Goal: Obtain resource: Download file/media

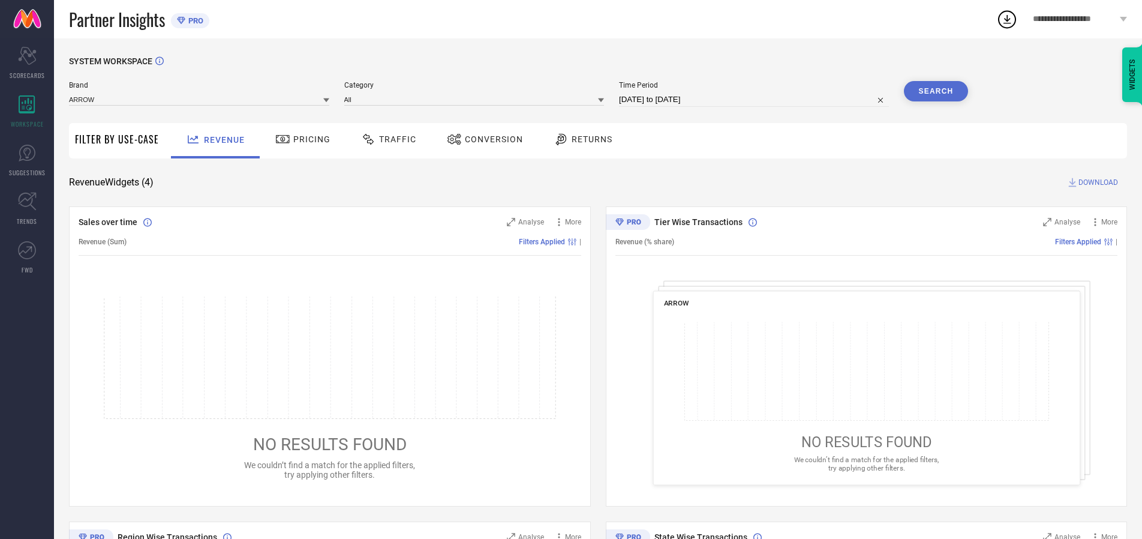
click at [386, 139] on span "Traffic" at bounding box center [397, 139] width 37 height 10
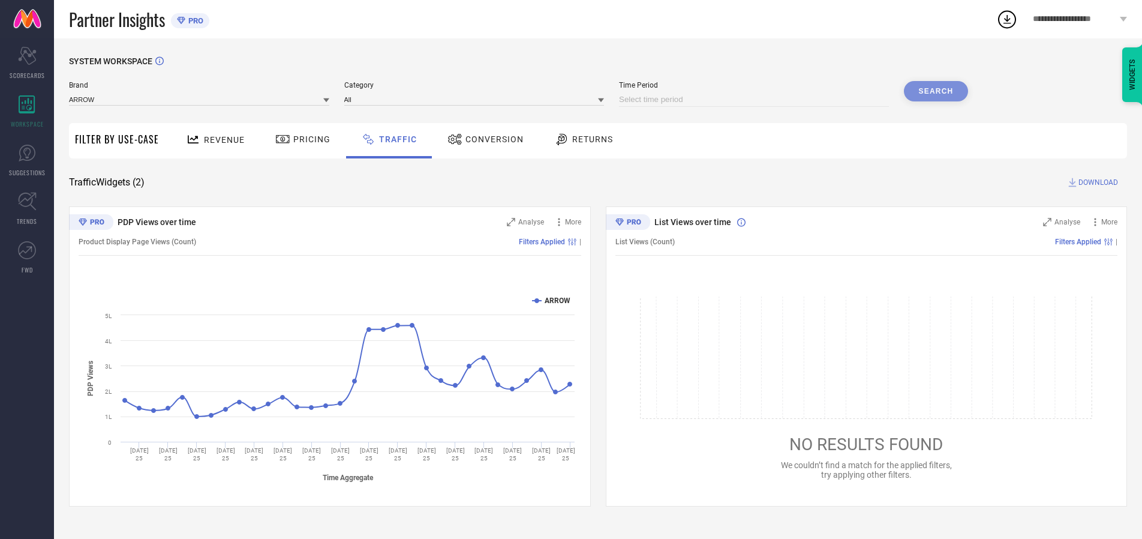
click at [756, 100] on input at bounding box center [754, 99] width 270 height 14
select select "9"
select select "2025"
select select "10"
select select "2025"
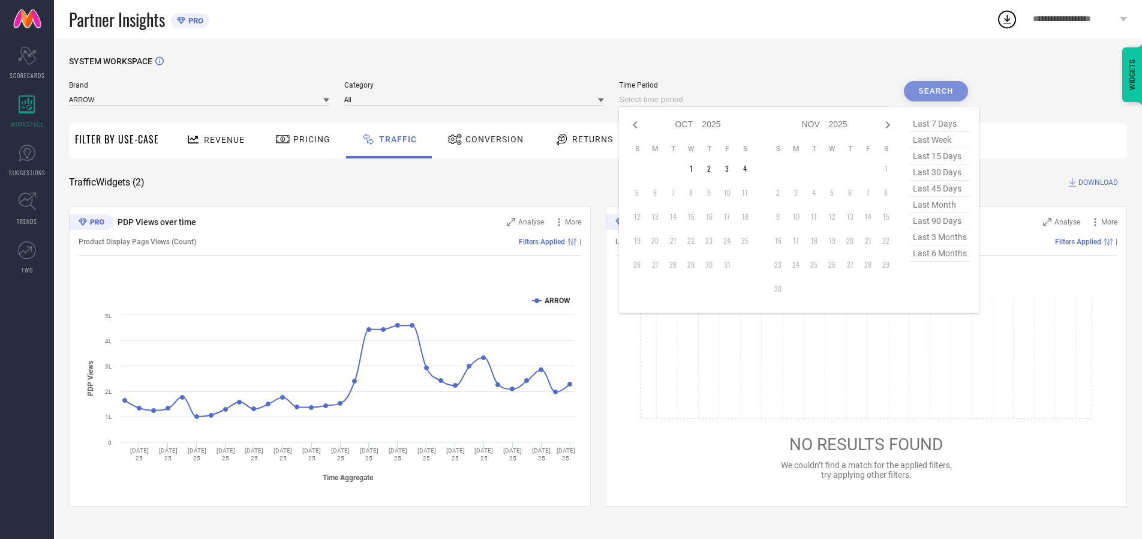
select select "8"
select select "2025"
select select "9"
select select "2025"
click at [749, 241] on td "27" at bounding box center [745, 241] width 18 height 18
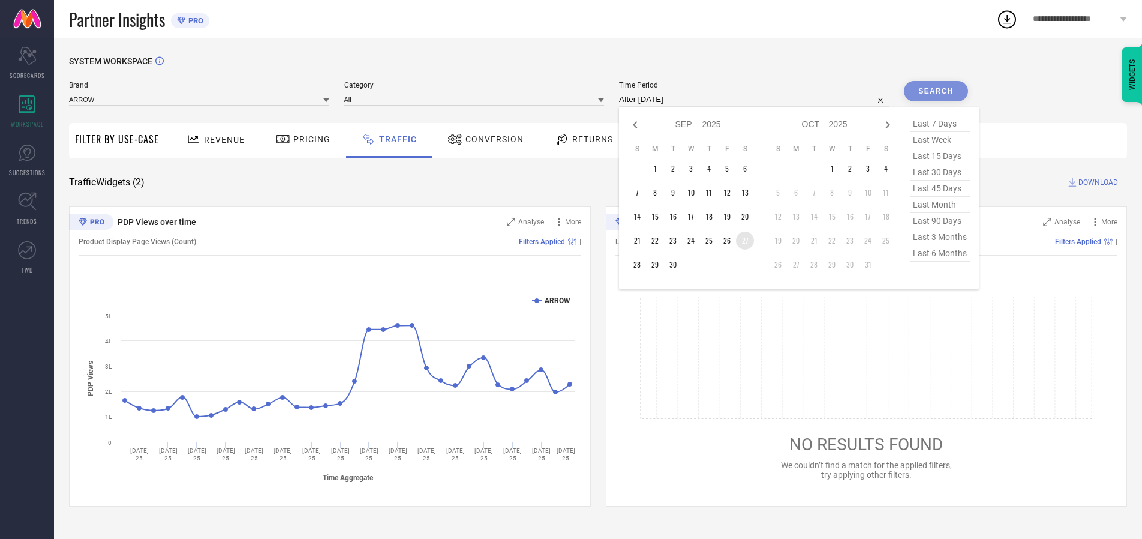
type input "[DATE] to [DATE]"
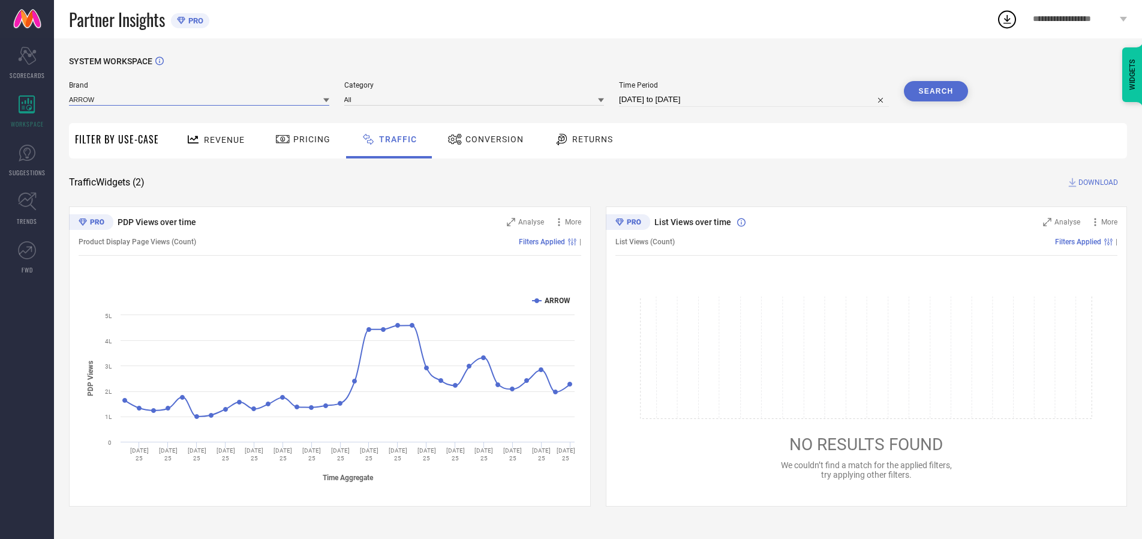
click at [200, 99] on input at bounding box center [199, 99] width 260 height 13
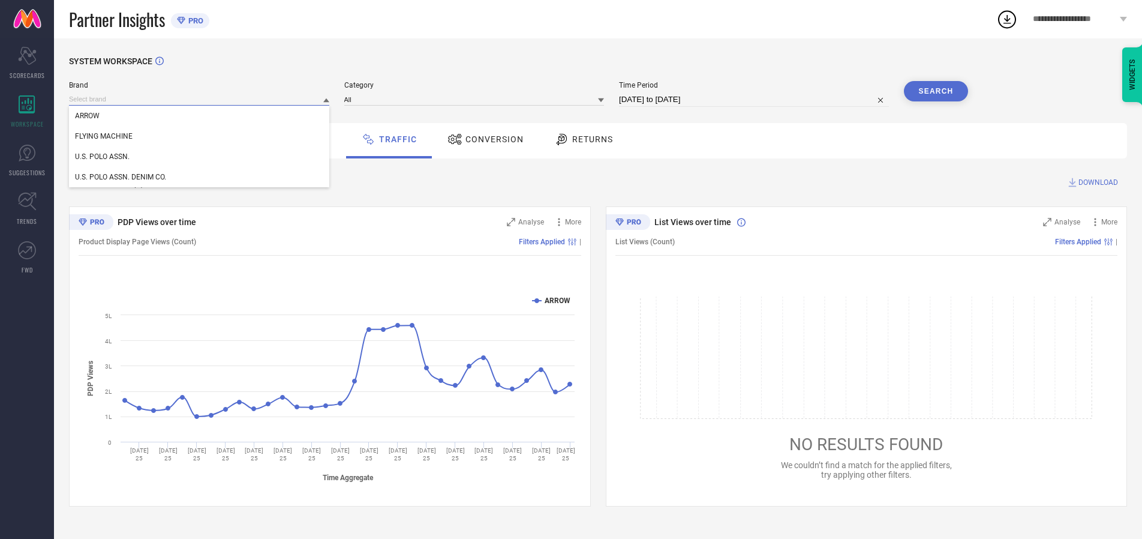
click at [200, 99] on input at bounding box center [199, 99] width 260 height 13
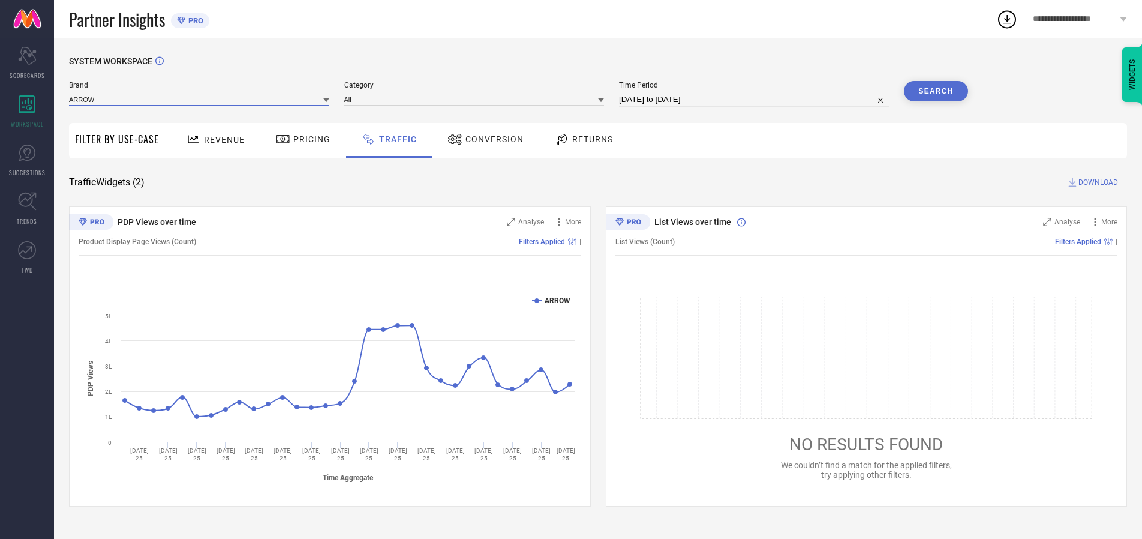
click at [200, 99] on input at bounding box center [199, 99] width 260 height 13
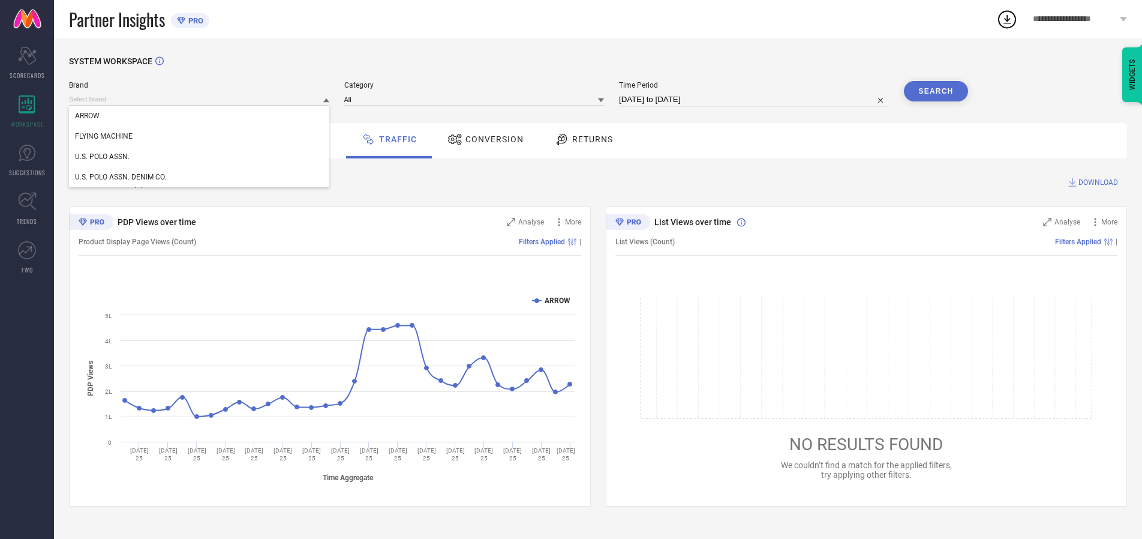
click at [200, 157] on div "U.S. POLO ASSN." at bounding box center [199, 156] width 260 height 20
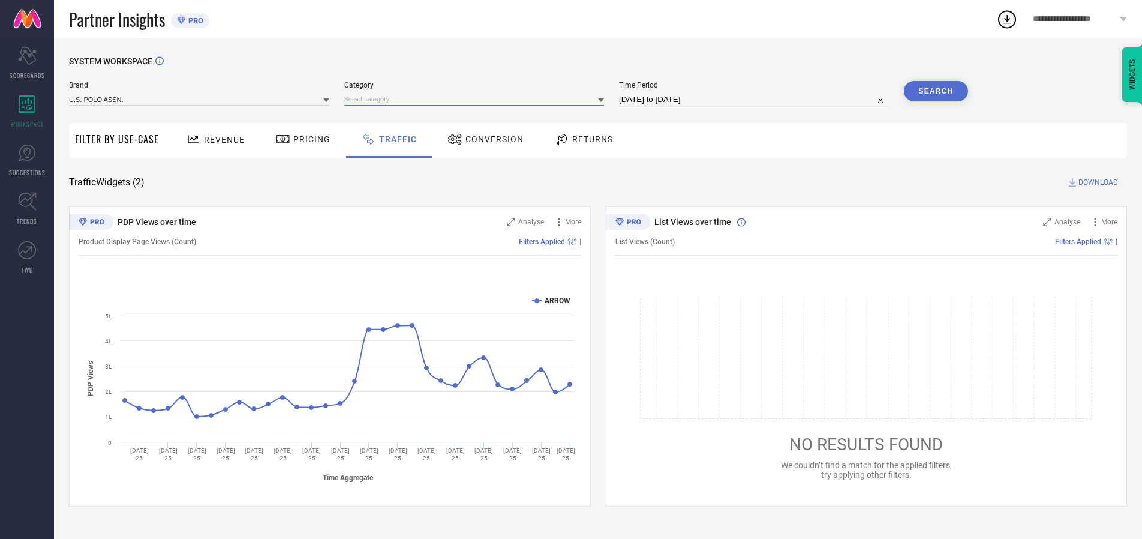
click at [477, 99] on input at bounding box center [474, 99] width 260 height 13
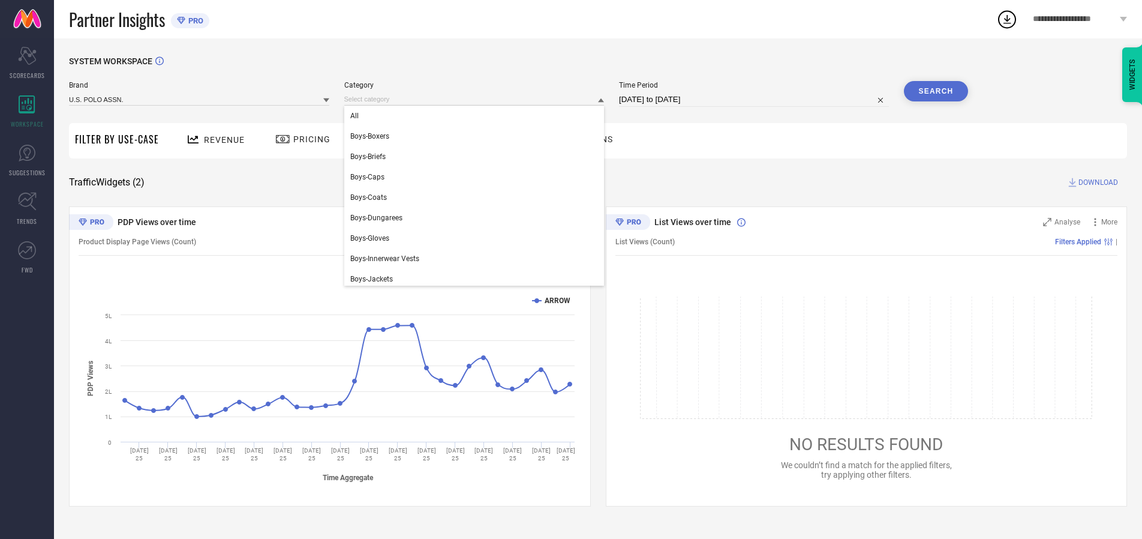
click at [477, 116] on div "All" at bounding box center [474, 116] width 260 height 20
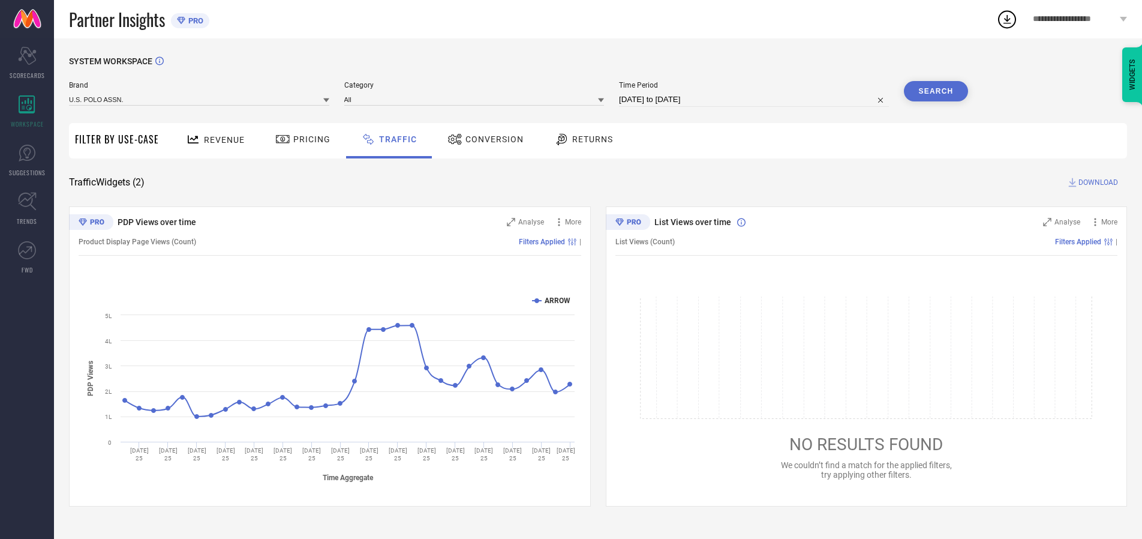
click at [936, 91] on button "Search" at bounding box center [936, 91] width 65 height 20
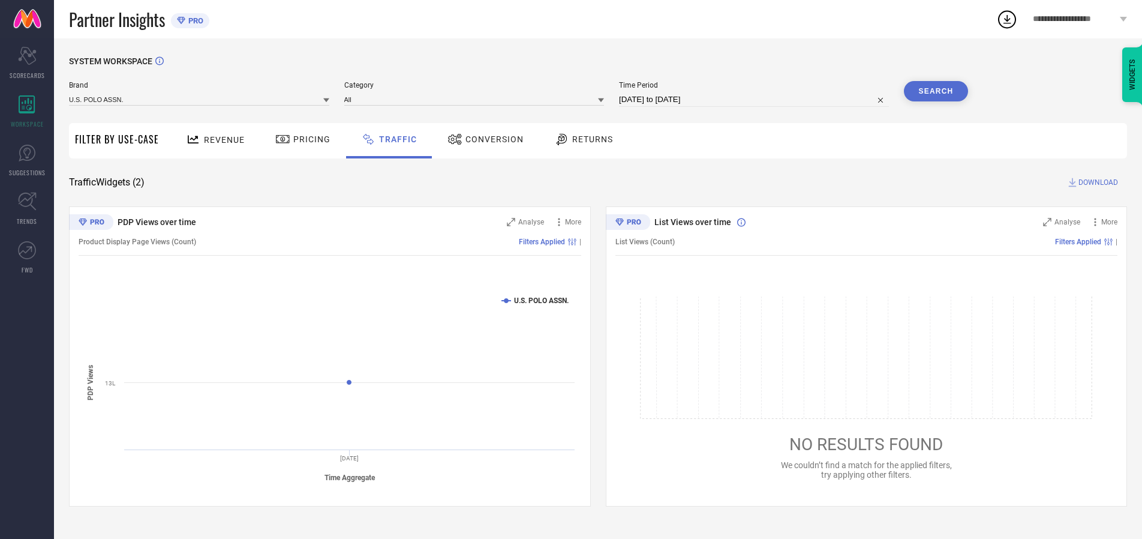
click at [1097, 182] on span "DOWNLOAD" at bounding box center [1099, 182] width 40 height 12
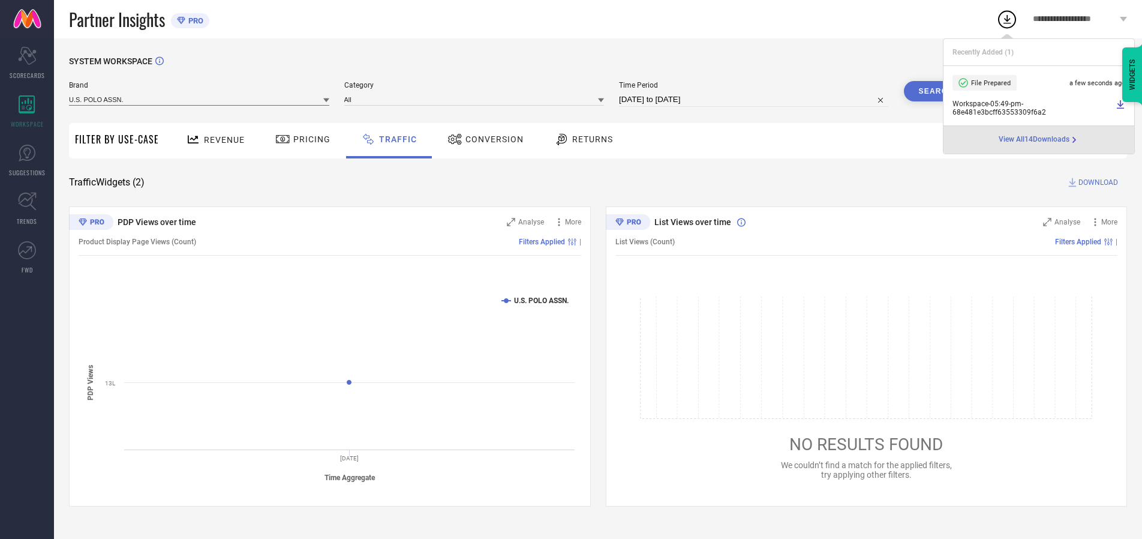
click at [200, 99] on input at bounding box center [199, 99] width 260 height 13
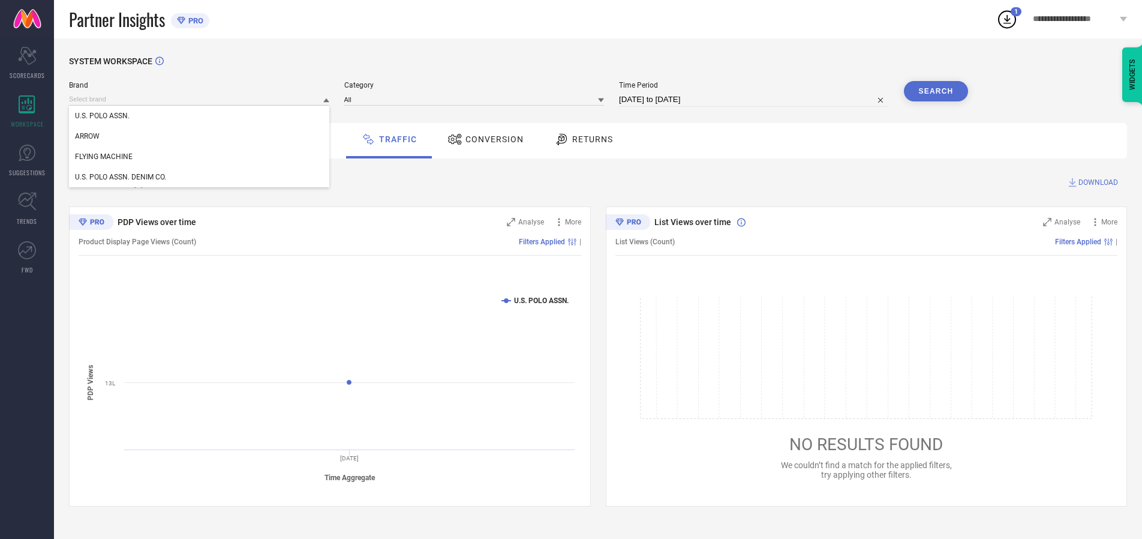
click at [200, 177] on div "U.S. POLO ASSN. DENIM CO." at bounding box center [199, 177] width 260 height 20
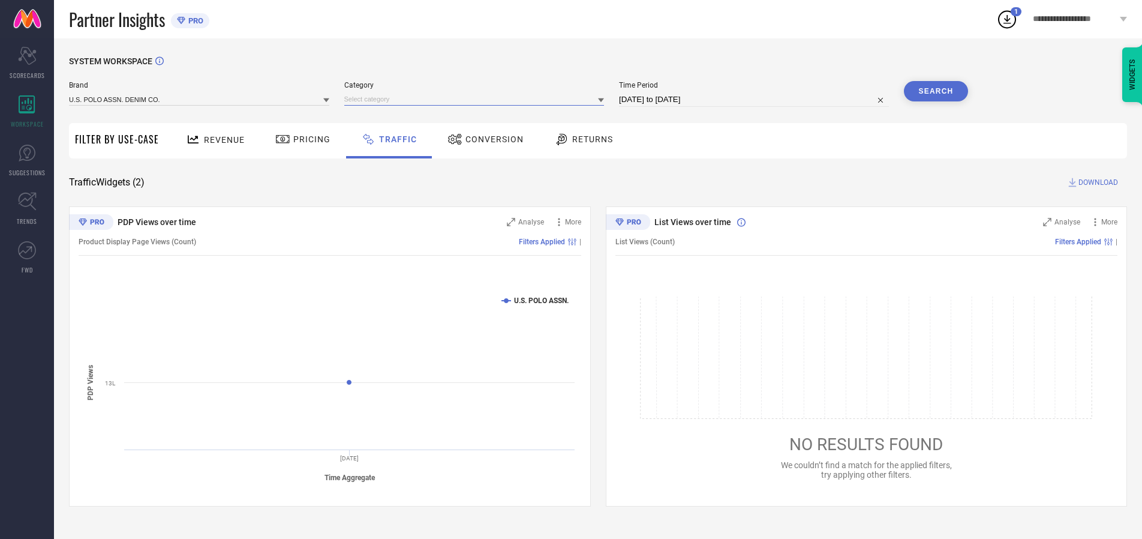
click at [477, 99] on input at bounding box center [474, 99] width 260 height 13
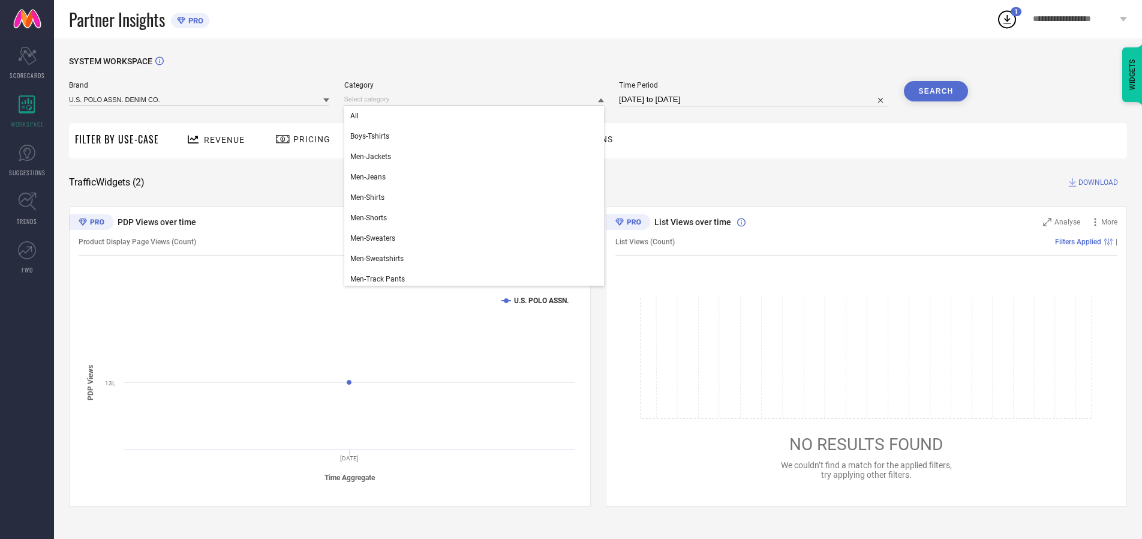
click at [477, 116] on div "All" at bounding box center [474, 116] width 260 height 20
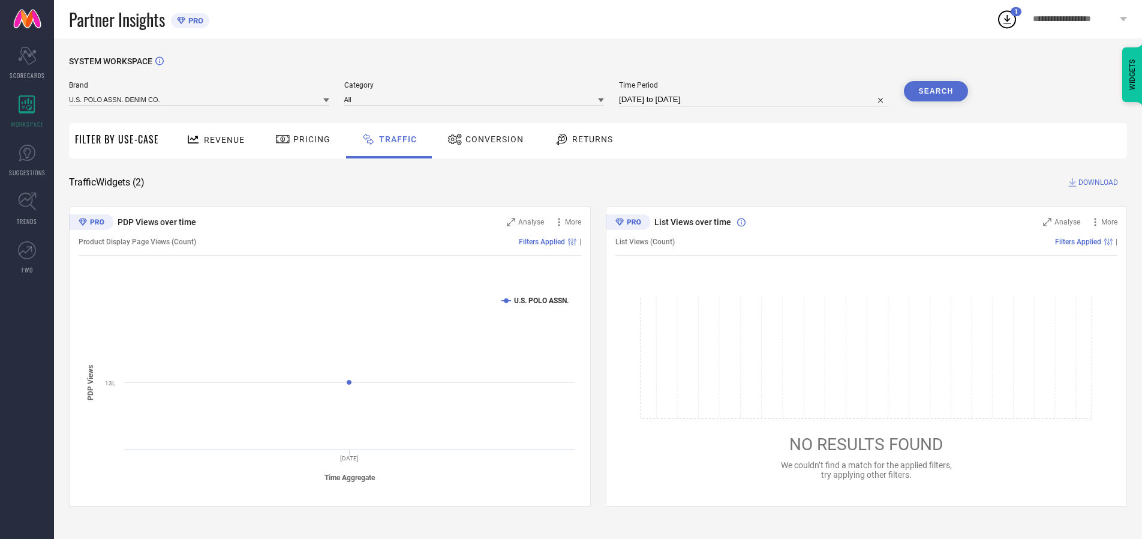
click at [936, 91] on button "Search" at bounding box center [936, 91] width 65 height 20
click at [1097, 182] on span "DOWNLOAD" at bounding box center [1099, 182] width 40 height 12
click at [756, 100] on input at bounding box center [754, 99] width 270 height 14
select select "9"
select select "2025"
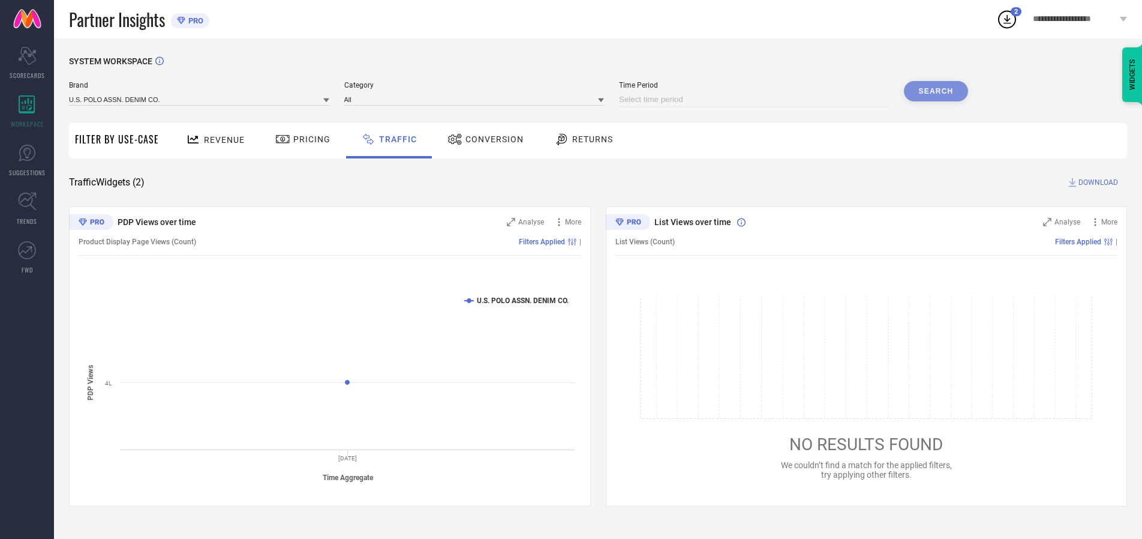
select select "10"
select select "2025"
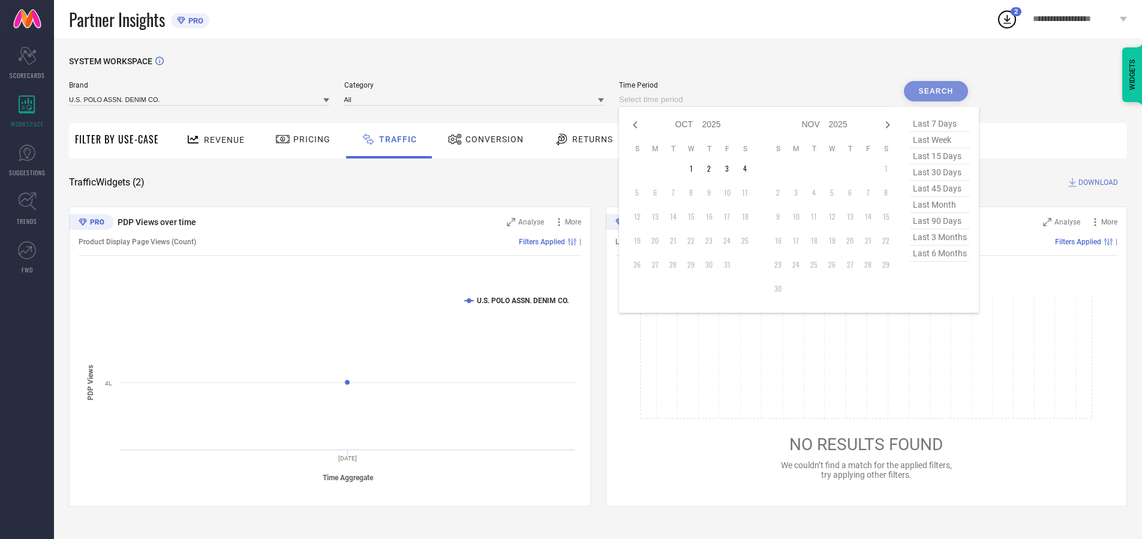
select select "8"
select select "2025"
select select "9"
select select "2025"
click at [641, 265] on td "28" at bounding box center [637, 265] width 18 height 18
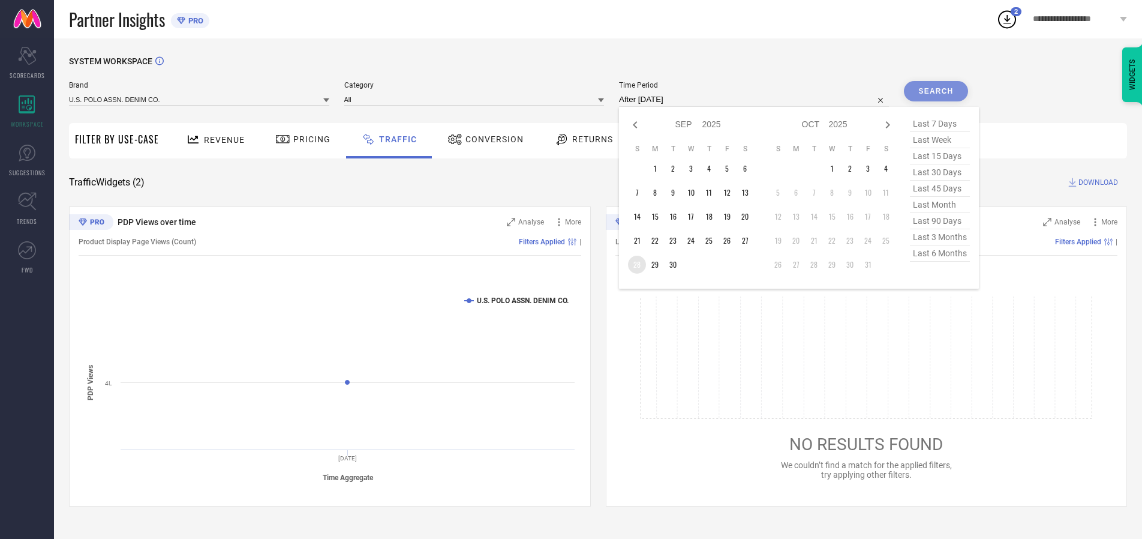
type input "[DATE] to [DATE]"
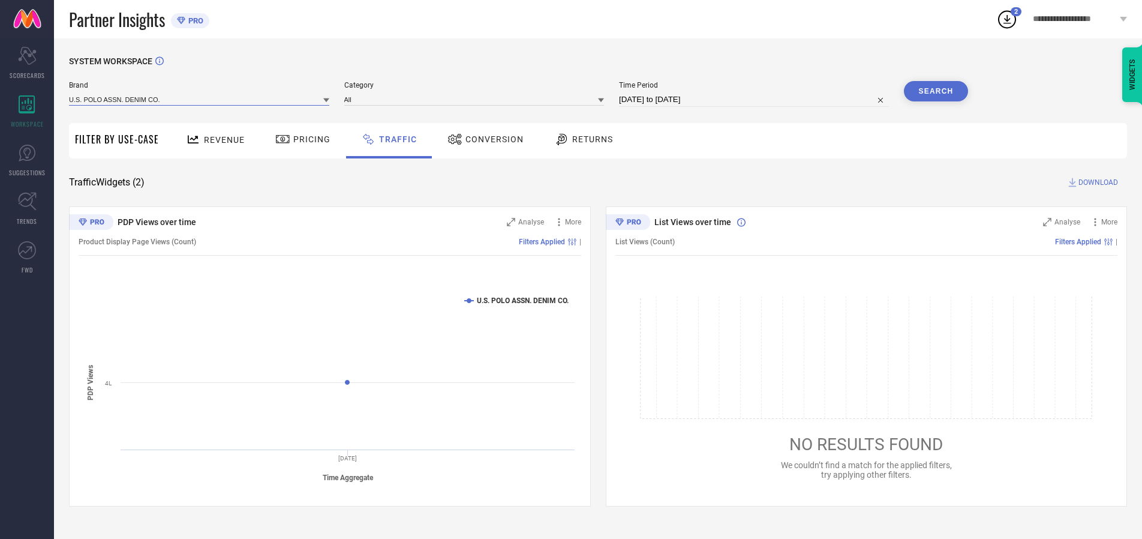
click at [200, 99] on input at bounding box center [199, 99] width 260 height 13
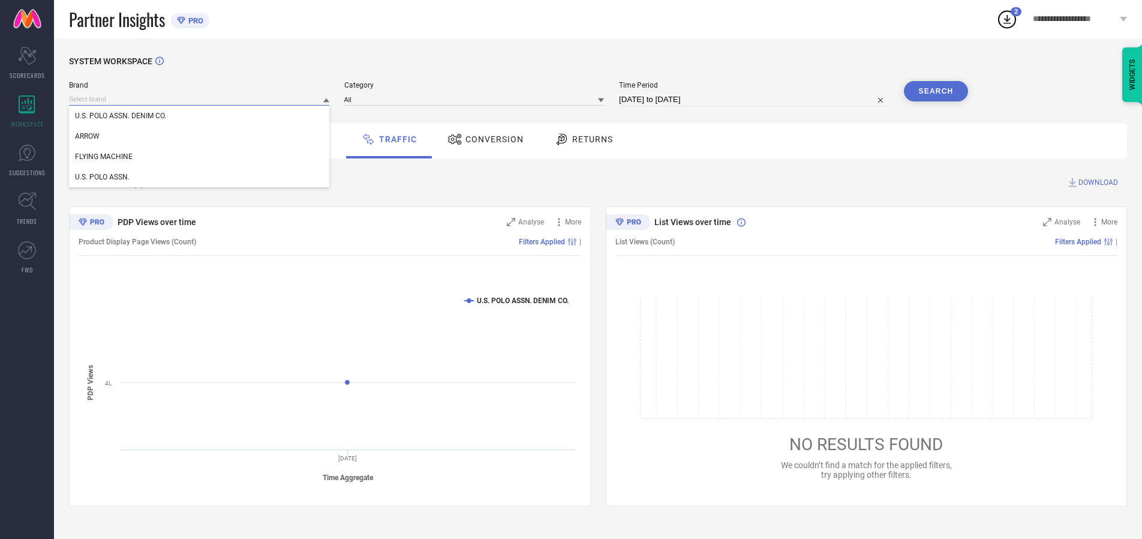
click at [200, 99] on input at bounding box center [199, 99] width 260 height 13
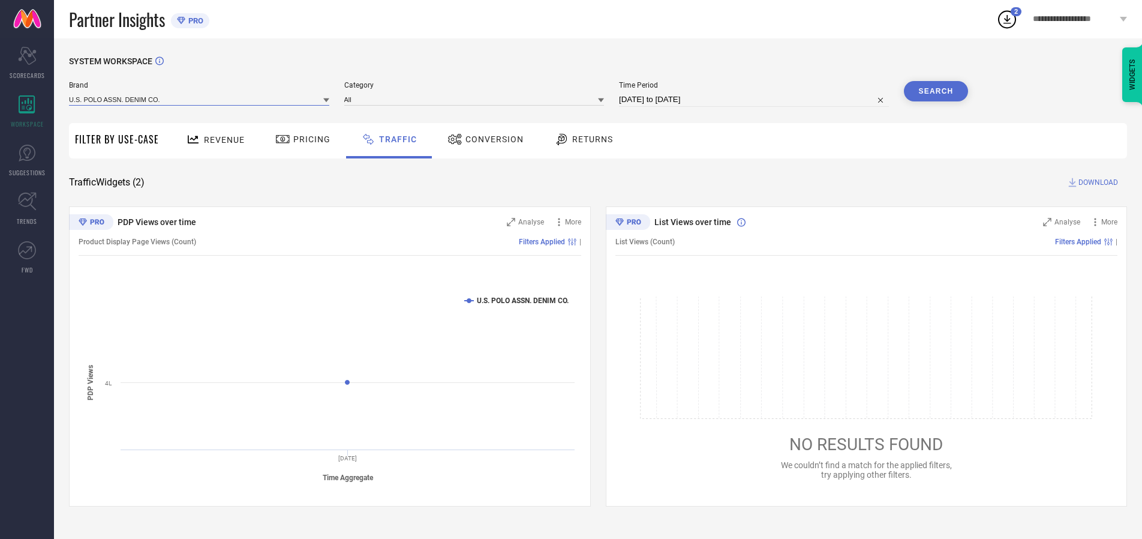
click at [200, 99] on input at bounding box center [199, 99] width 260 height 13
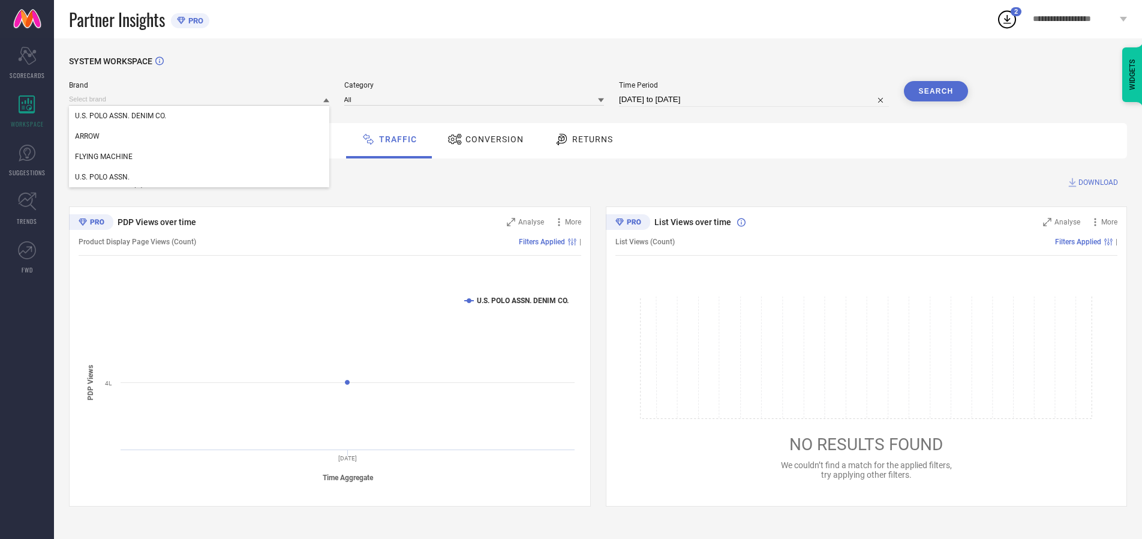
click at [200, 116] on div "U.S. POLO ASSN. DENIM CO." at bounding box center [199, 116] width 260 height 20
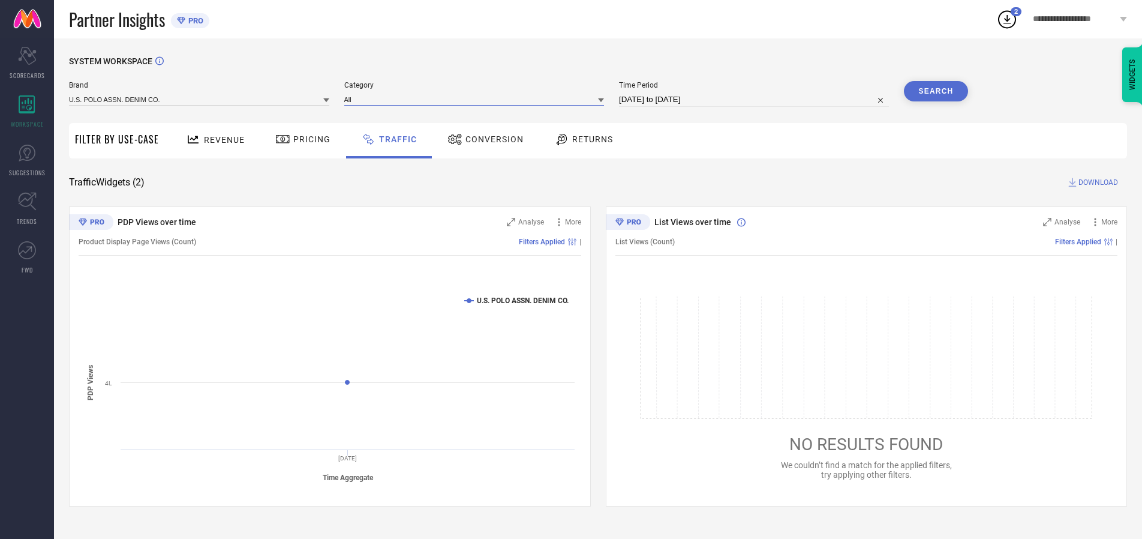
click at [477, 99] on input at bounding box center [474, 99] width 260 height 13
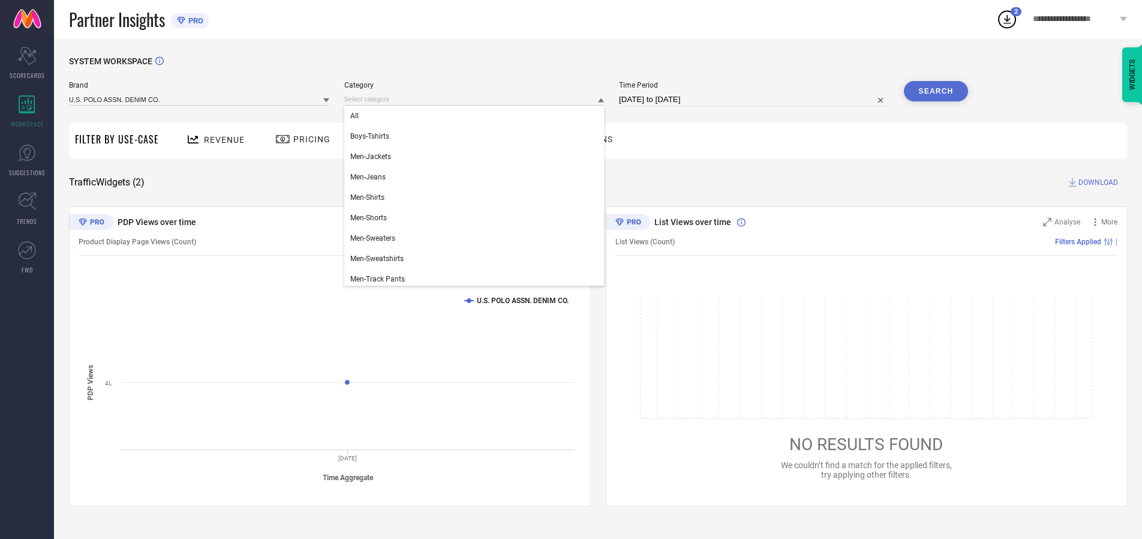
click at [477, 116] on div "All" at bounding box center [474, 116] width 260 height 20
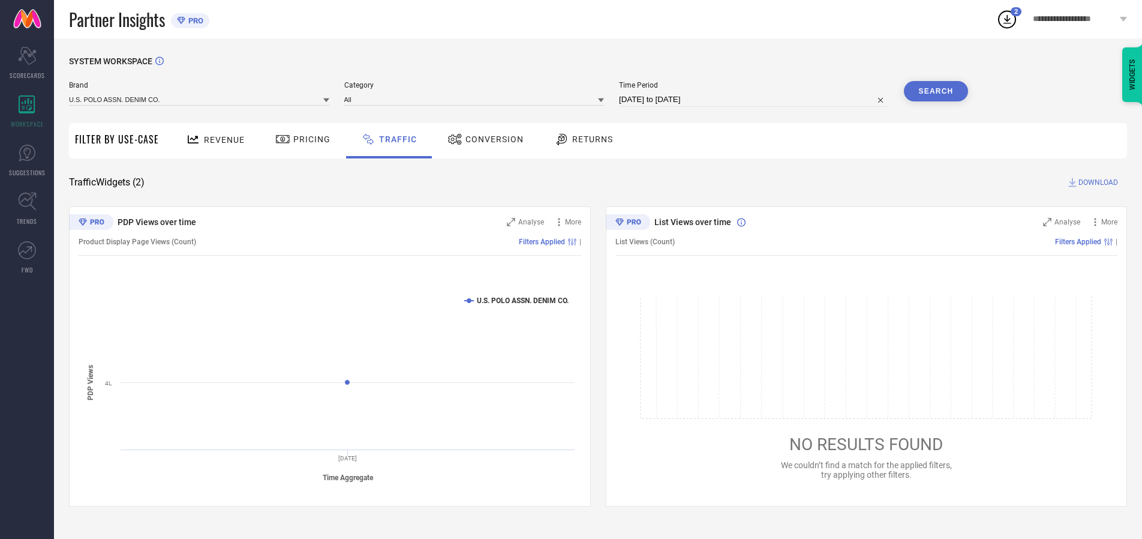
click at [936, 91] on button "Search" at bounding box center [936, 91] width 65 height 20
click at [1097, 182] on span "DOWNLOAD" at bounding box center [1099, 182] width 40 height 12
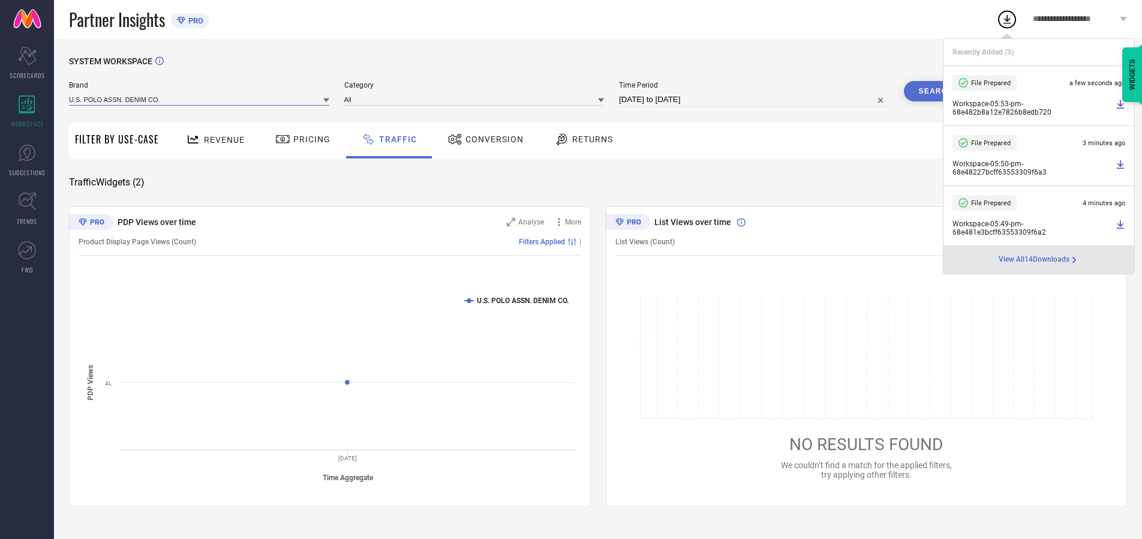
click at [200, 99] on input at bounding box center [199, 99] width 260 height 13
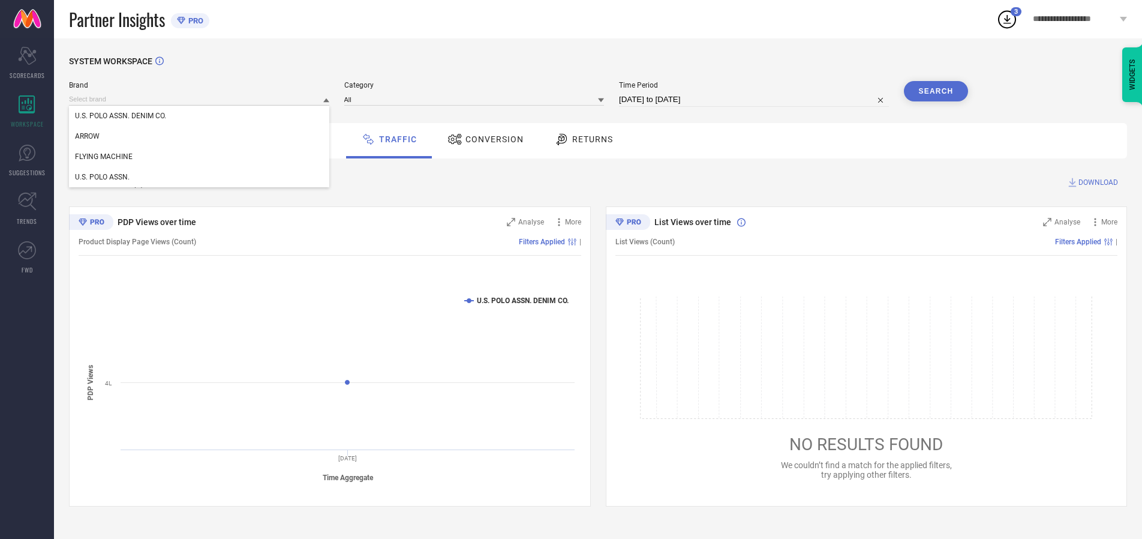
click at [200, 177] on div "U.S. POLO ASSN." at bounding box center [199, 177] width 260 height 20
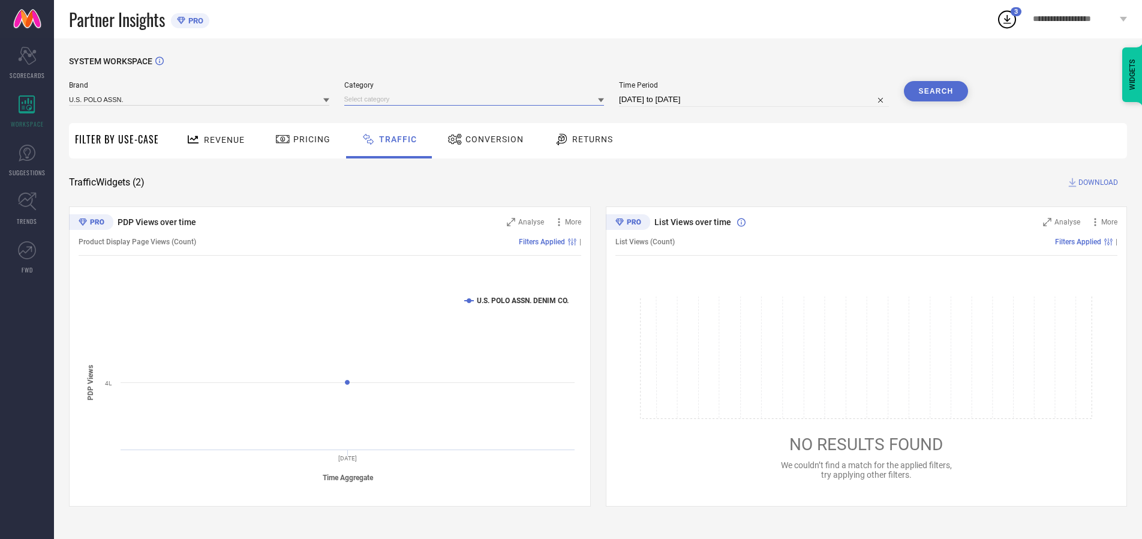
click at [477, 99] on input at bounding box center [474, 99] width 260 height 13
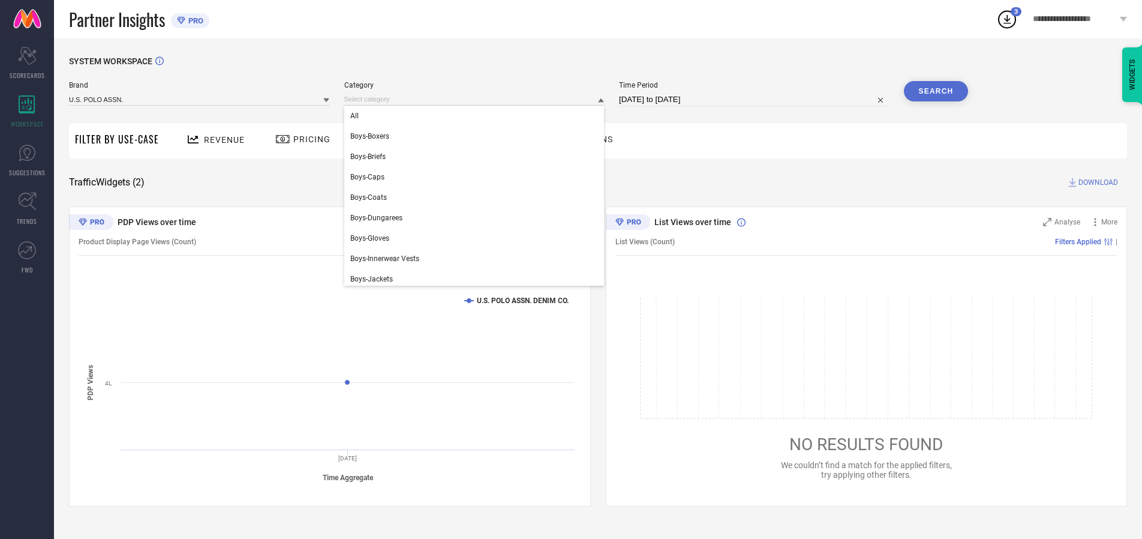
click at [477, 116] on div "All" at bounding box center [474, 116] width 260 height 20
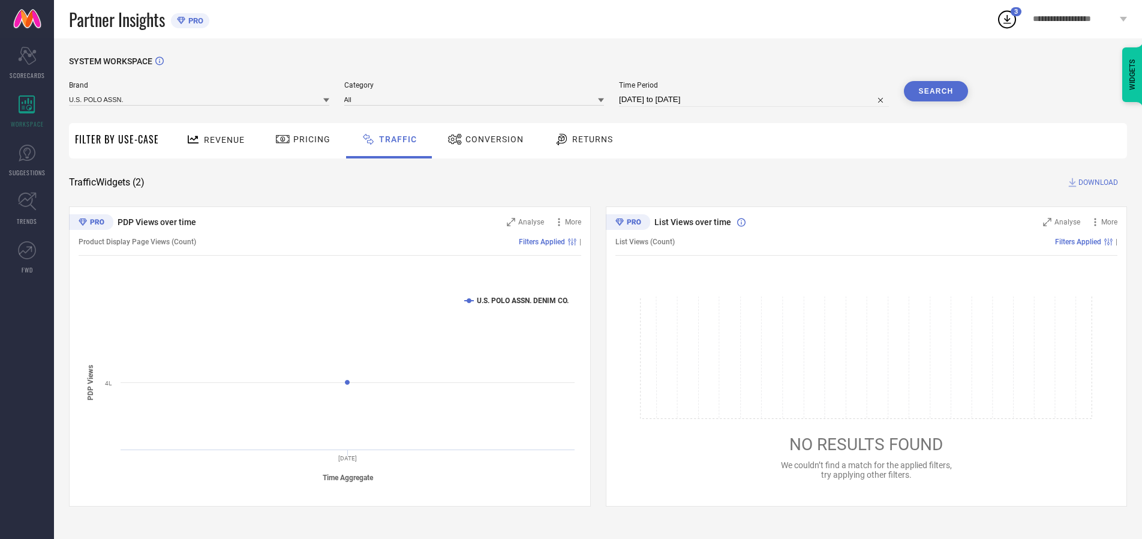
click at [936, 91] on button "Search" at bounding box center [936, 91] width 65 height 20
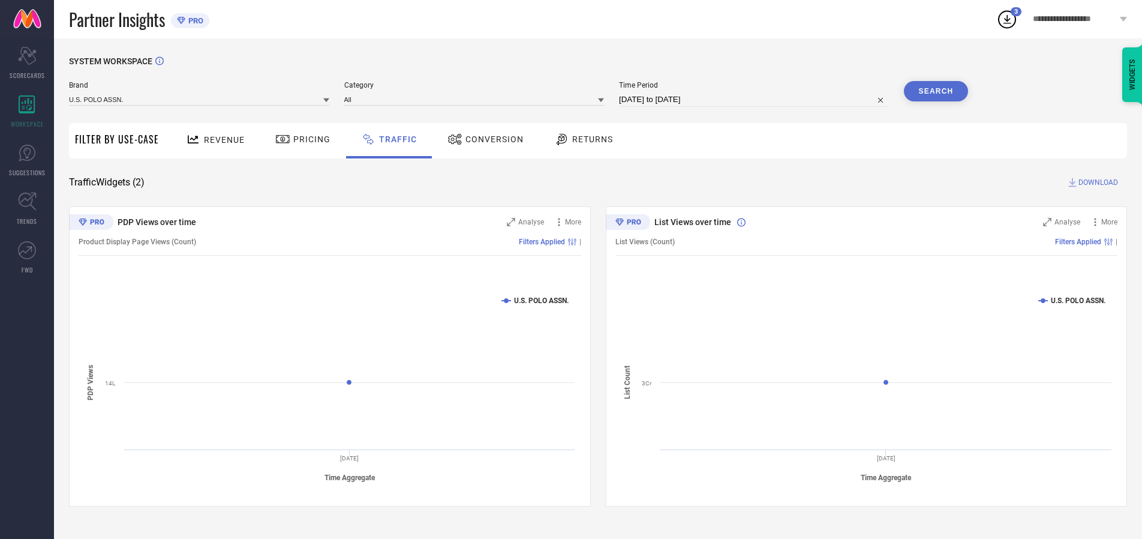
click at [1097, 182] on span "DOWNLOAD" at bounding box center [1099, 182] width 40 height 12
click at [756, 100] on input at bounding box center [754, 99] width 270 height 14
select select "9"
select select "2025"
select select "10"
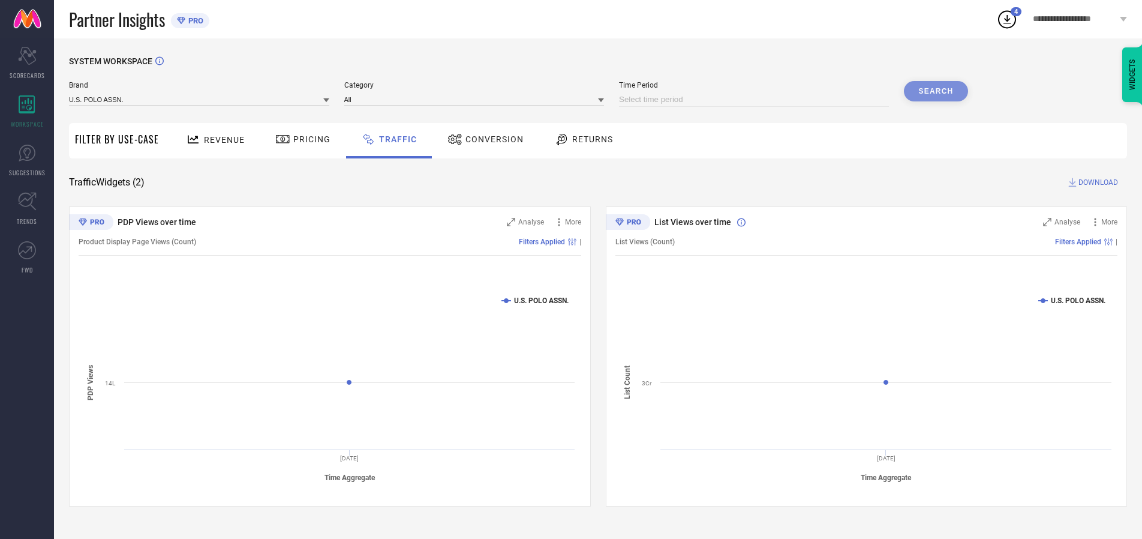
select select "2025"
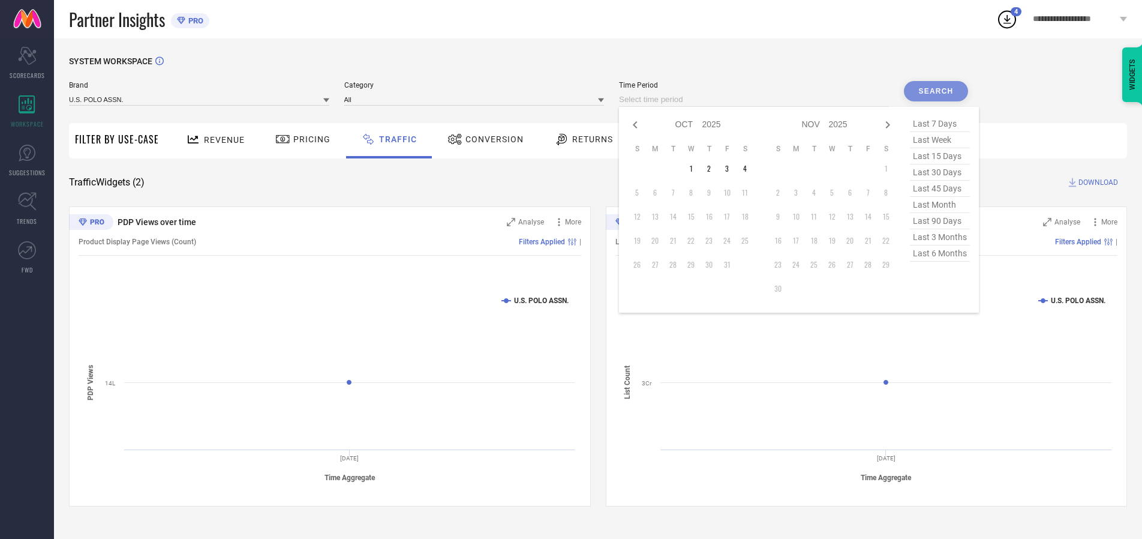
select select "8"
select select "2025"
select select "9"
select select "2025"
click at [659, 265] on td "29" at bounding box center [655, 265] width 18 height 18
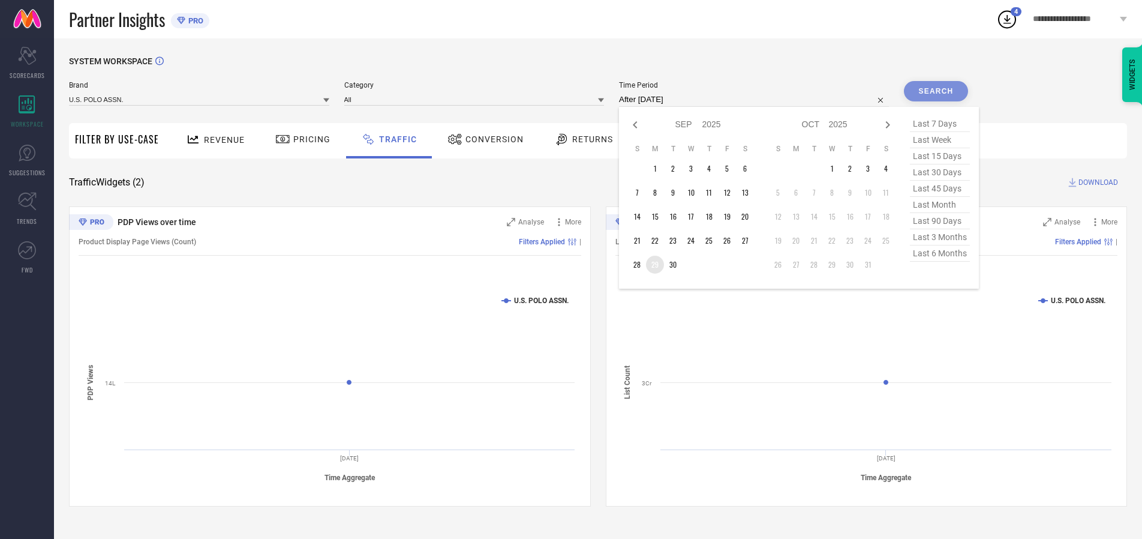
type input "[DATE] to [DATE]"
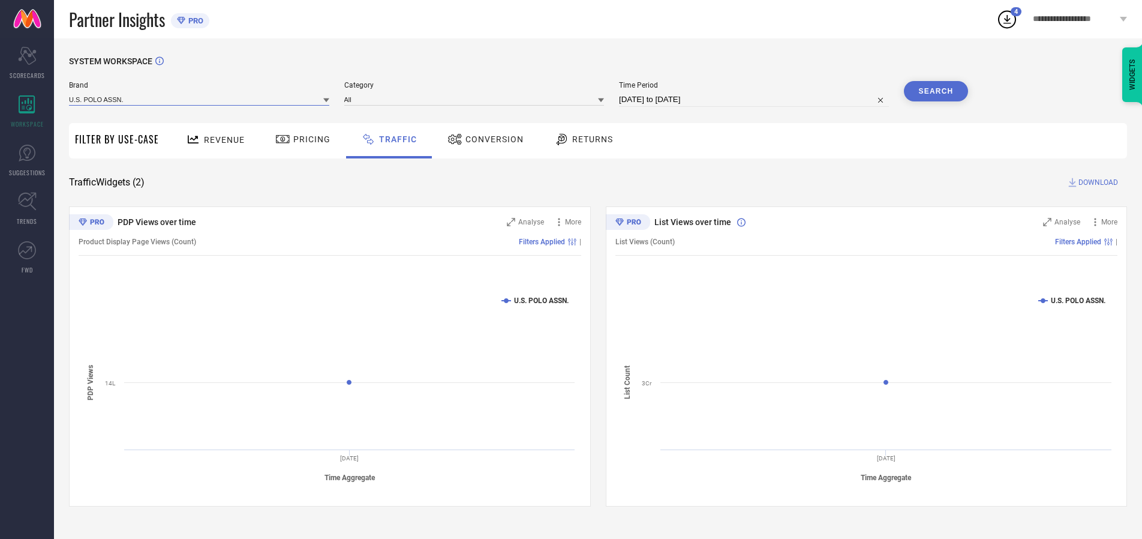
click at [200, 99] on input at bounding box center [199, 99] width 260 height 13
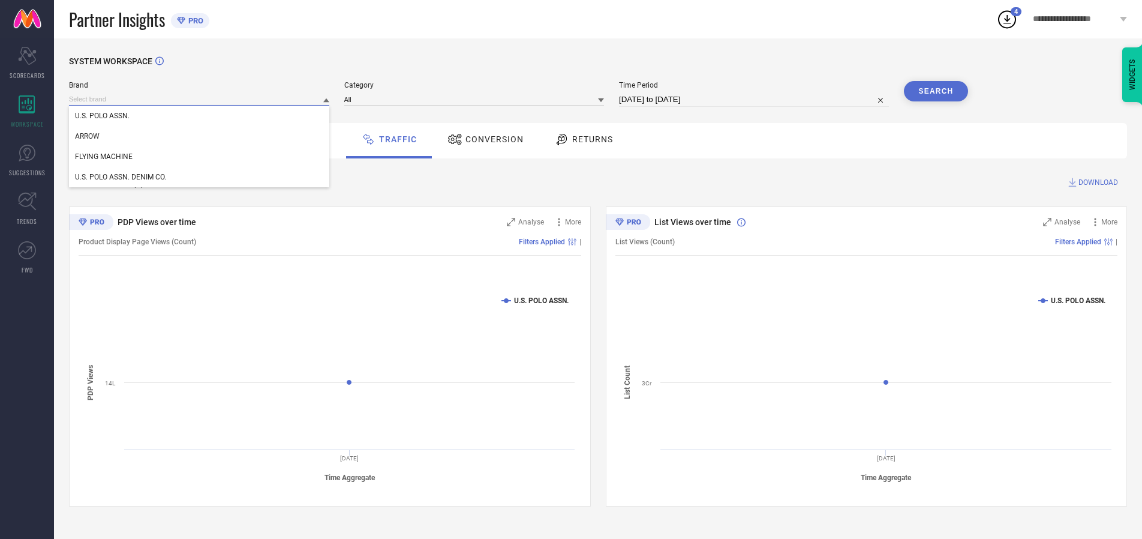
click at [200, 99] on input at bounding box center [199, 99] width 260 height 13
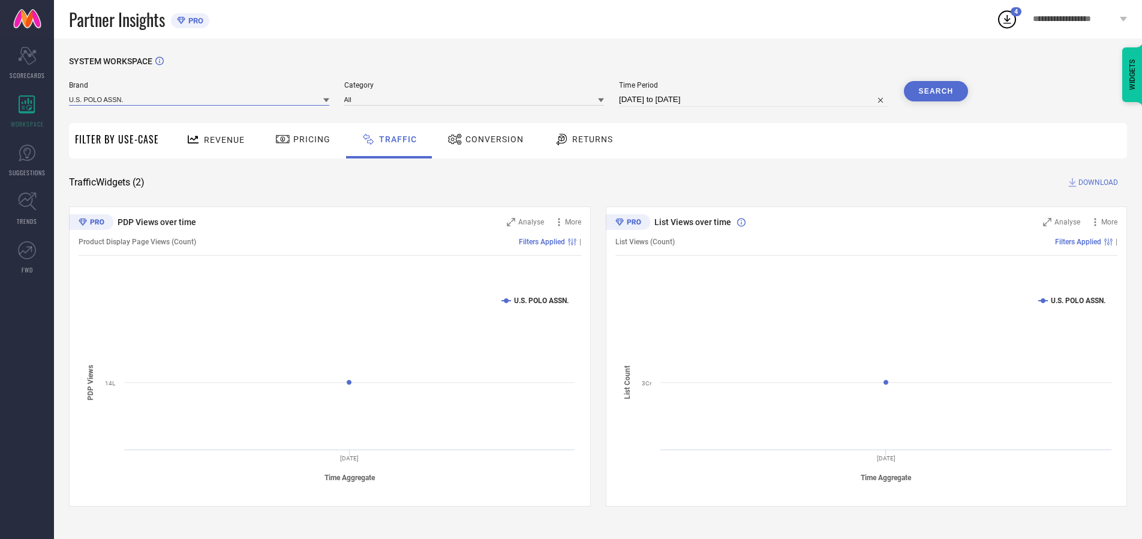
click at [200, 99] on input at bounding box center [199, 99] width 260 height 13
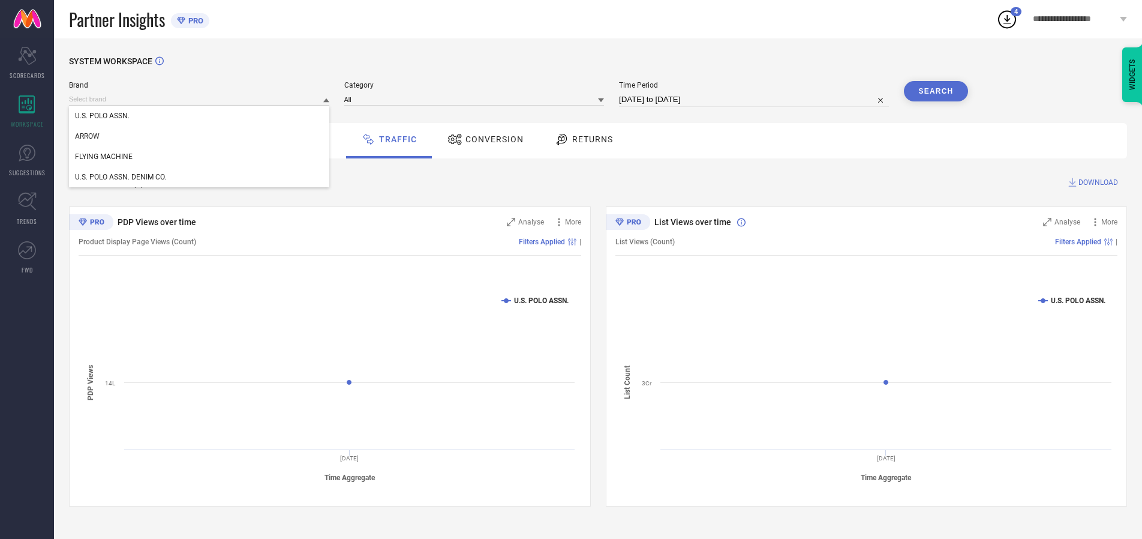
click at [200, 116] on div "U.S. POLO ASSN." at bounding box center [199, 116] width 260 height 20
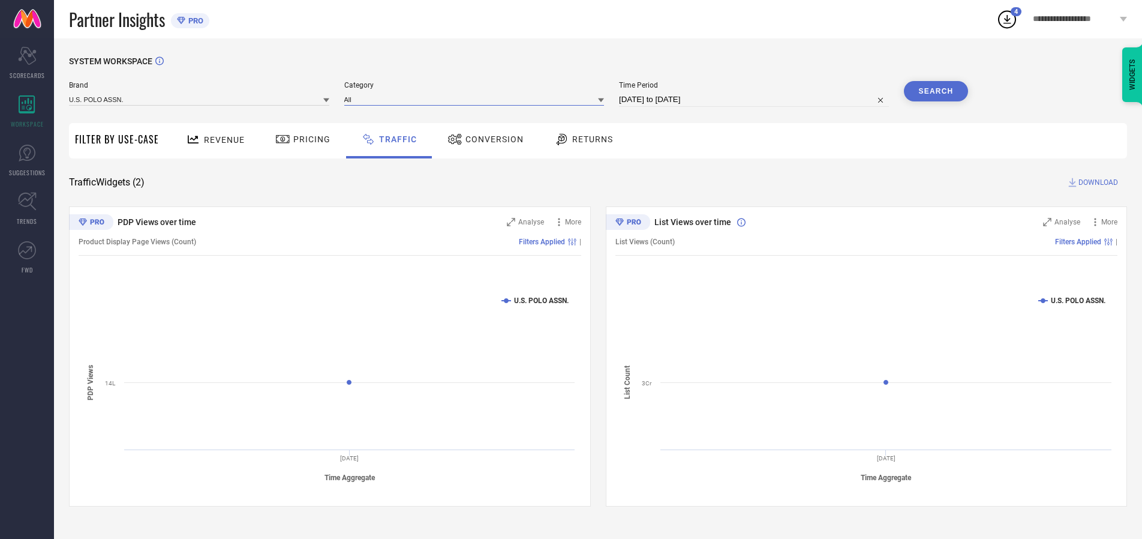
click at [477, 99] on input at bounding box center [474, 99] width 260 height 13
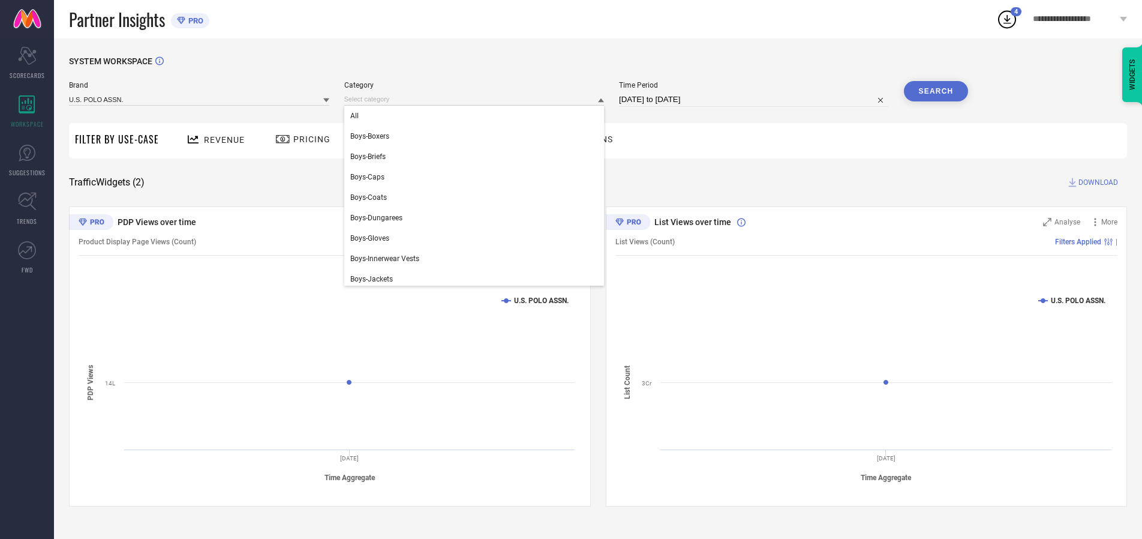
click at [477, 116] on div "All" at bounding box center [474, 116] width 260 height 20
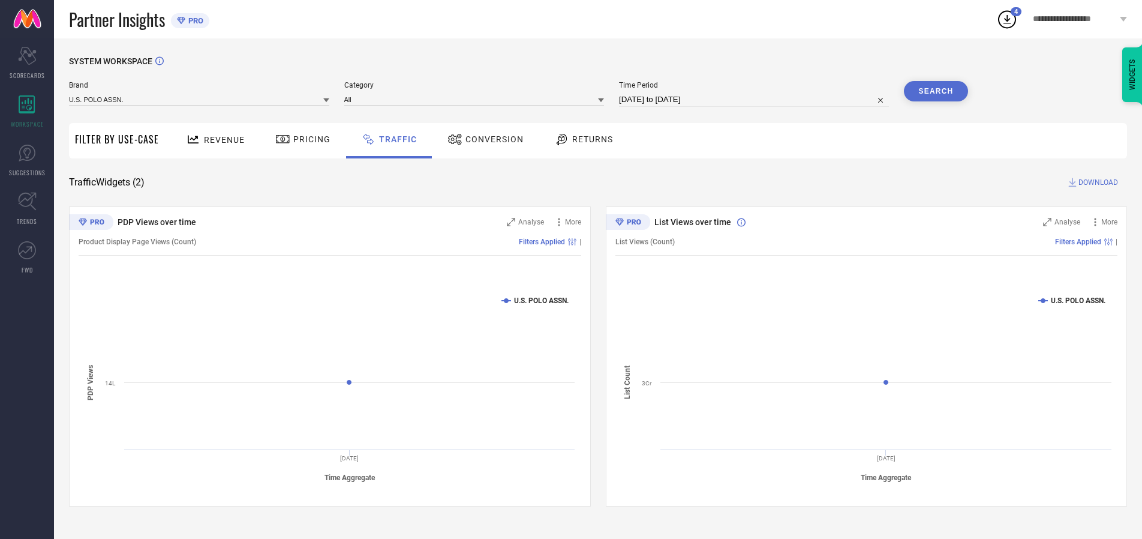
click at [936, 91] on button "Search" at bounding box center [936, 91] width 65 height 20
click at [1097, 182] on span "DOWNLOAD" at bounding box center [1099, 182] width 40 height 12
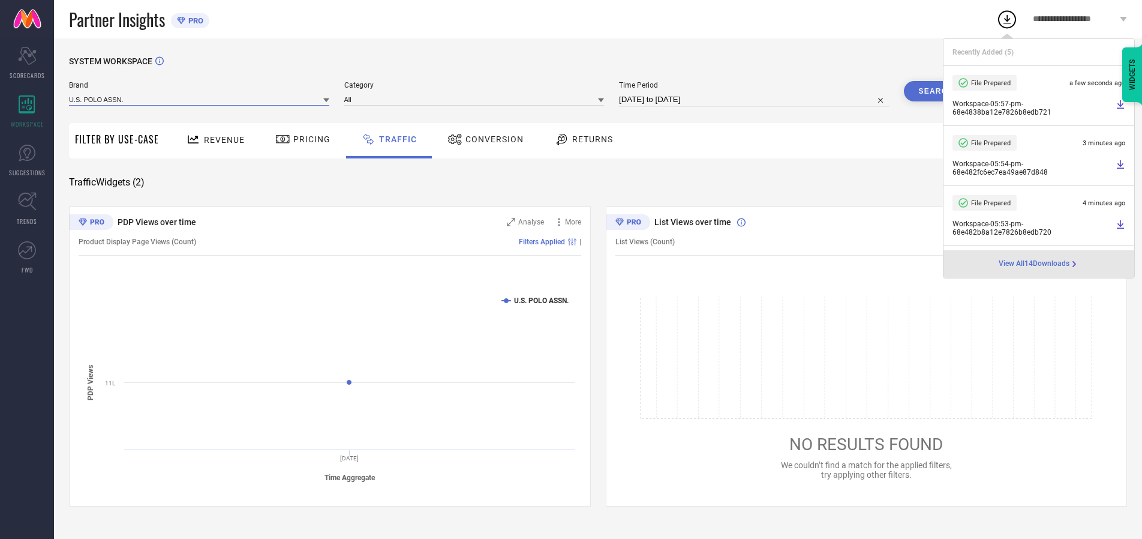
click at [200, 99] on input at bounding box center [199, 99] width 260 height 13
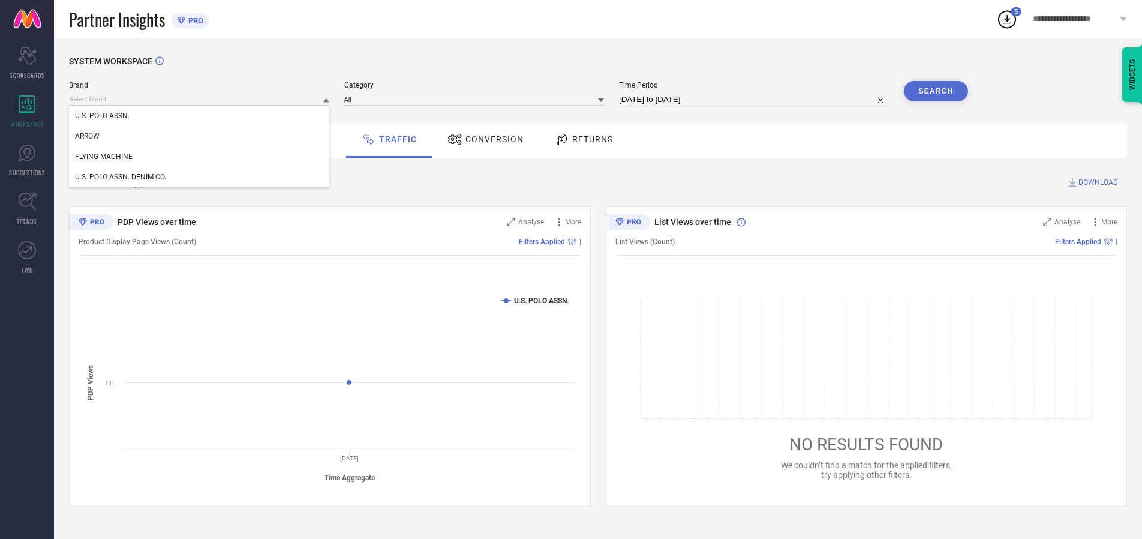
click at [200, 177] on div "U.S. POLO ASSN. DENIM CO." at bounding box center [199, 177] width 260 height 20
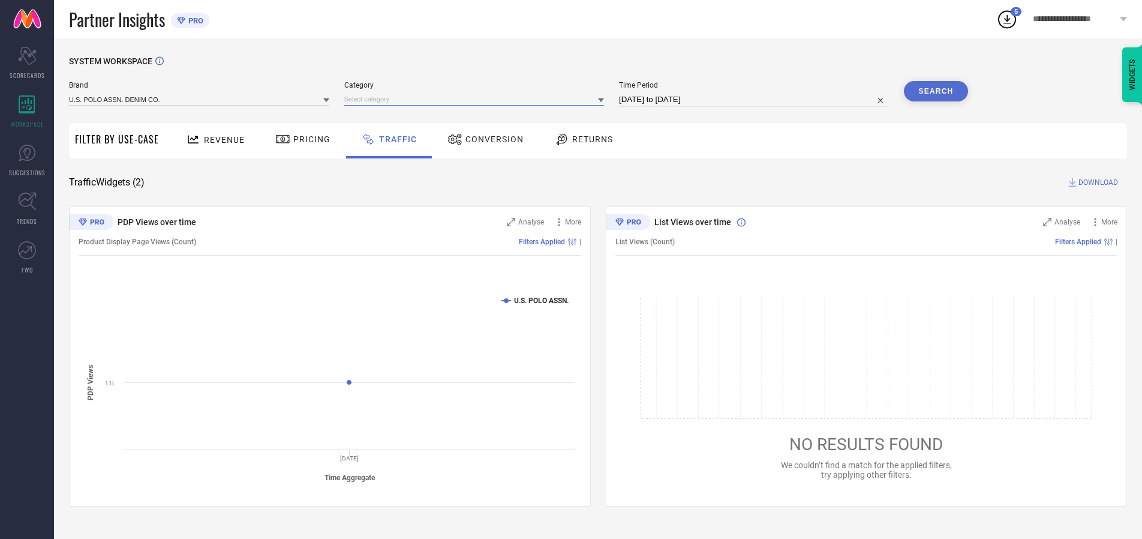
click at [477, 99] on input at bounding box center [474, 99] width 260 height 13
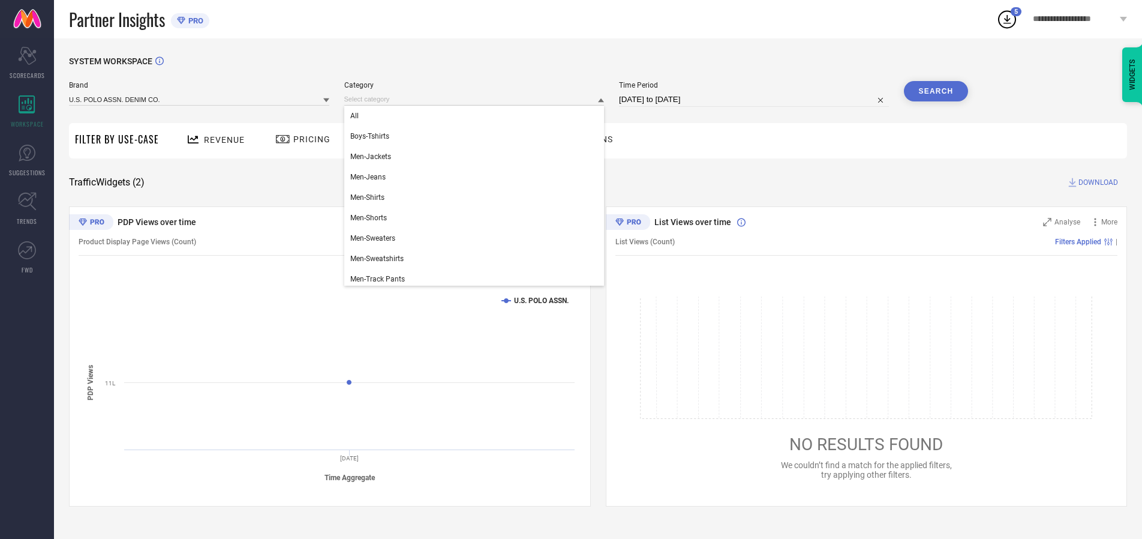
click at [477, 116] on div "All" at bounding box center [474, 116] width 260 height 20
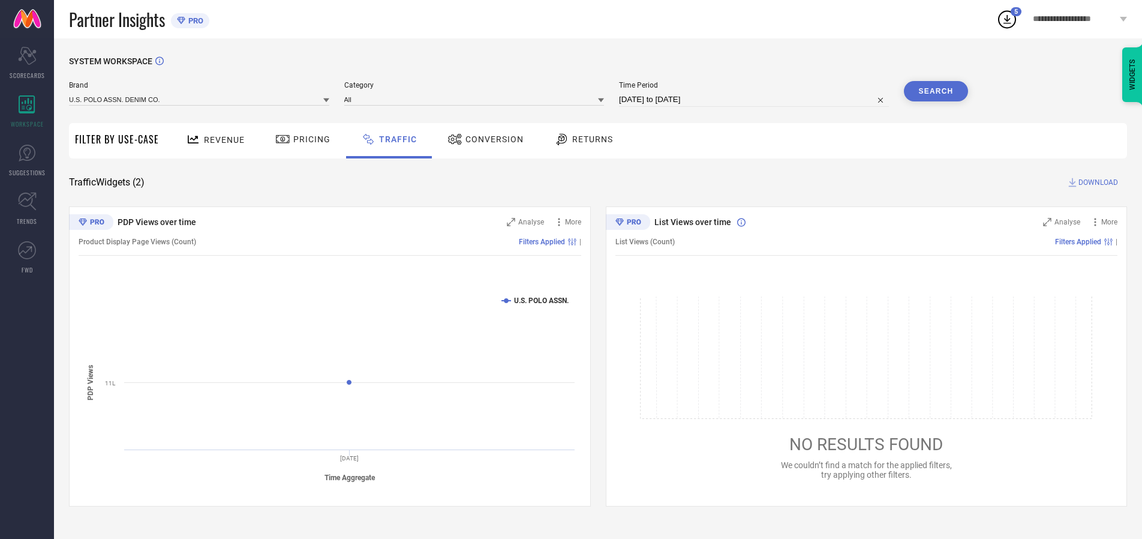
click at [936, 91] on button "Search" at bounding box center [936, 91] width 65 height 20
click at [1097, 182] on span "DOWNLOAD" at bounding box center [1099, 182] width 40 height 12
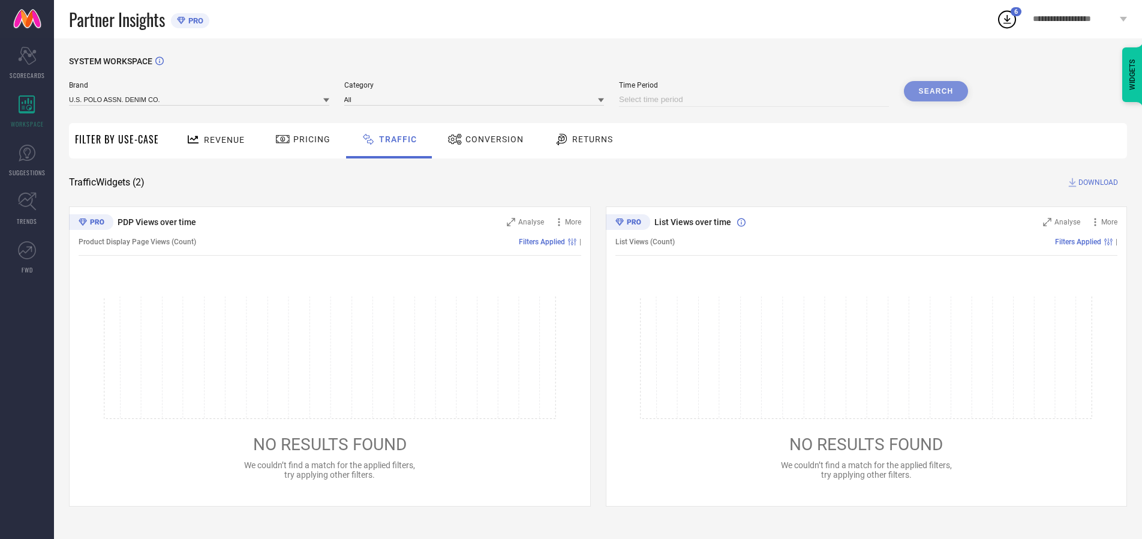
click at [756, 100] on input at bounding box center [754, 99] width 270 height 14
select select "9"
select select "2025"
select select "10"
select select "2025"
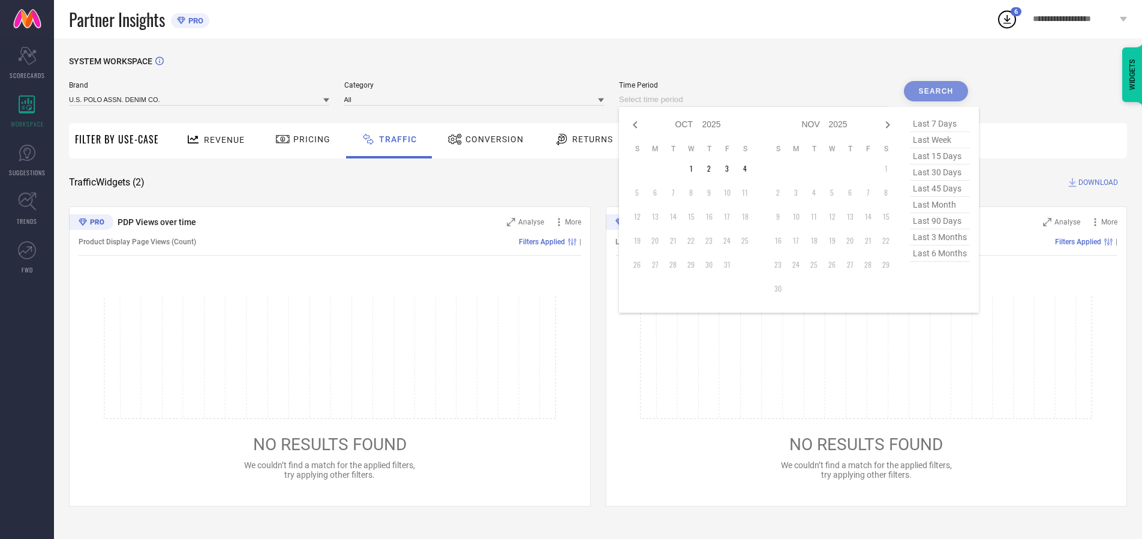
select select "8"
select select "2025"
select select "9"
select select "2025"
click at [677, 265] on td "30" at bounding box center [673, 265] width 18 height 18
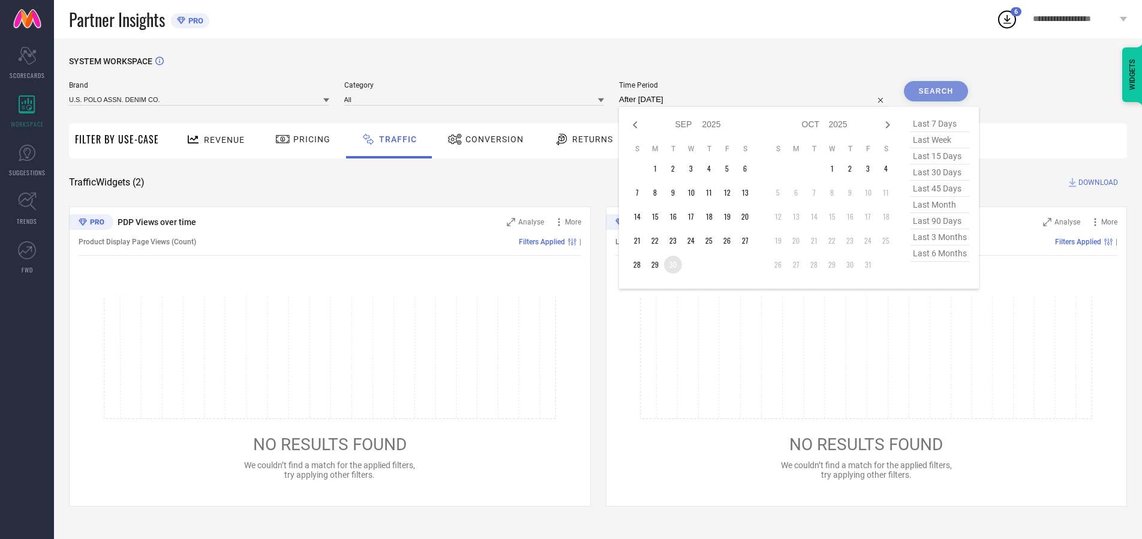
type input "[DATE] to [DATE]"
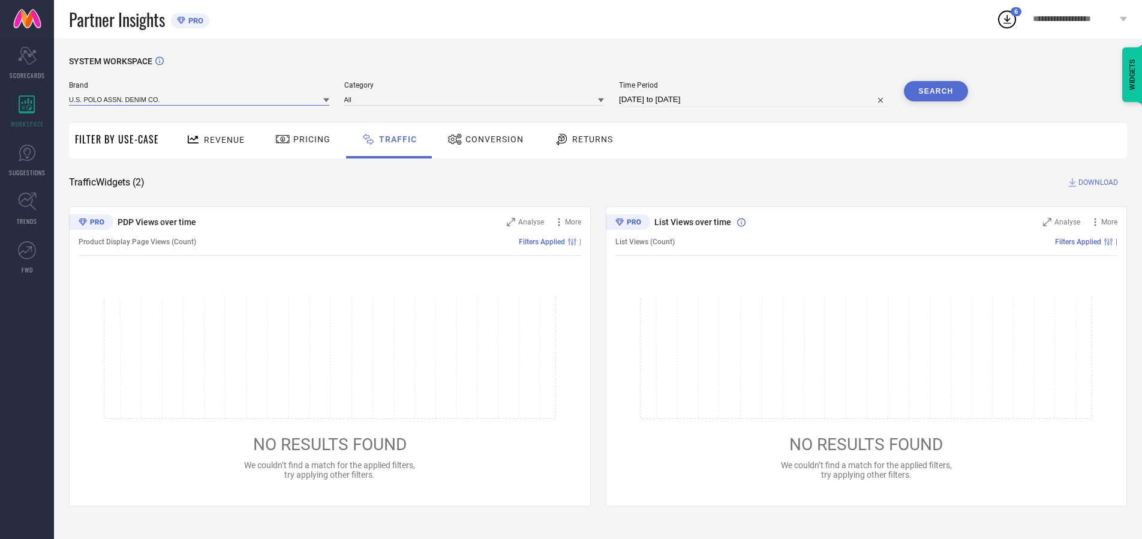
click at [200, 99] on input at bounding box center [199, 99] width 260 height 13
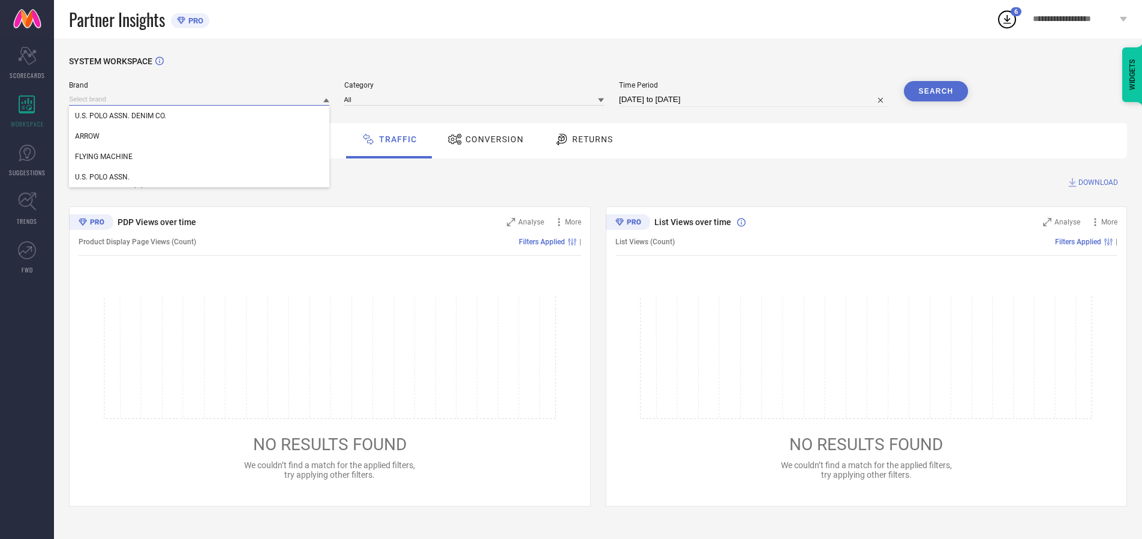
click at [200, 99] on input at bounding box center [199, 99] width 260 height 13
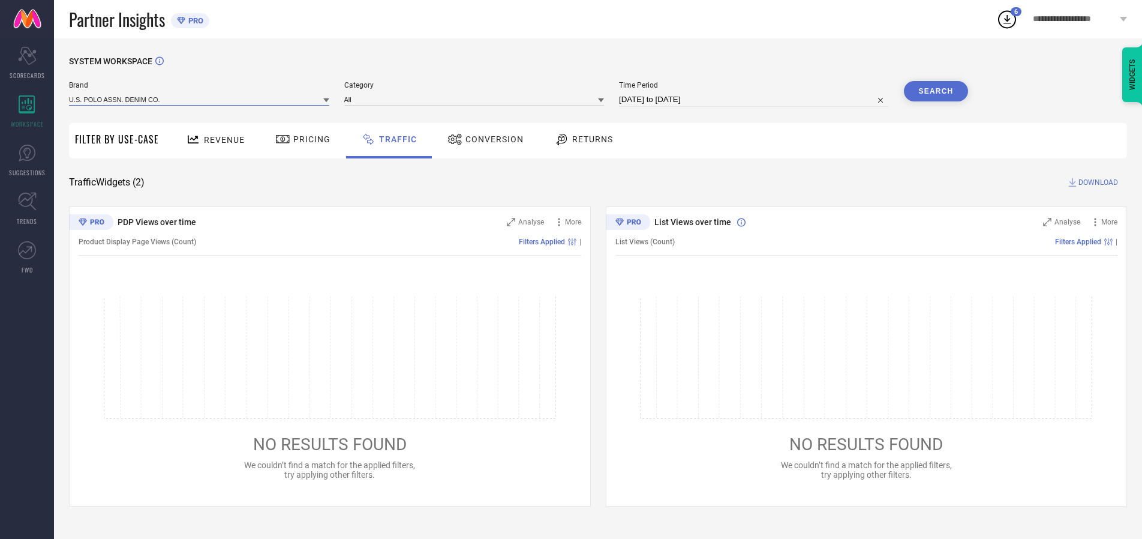
click at [200, 99] on input at bounding box center [199, 99] width 260 height 13
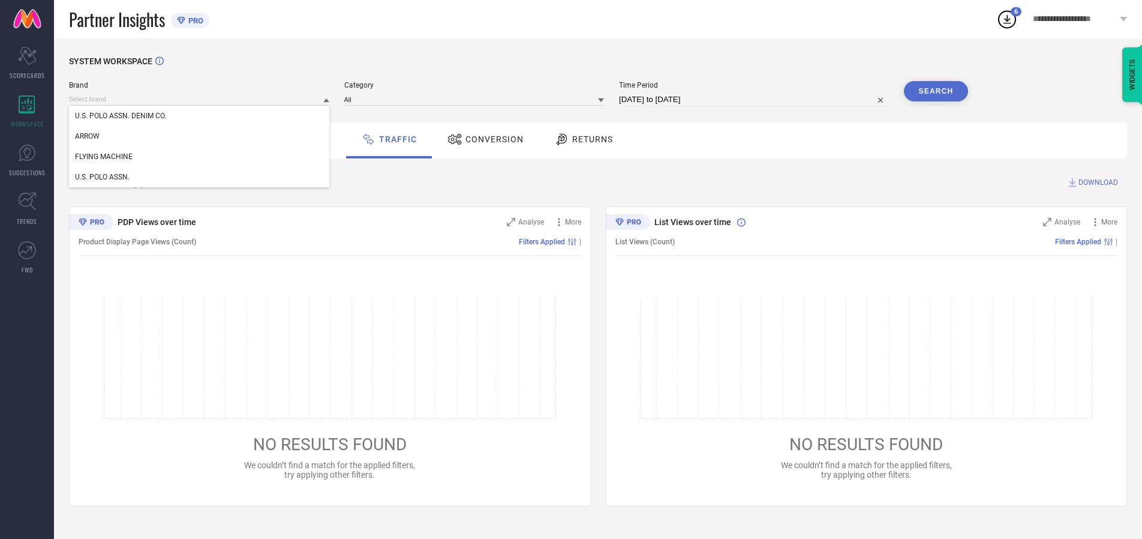
click at [200, 116] on div "U.S. POLO ASSN. DENIM CO." at bounding box center [199, 116] width 260 height 20
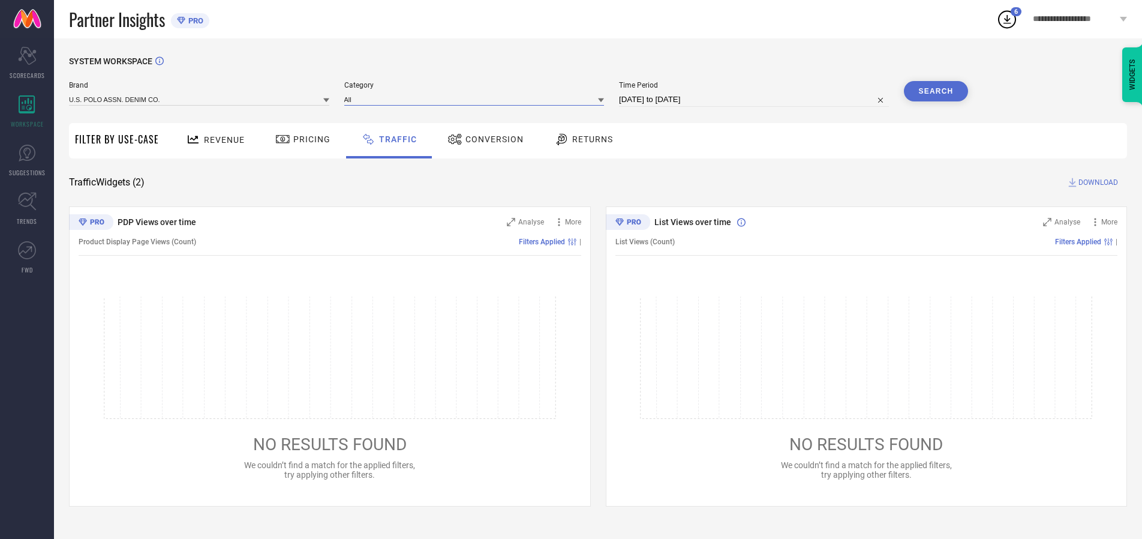
click at [477, 99] on input at bounding box center [474, 99] width 260 height 13
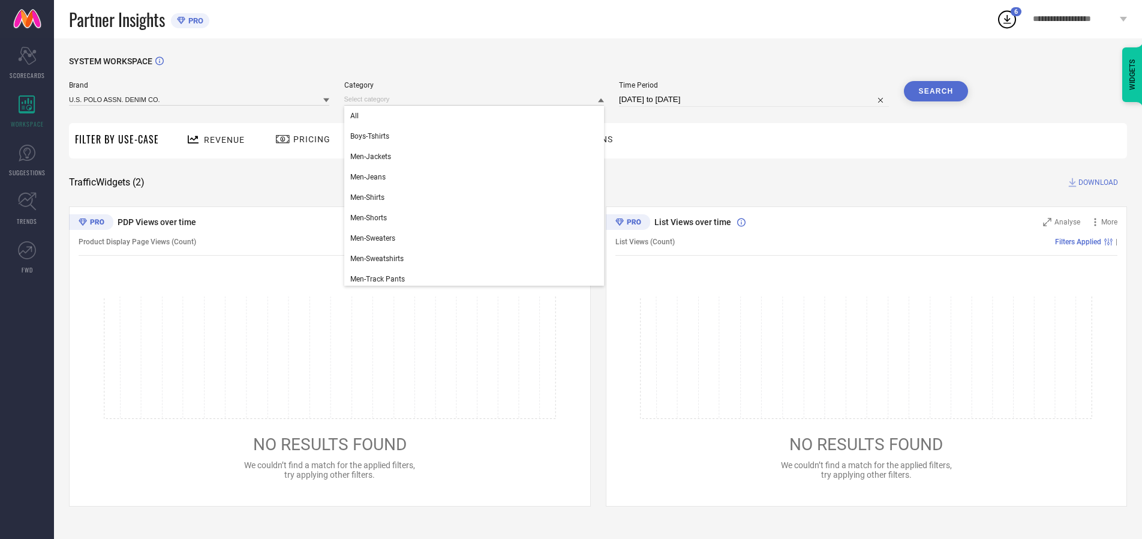
click at [477, 116] on div "All" at bounding box center [474, 116] width 260 height 20
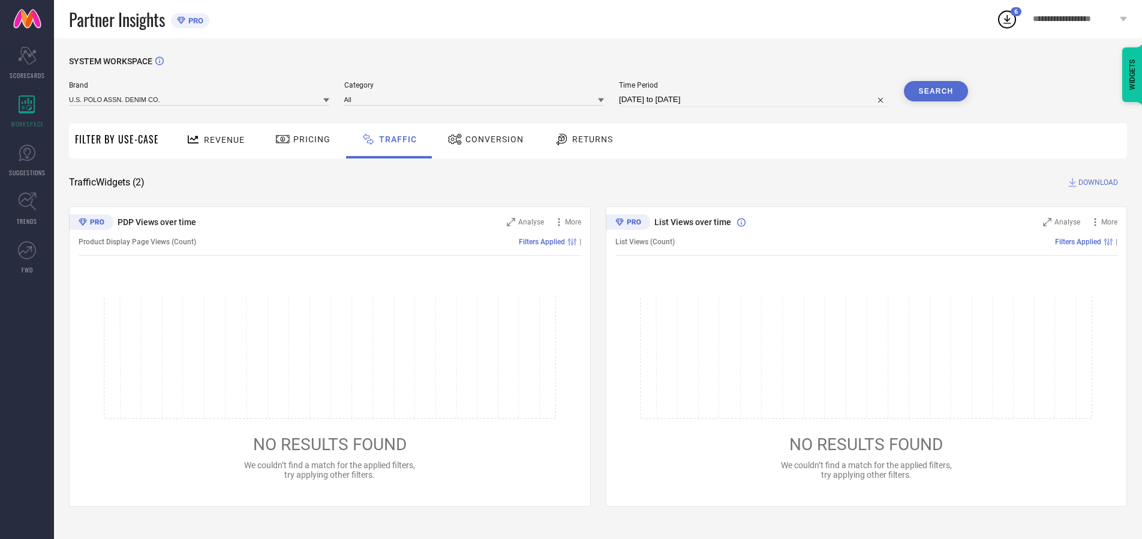
click at [936, 91] on button "Search" at bounding box center [936, 91] width 65 height 20
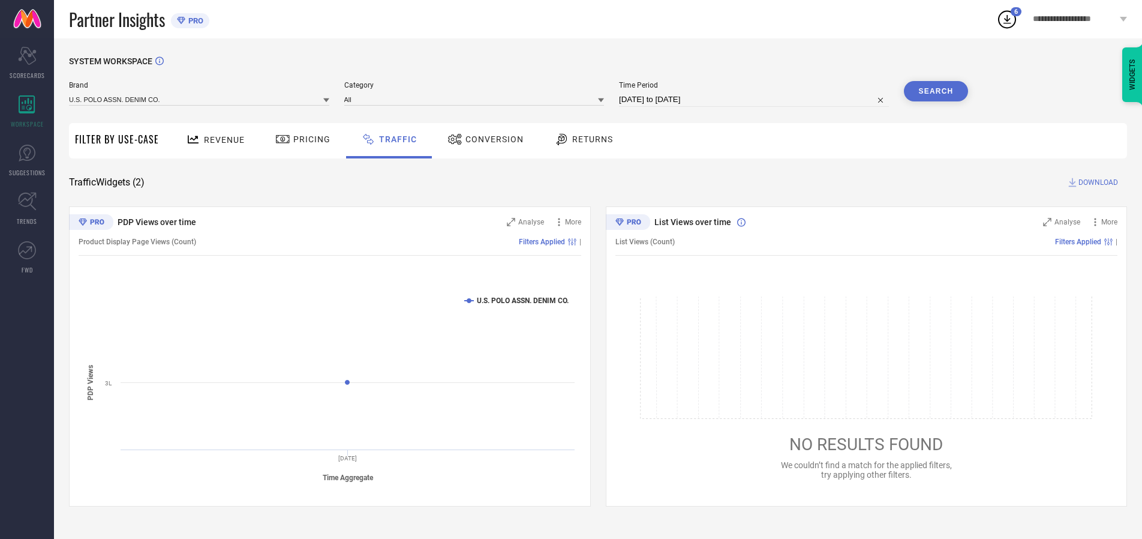
click at [1097, 182] on span "DOWNLOAD" at bounding box center [1099, 182] width 40 height 12
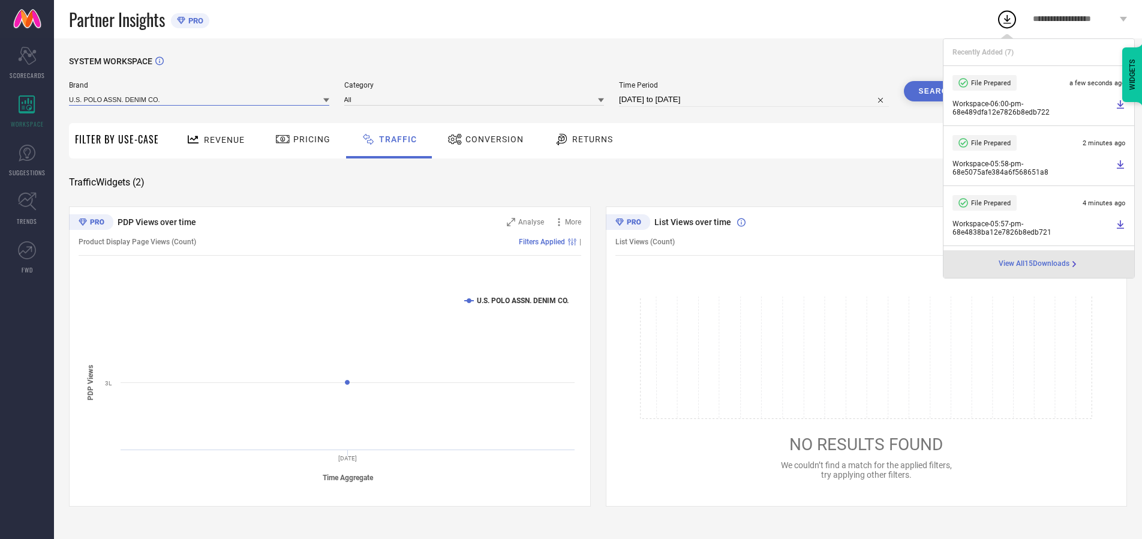
click at [200, 99] on input at bounding box center [199, 99] width 260 height 13
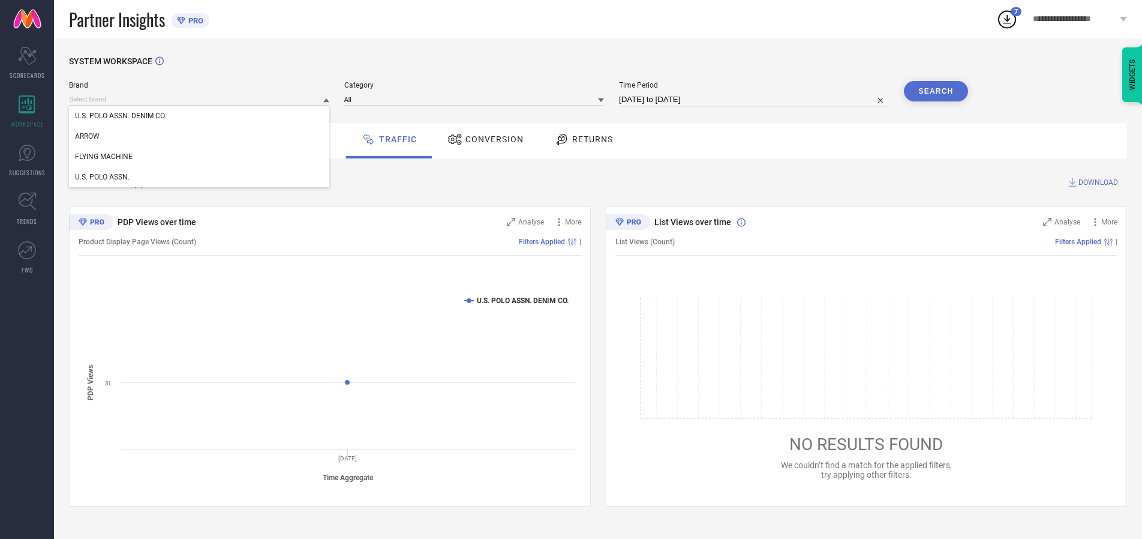
click at [200, 177] on div "U.S. POLO ASSN." at bounding box center [199, 177] width 260 height 20
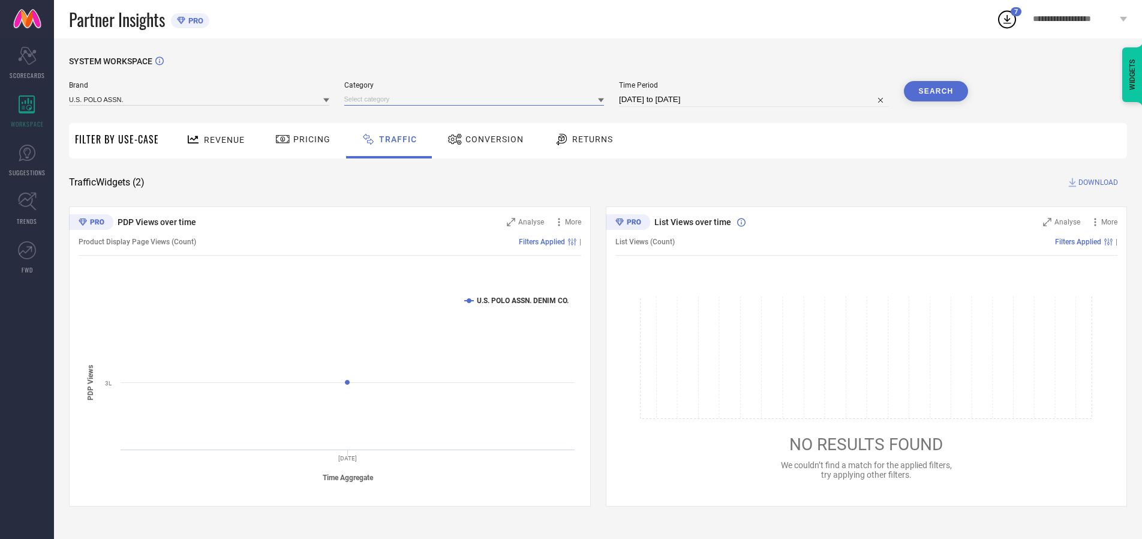
click at [477, 99] on input at bounding box center [474, 99] width 260 height 13
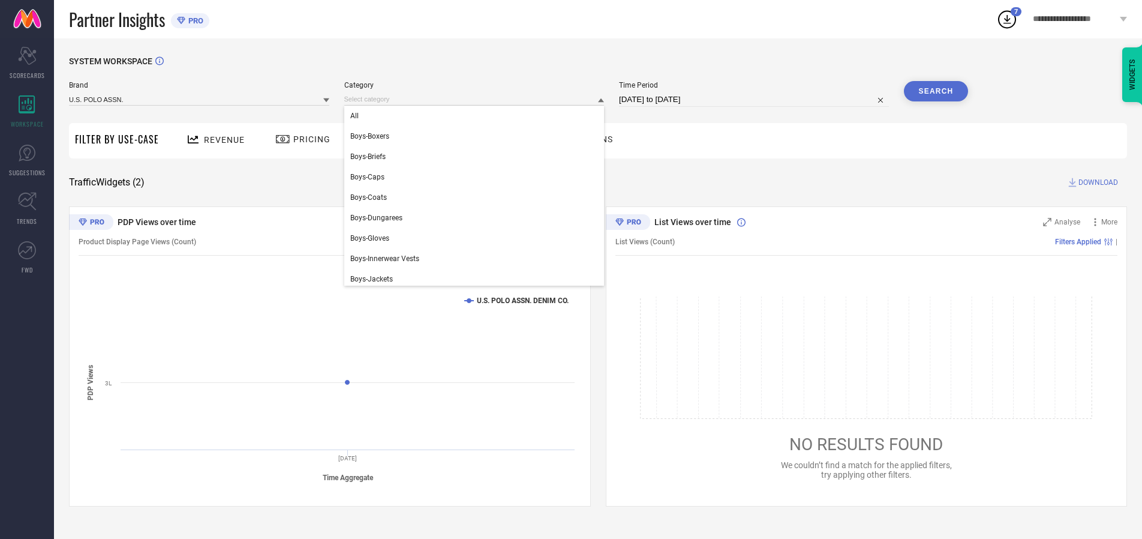
click at [477, 116] on div "All" at bounding box center [474, 116] width 260 height 20
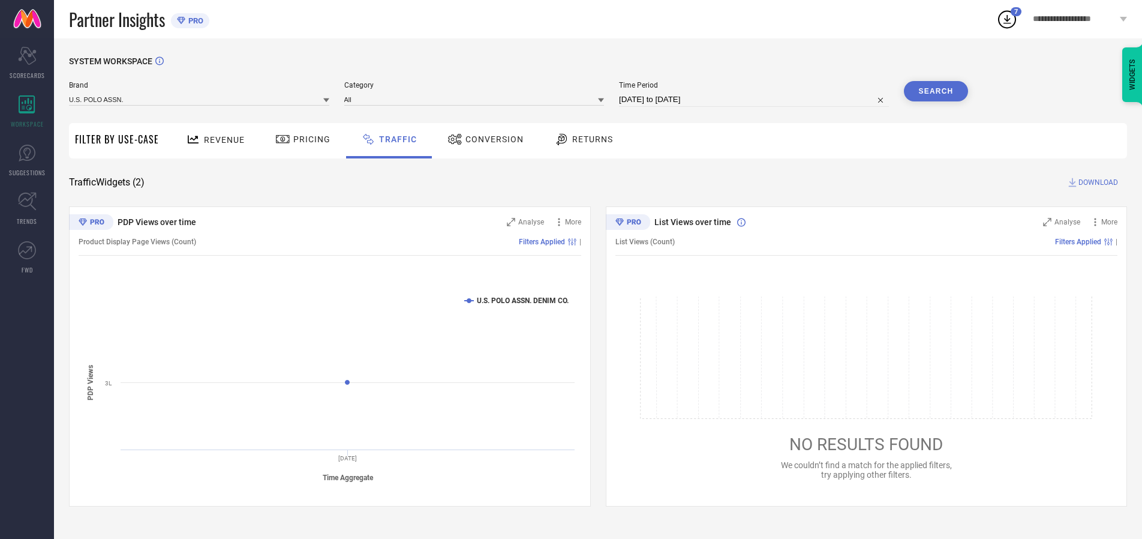
click at [936, 91] on button "Search" at bounding box center [936, 91] width 65 height 20
click at [1097, 182] on span "DOWNLOAD" at bounding box center [1099, 182] width 40 height 12
click at [756, 100] on input at bounding box center [754, 99] width 270 height 14
select select "9"
select select "2025"
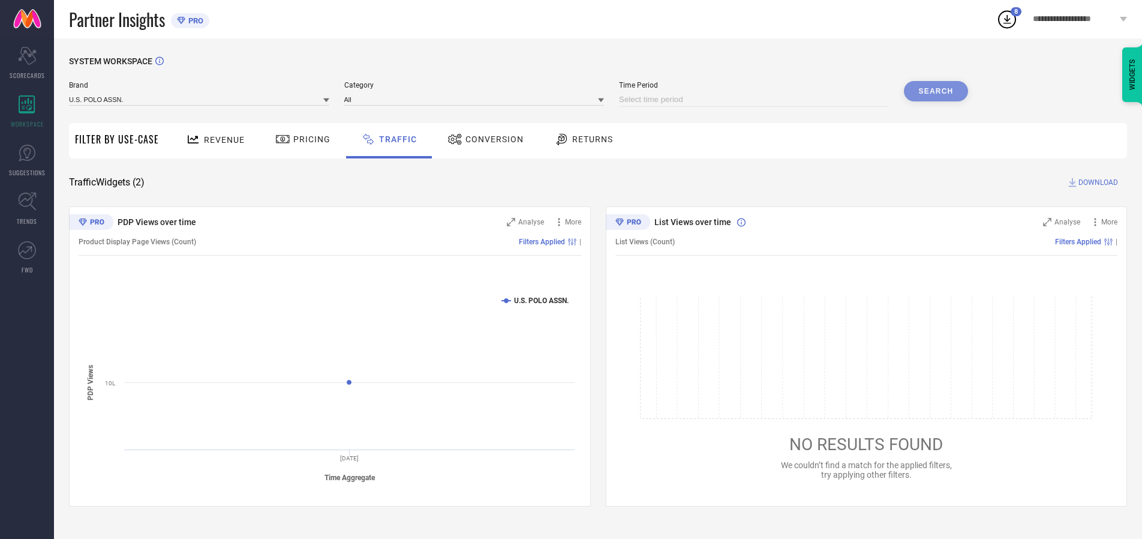
select select "10"
select select "2025"
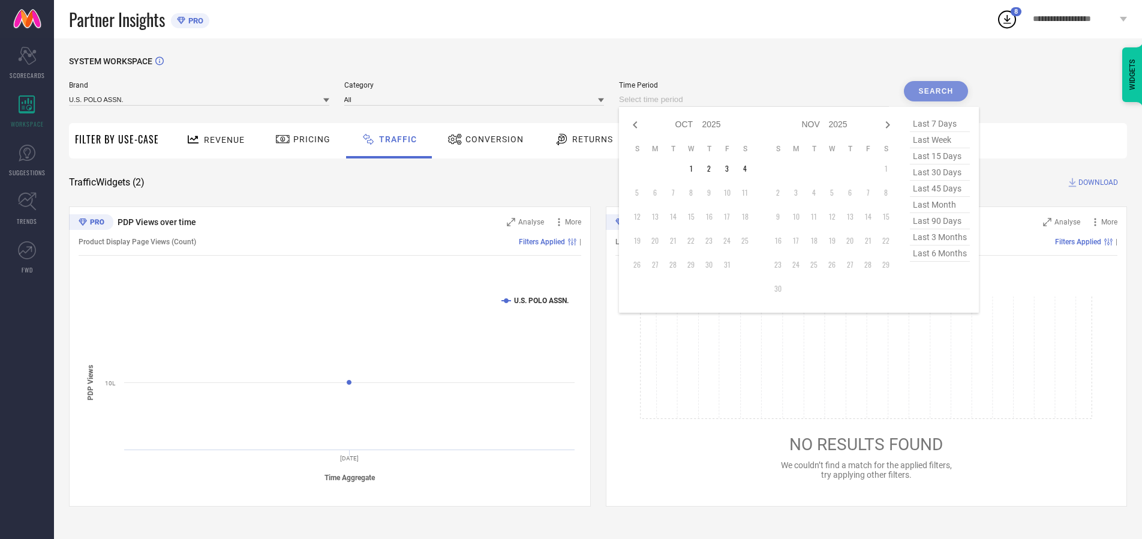
click at [695, 169] on td "1" at bounding box center [691, 169] width 18 height 18
type input "[DATE] to [DATE]"
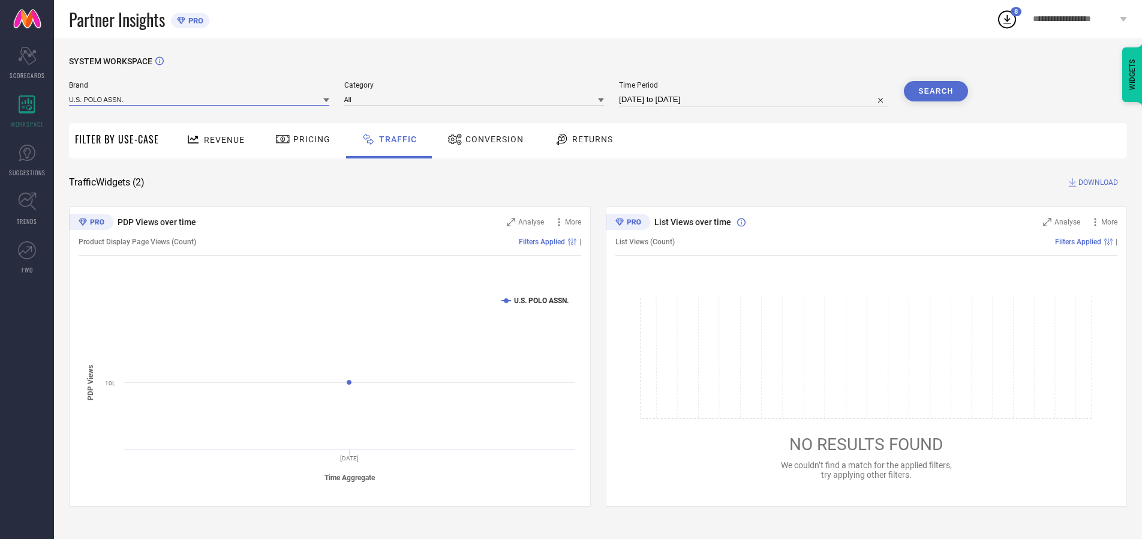
click at [200, 99] on input at bounding box center [199, 99] width 260 height 13
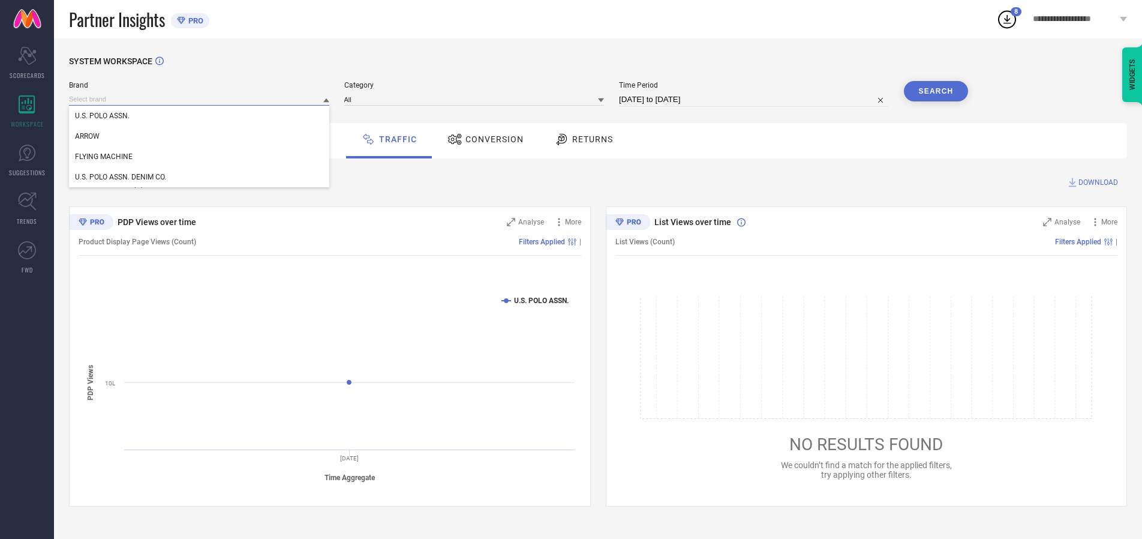
click at [200, 99] on input at bounding box center [199, 99] width 260 height 13
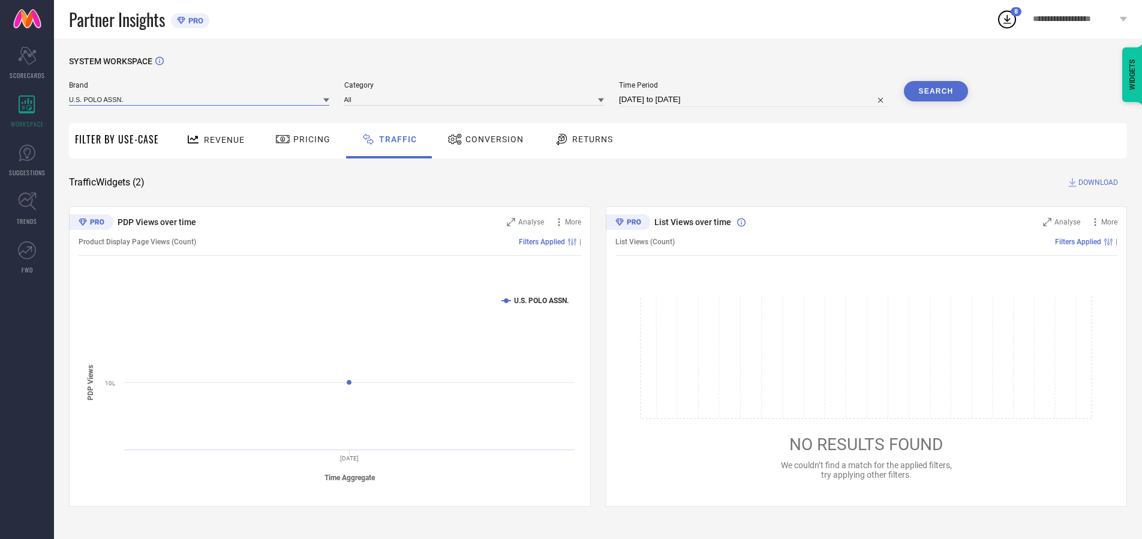
click at [200, 99] on input at bounding box center [199, 99] width 260 height 13
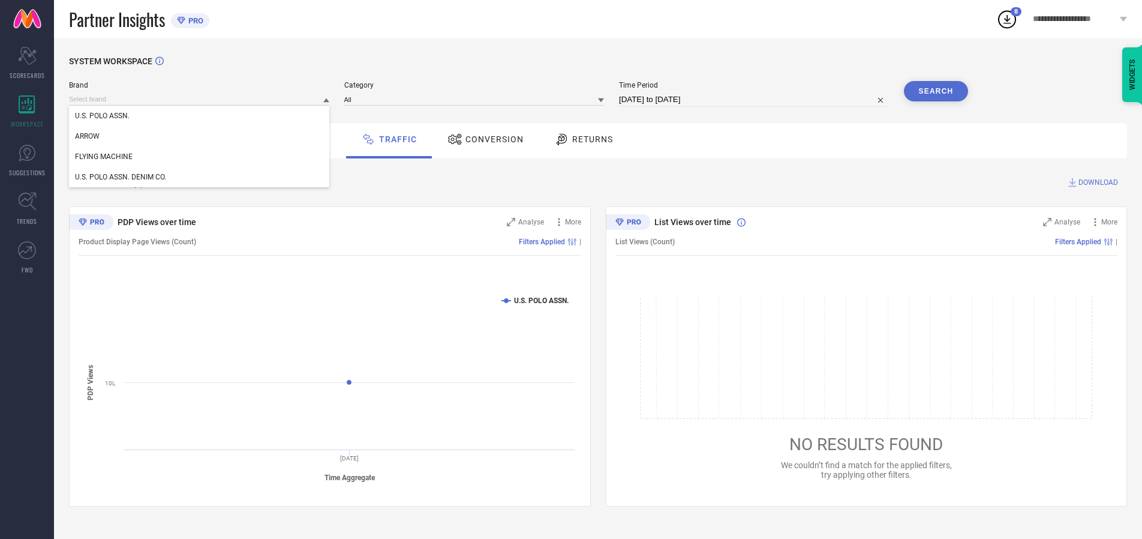
click at [200, 116] on div "U.S. POLO ASSN." at bounding box center [199, 116] width 260 height 20
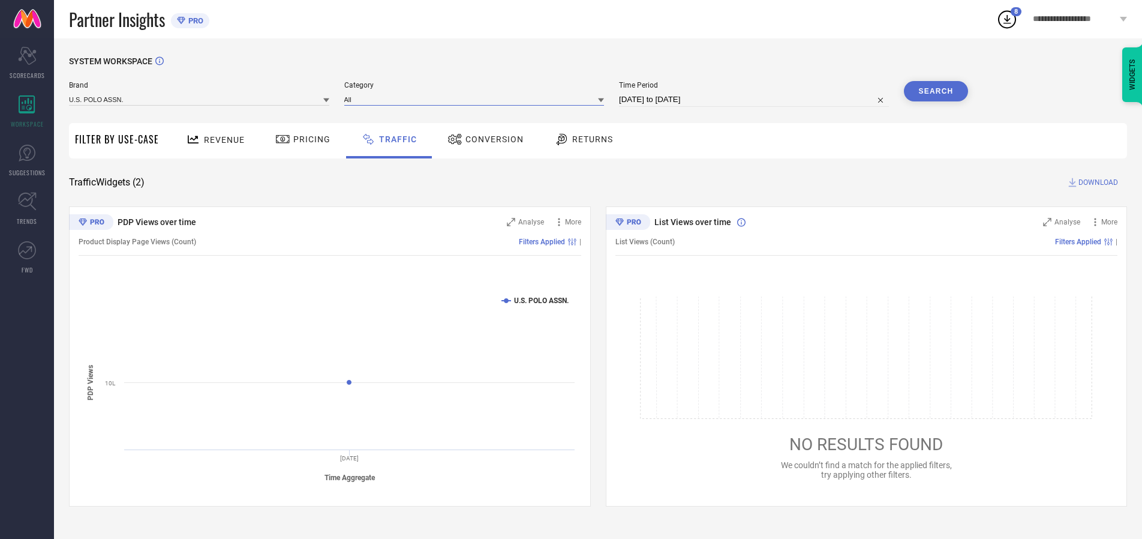
click at [477, 99] on input at bounding box center [474, 99] width 260 height 13
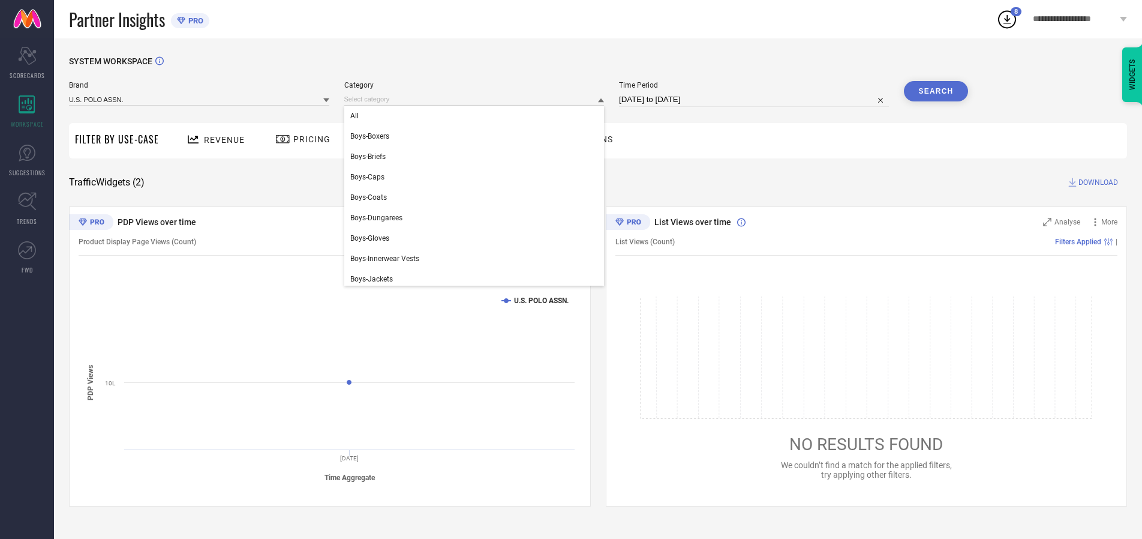
click at [477, 116] on div "All" at bounding box center [474, 116] width 260 height 20
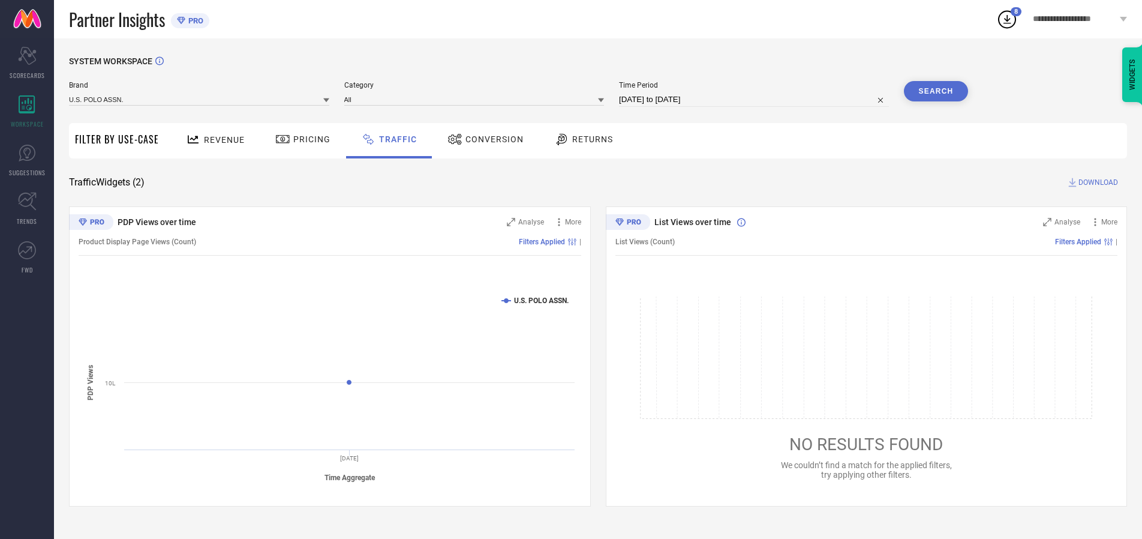
click at [936, 91] on button "Search" at bounding box center [936, 91] width 65 height 20
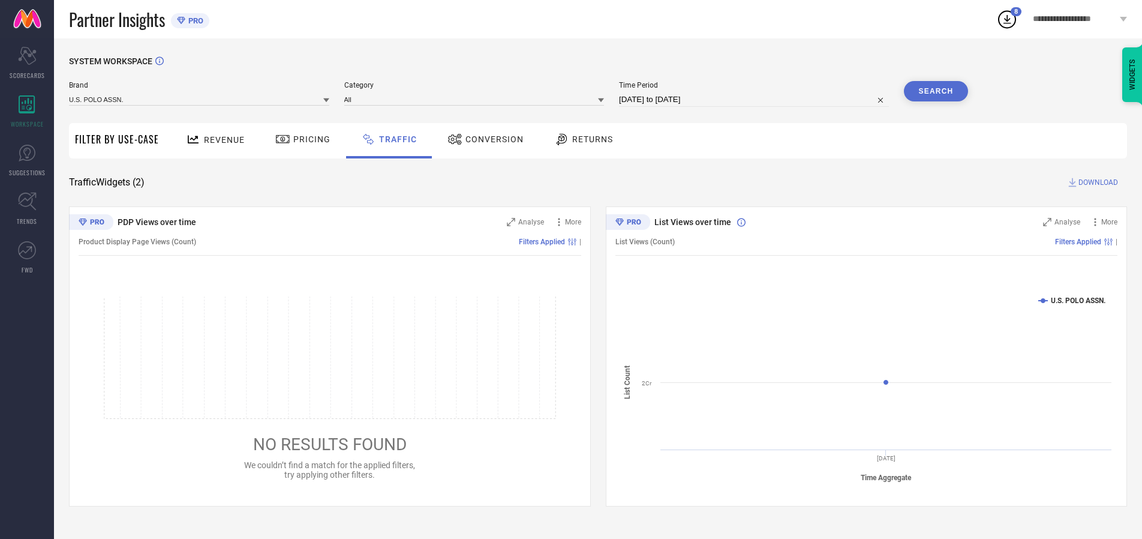
click at [1097, 182] on span "DOWNLOAD" at bounding box center [1099, 182] width 40 height 12
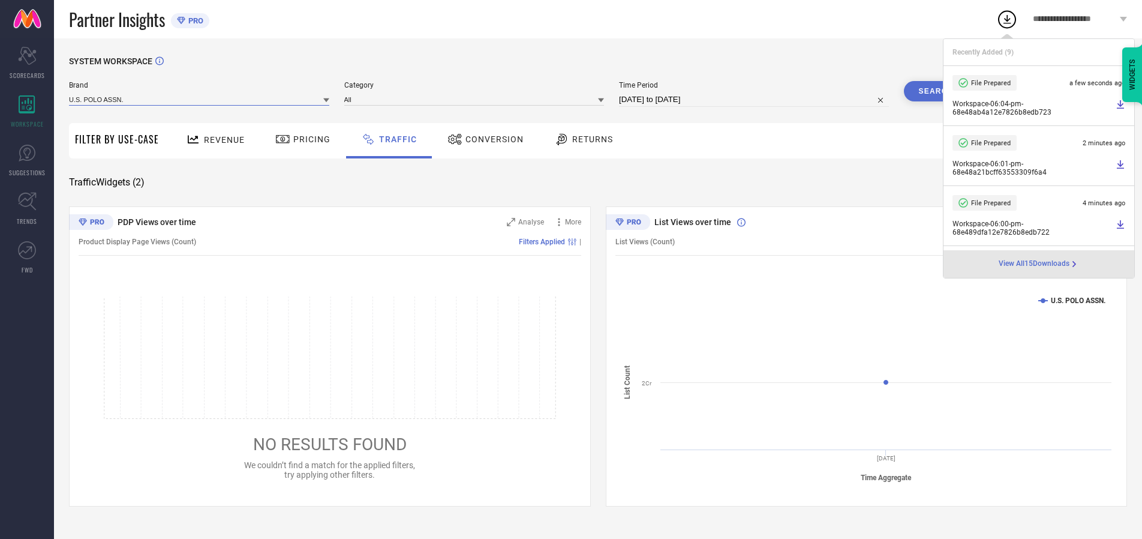
click at [200, 99] on input at bounding box center [199, 99] width 260 height 13
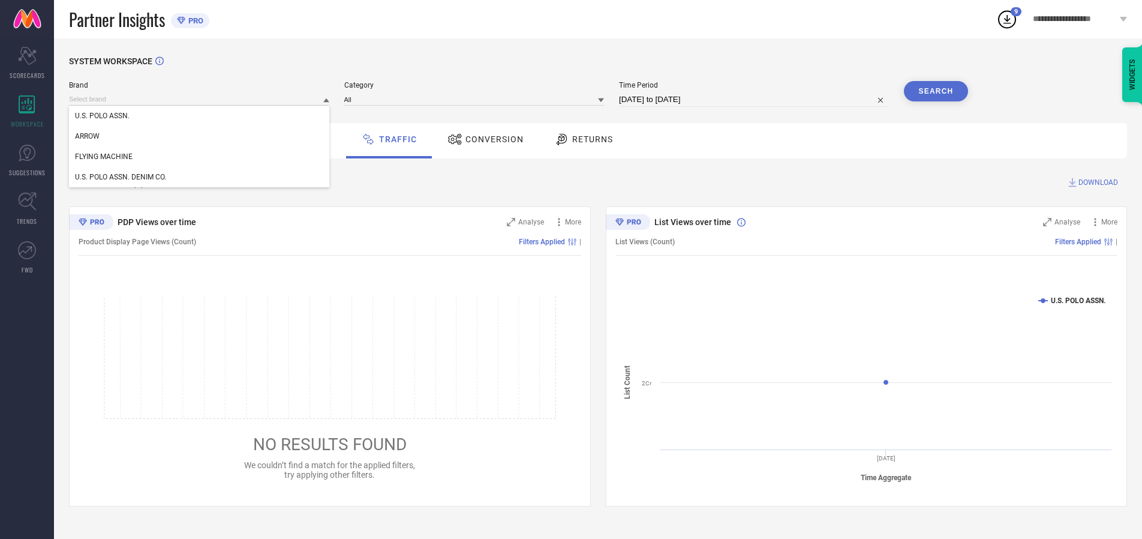
click at [200, 177] on div "U.S. POLO ASSN. DENIM CO." at bounding box center [199, 177] width 260 height 20
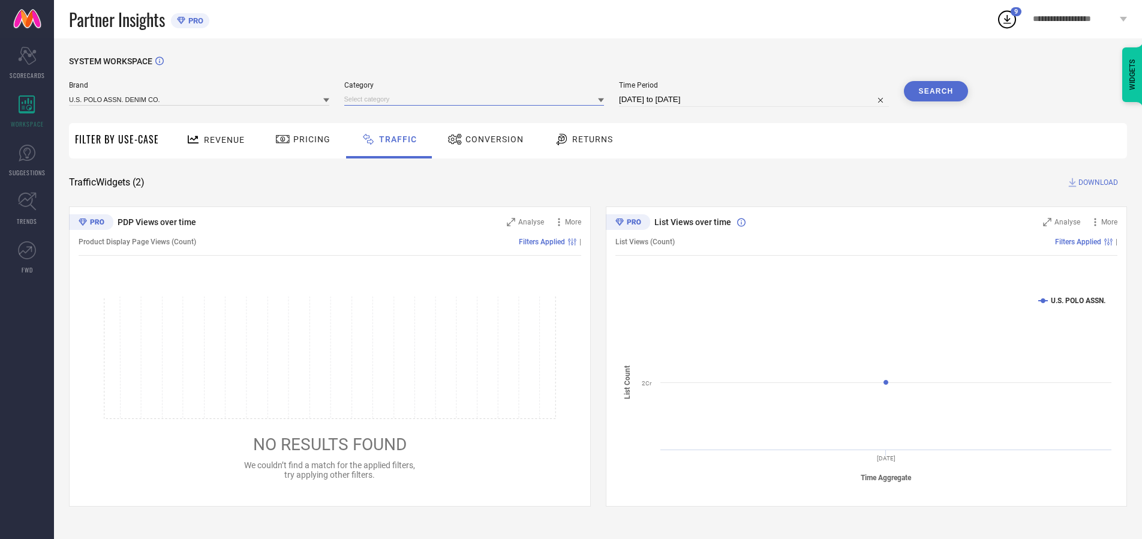
click at [477, 99] on input at bounding box center [474, 99] width 260 height 13
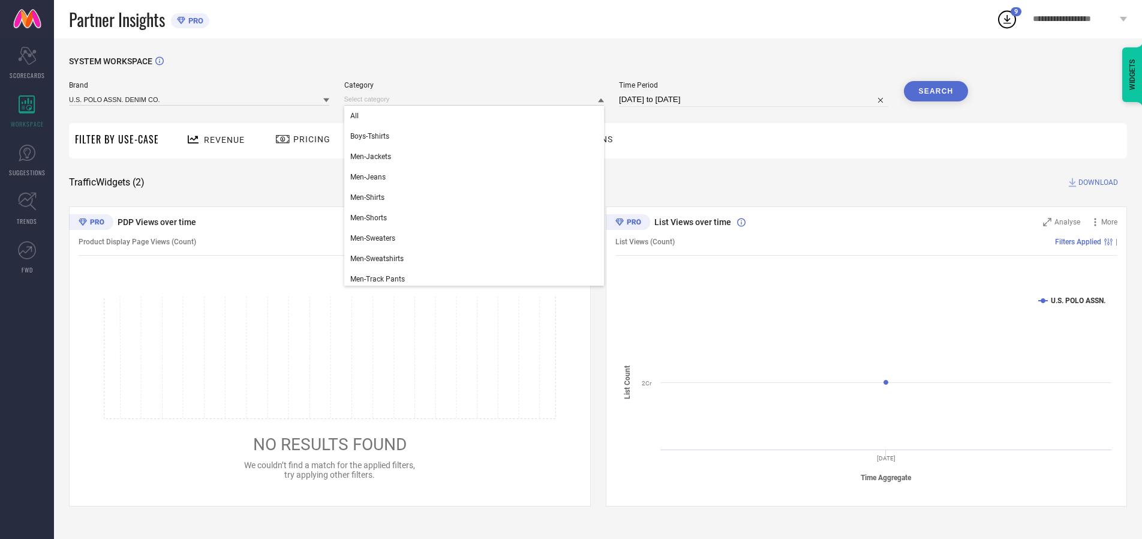
click at [477, 116] on div "All" at bounding box center [474, 116] width 260 height 20
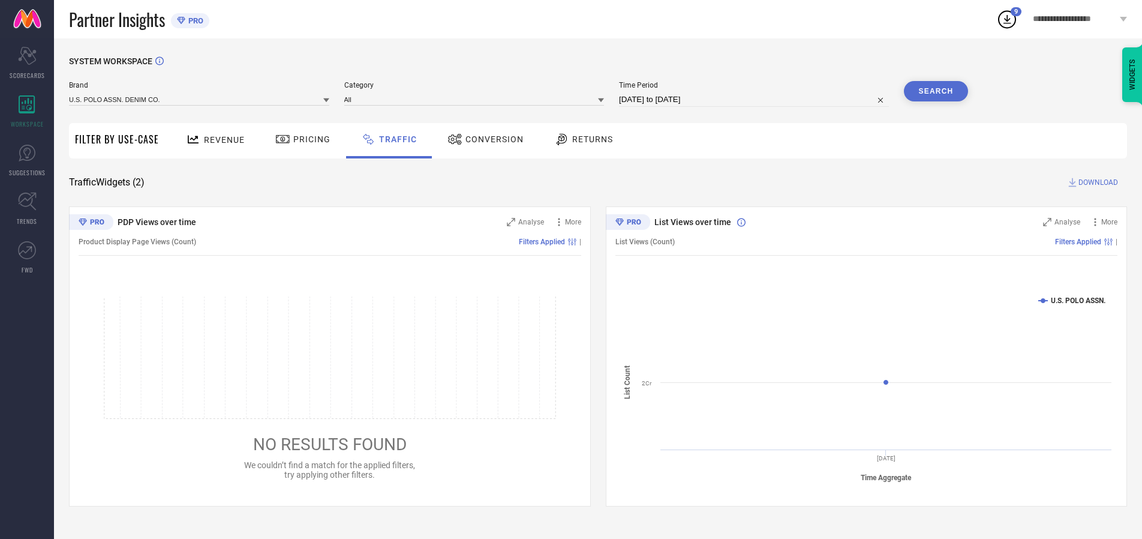
click at [936, 91] on button "Search" at bounding box center [936, 91] width 65 height 20
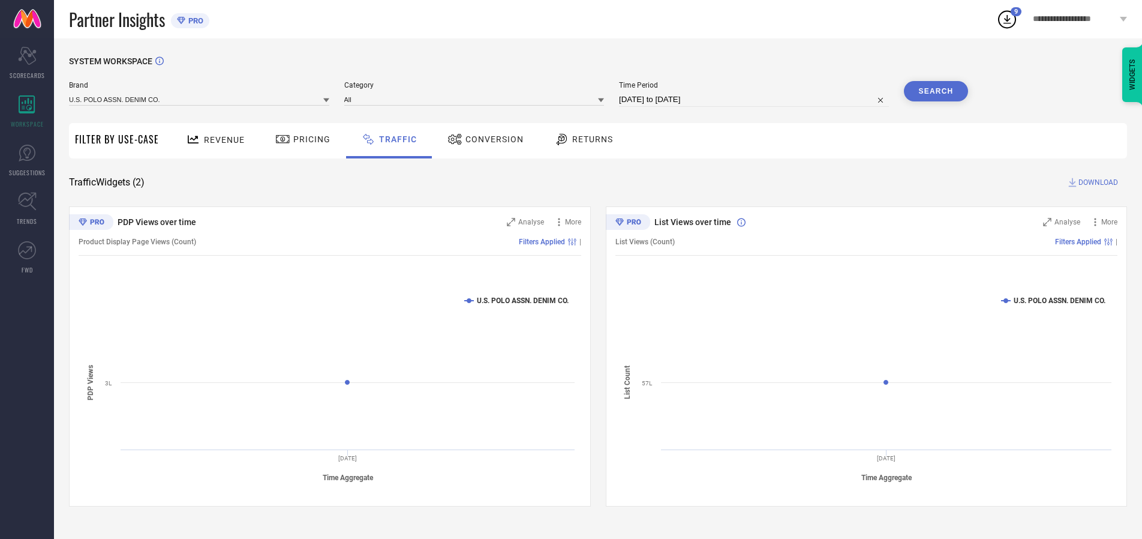
click at [1097, 182] on span "DOWNLOAD" at bounding box center [1099, 182] width 40 height 12
click at [756, 100] on input at bounding box center [754, 99] width 270 height 14
select select "9"
select select "2025"
select select "10"
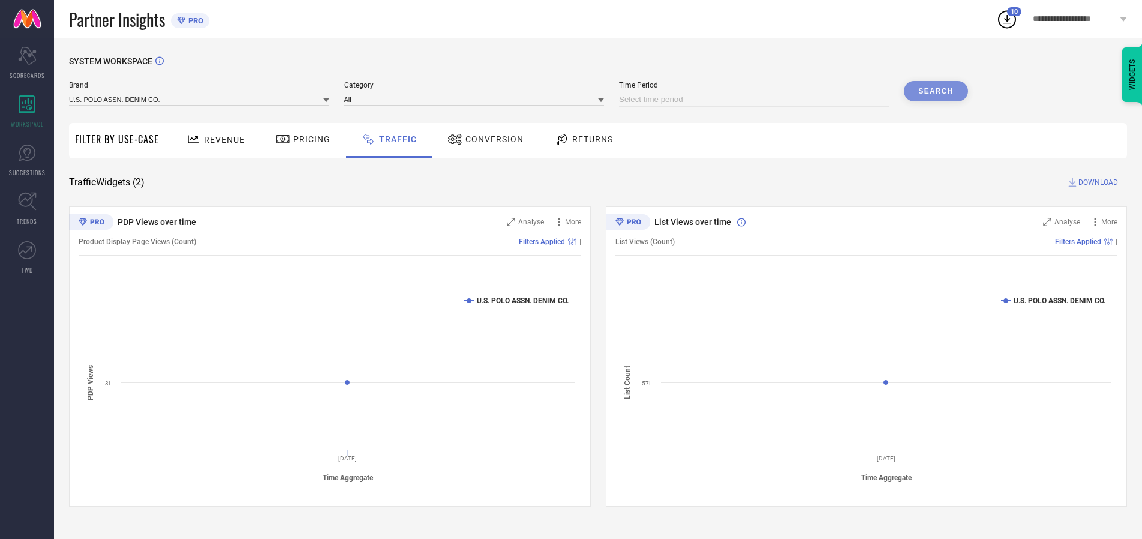
select select "2025"
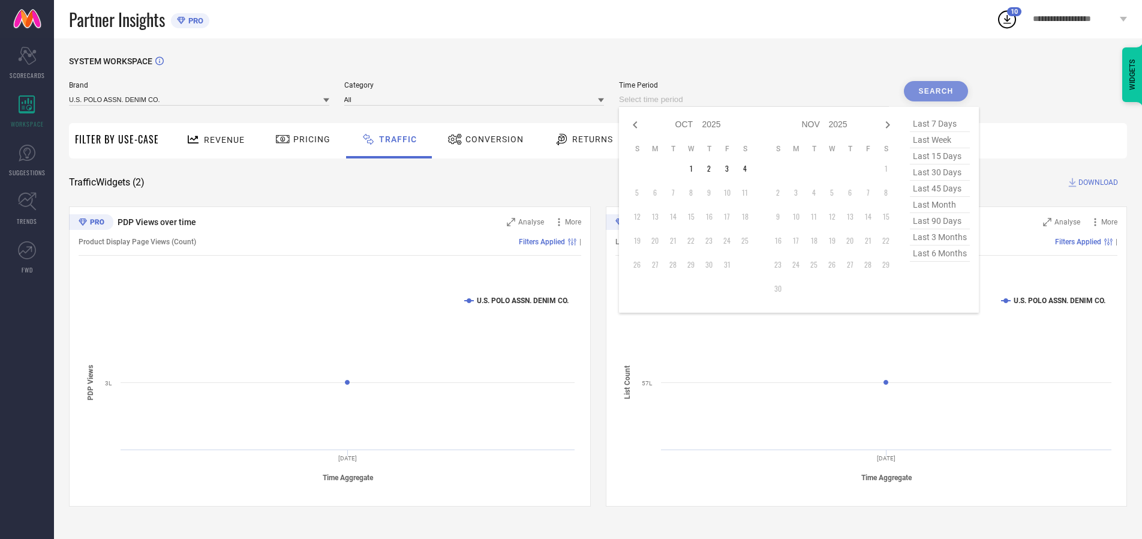
click at [713, 169] on td "2" at bounding box center [709, 169] width 18 height 18
type input "[DATE] to [DATE]"
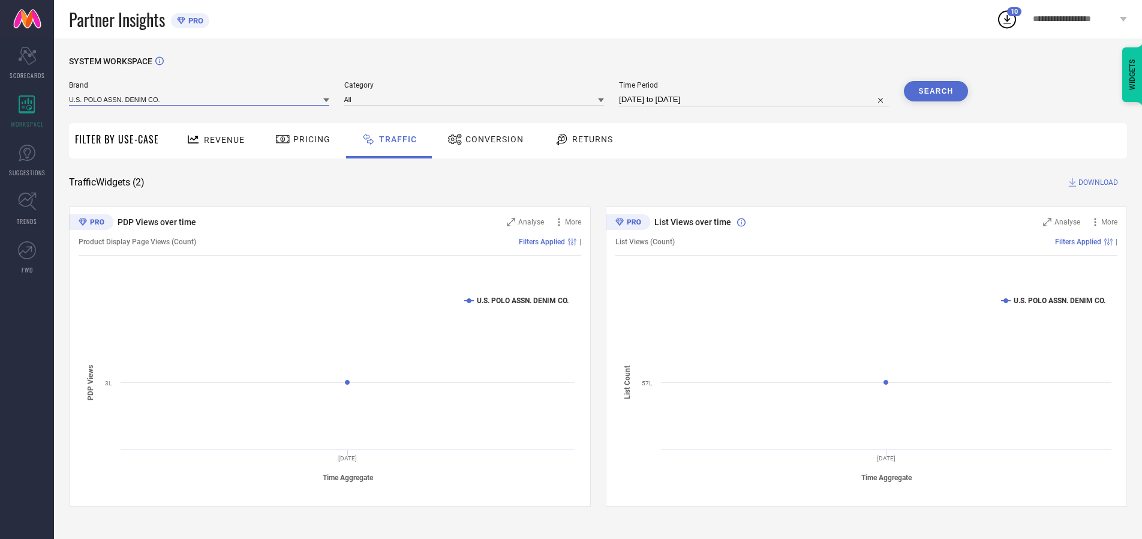
click at [200, 99] on input at bounding box center [199, 99] width 260 height 13
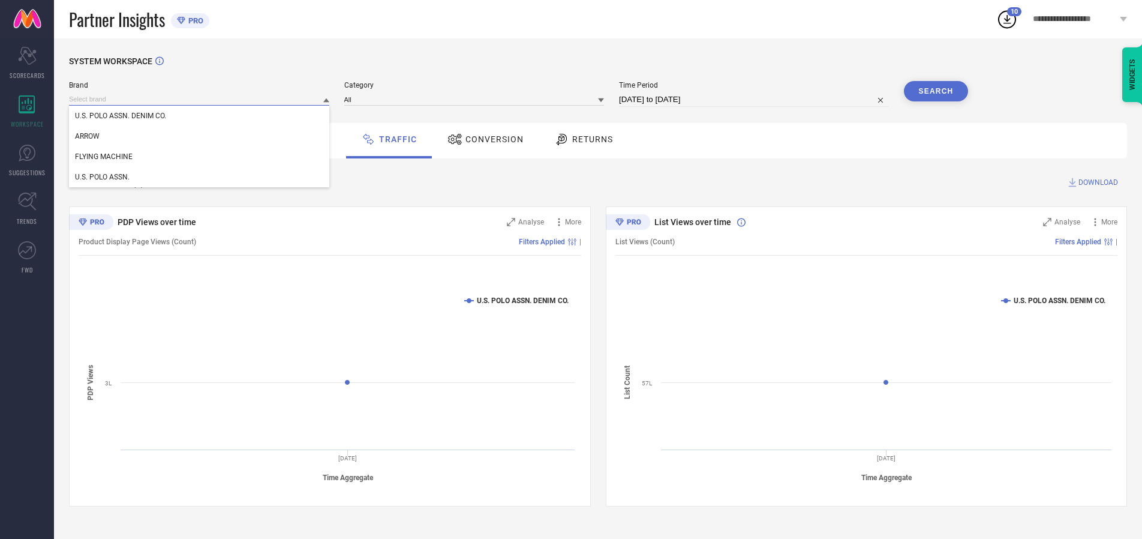
click at [200, 99] on input at bounding box center [199, 99] width 260 height 13
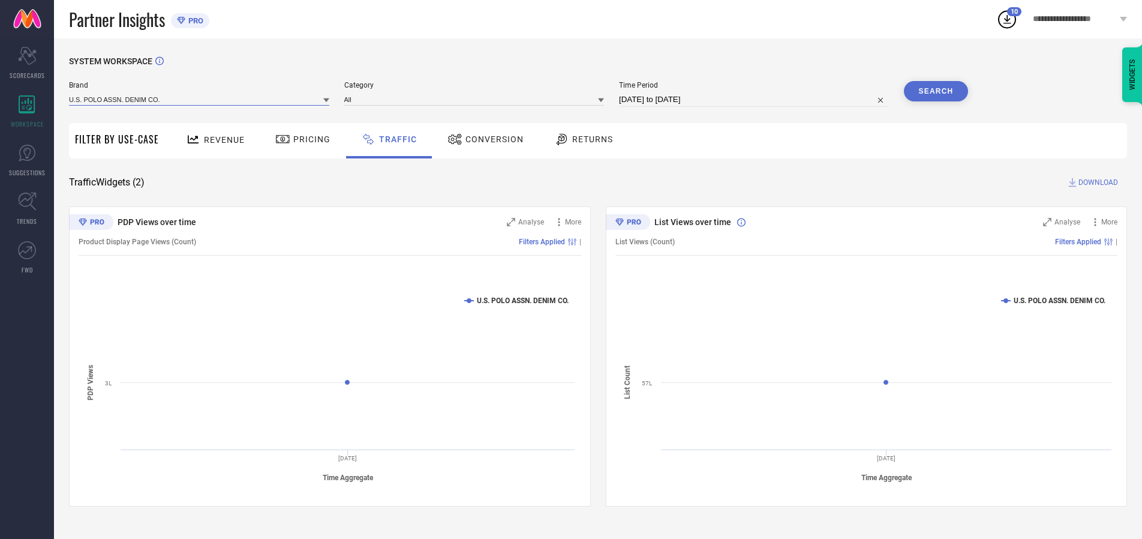
click at [200, 99] on input at bounding box center [199, 99] width 260 height 13
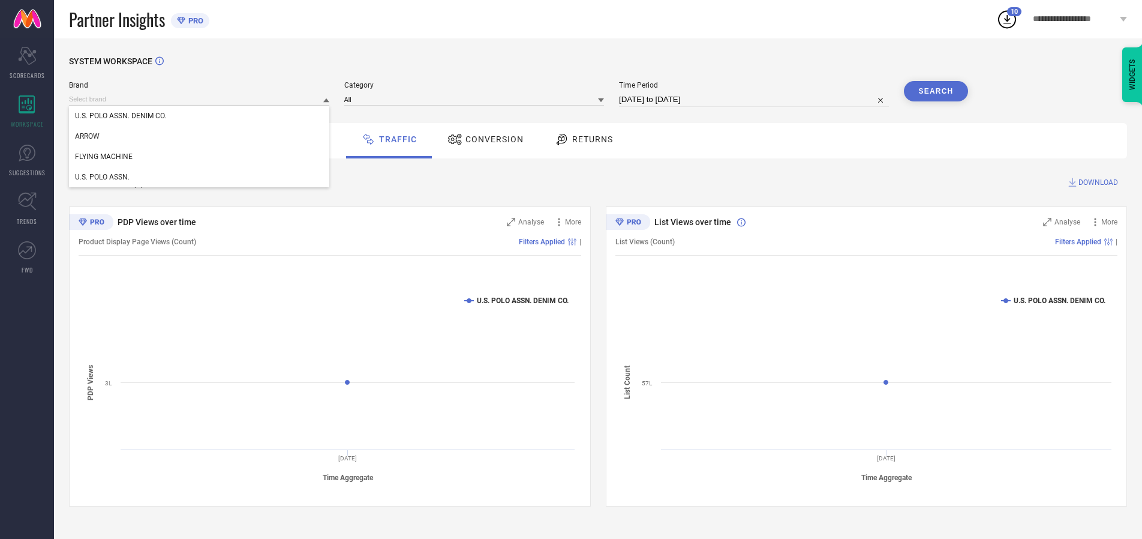
click at [200, 116] on div "U.S. POLO ASSN. DENIM CO." at bounding box center [199, 116] width 260 height 20
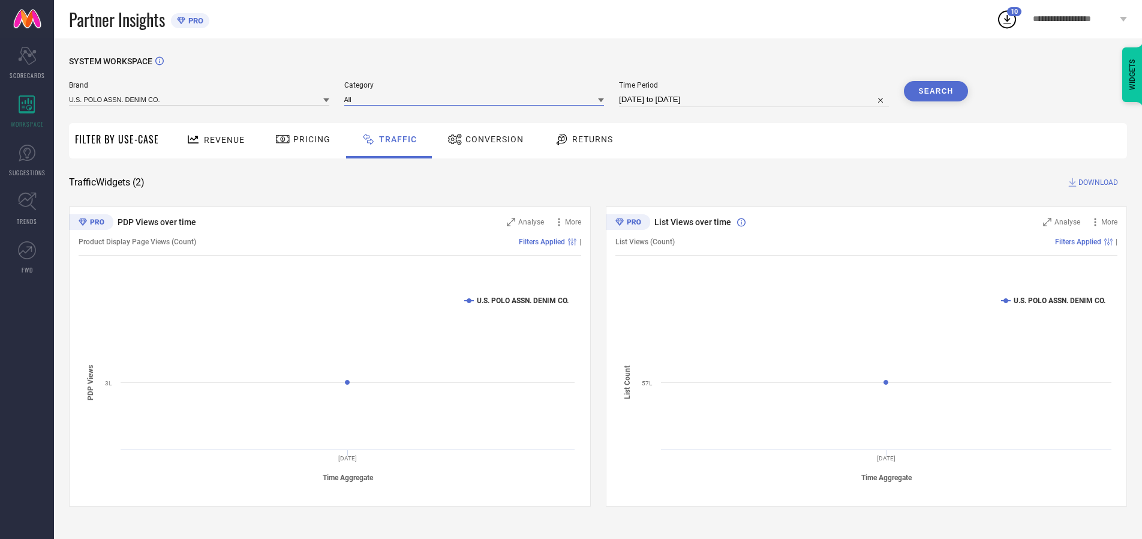
click at [477, 99] on input at bounding box center [474, 99] width 260 height 13
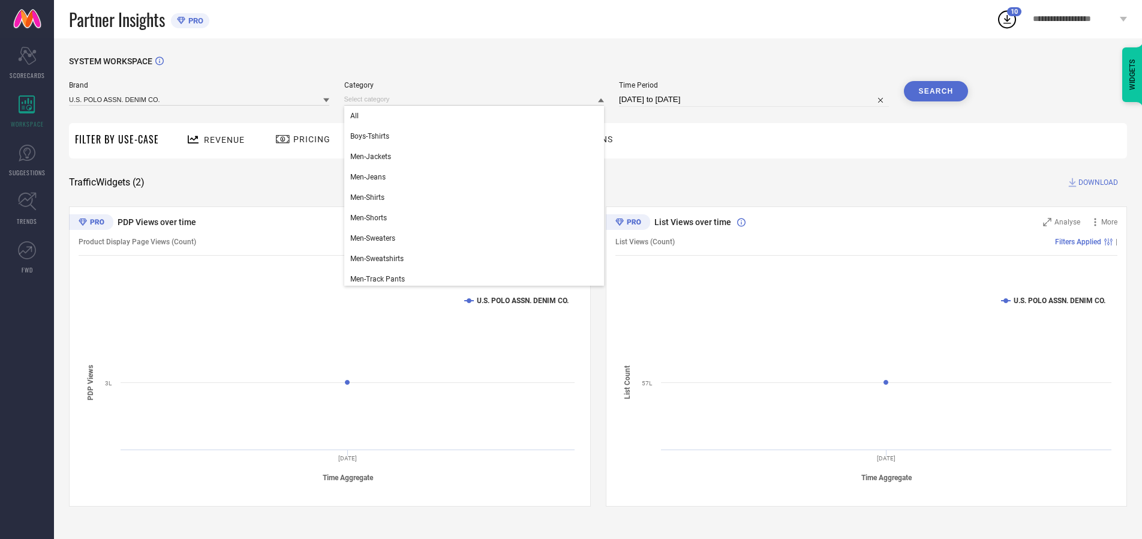
click at [477, 116] on div "All" at bounding box center [474, 116] width 260 height 20
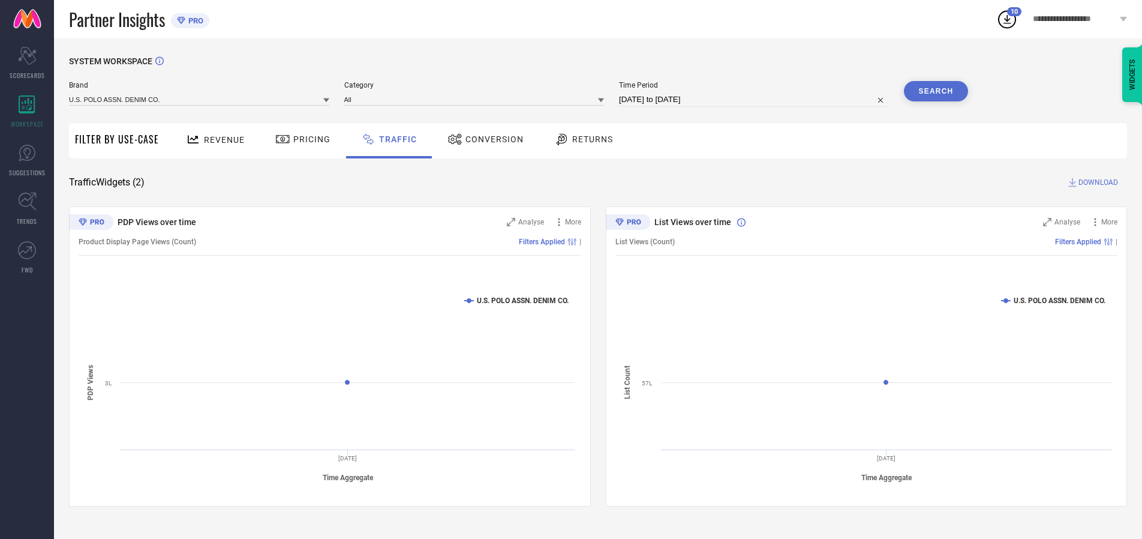
click at [936, 91] on button "Search" at bounding box center [936, 91] width 65 height 20
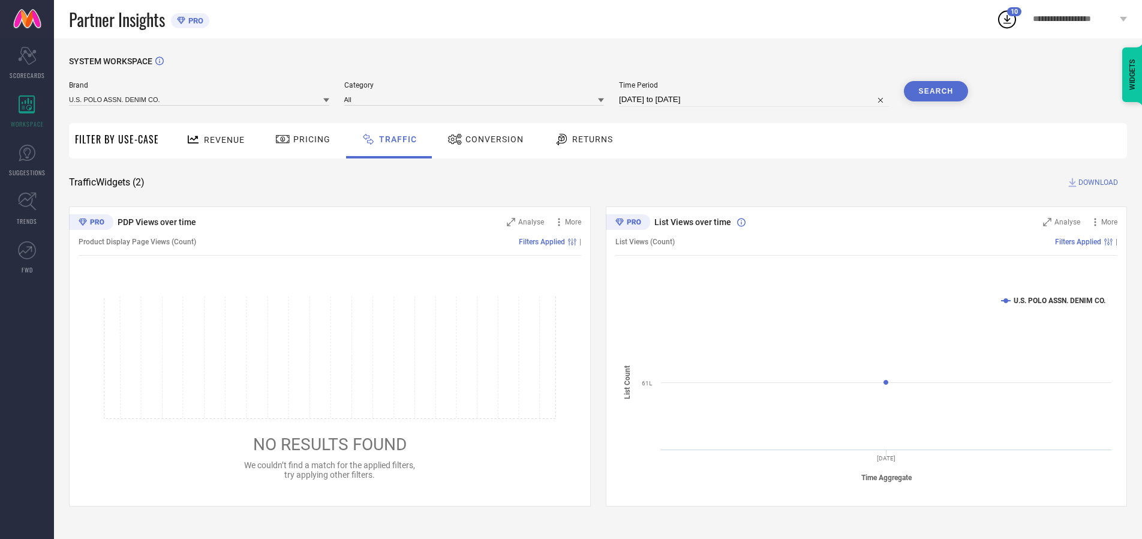
click at [1097, 182] on span "DOWNLOAD" at bounding box center [1099, 182] width 40 height 12
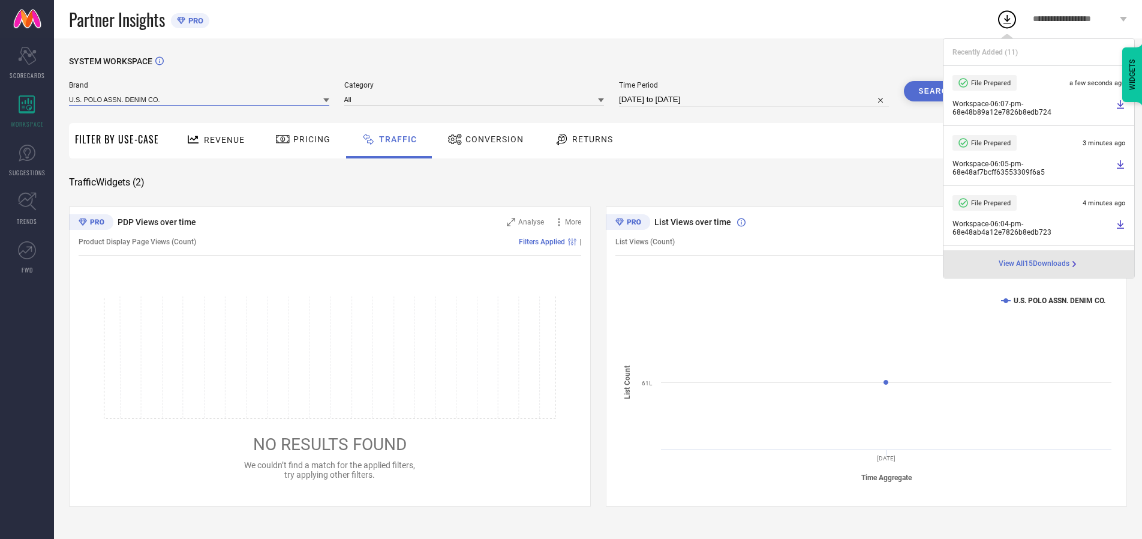
click at [200, 99] on input at bounding box center [199, 99] width 260 height 13
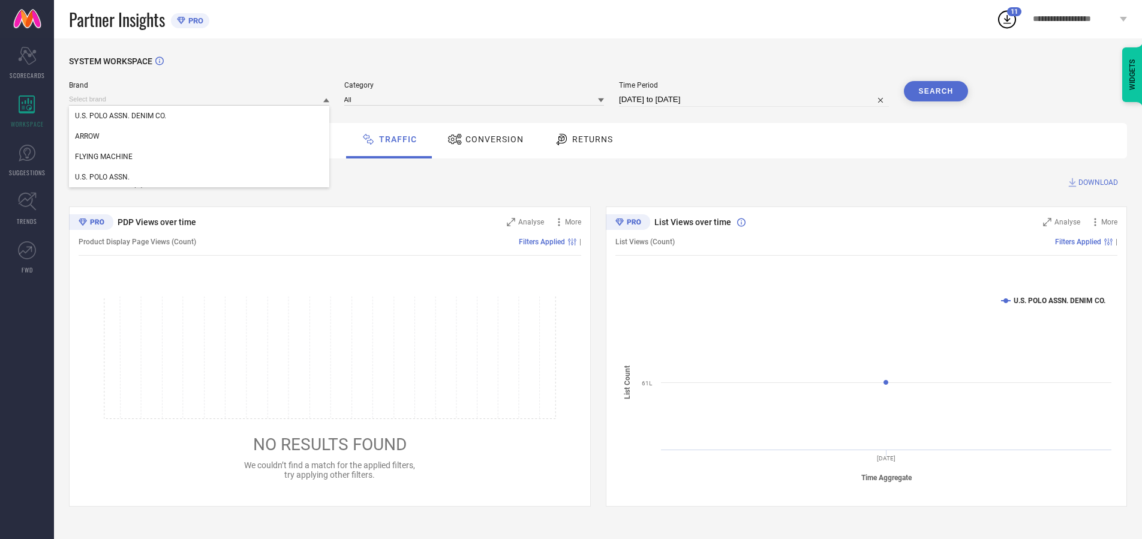
click at [200, 177] on div "U.S. POLO ASSN." at bounding box center [199, 177] width 260 height 20
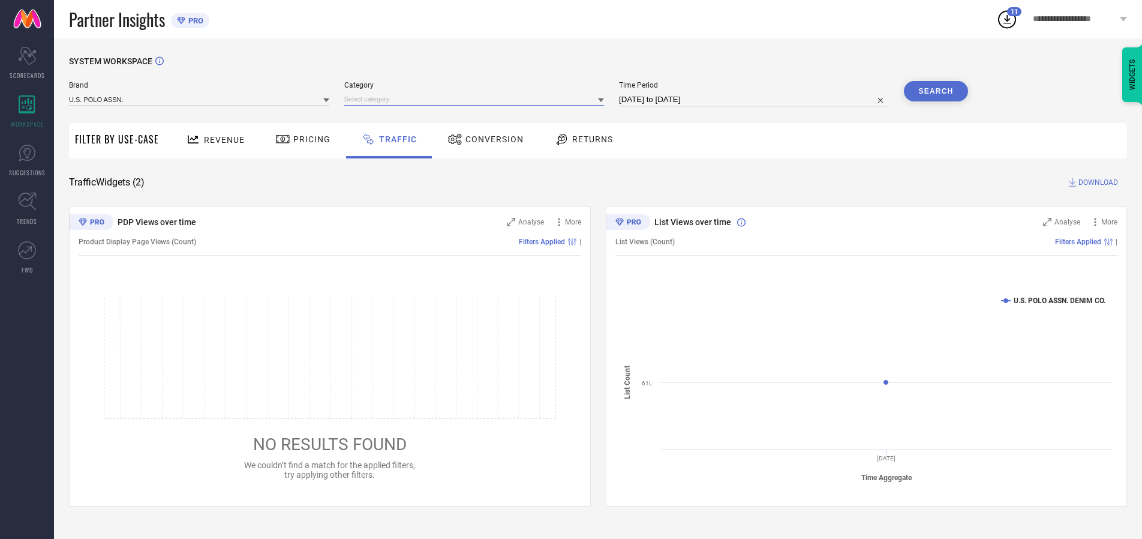
click at [477, 99] on input at bounding box center [474, 99] width 260 height 13
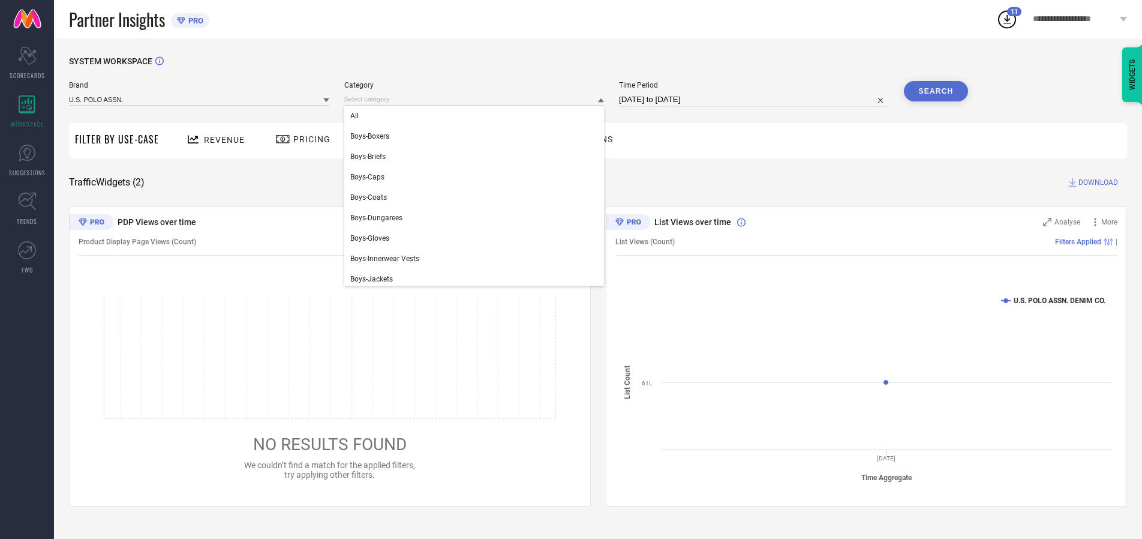
click at [477, 116] on div "All" at bounding box center [474, 116] width 260 height 20
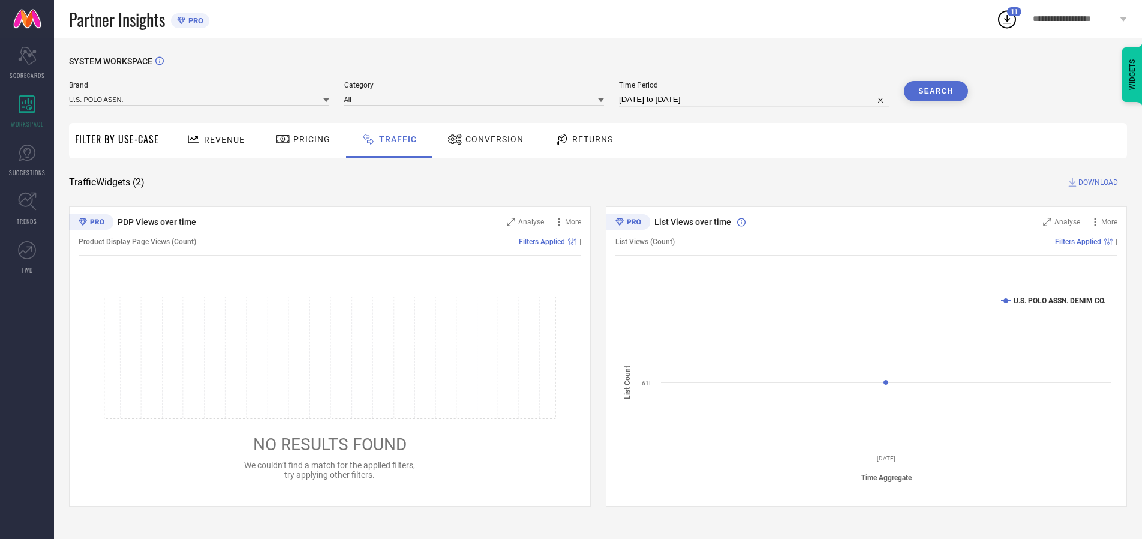
click at [936, 91] on button "Search" at bounding box center [936, 91] width 65 height 20
click at [1097, 182] on span "DOWNLOAD" at bounding box center [1099, 182] width 40 height 12
click at [756, 100] on input at bounding box center [754, 99] width 270 height 14
select select "9"
select select "2025"
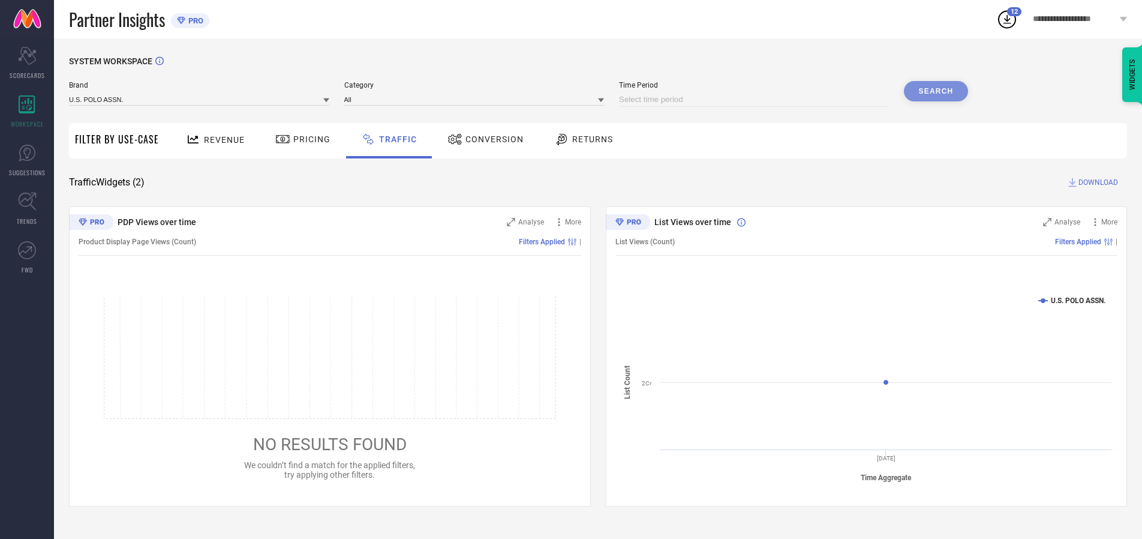
select select "10"
select select "2025"
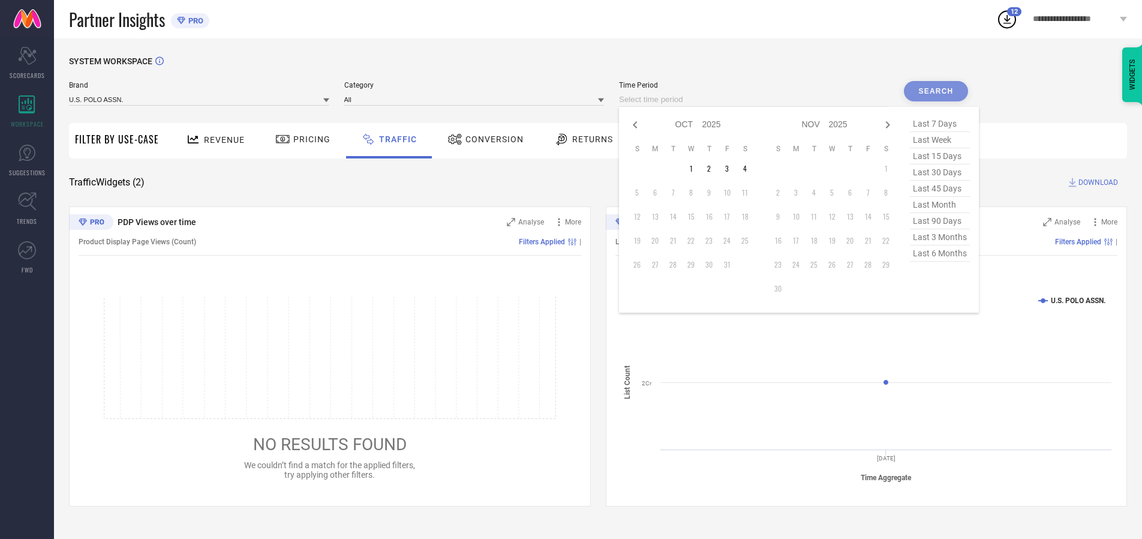
click at [731, 169] on td "3" at bounding box center [727, 169] width 18 height 18
type input "[DATE] to [DATE]"
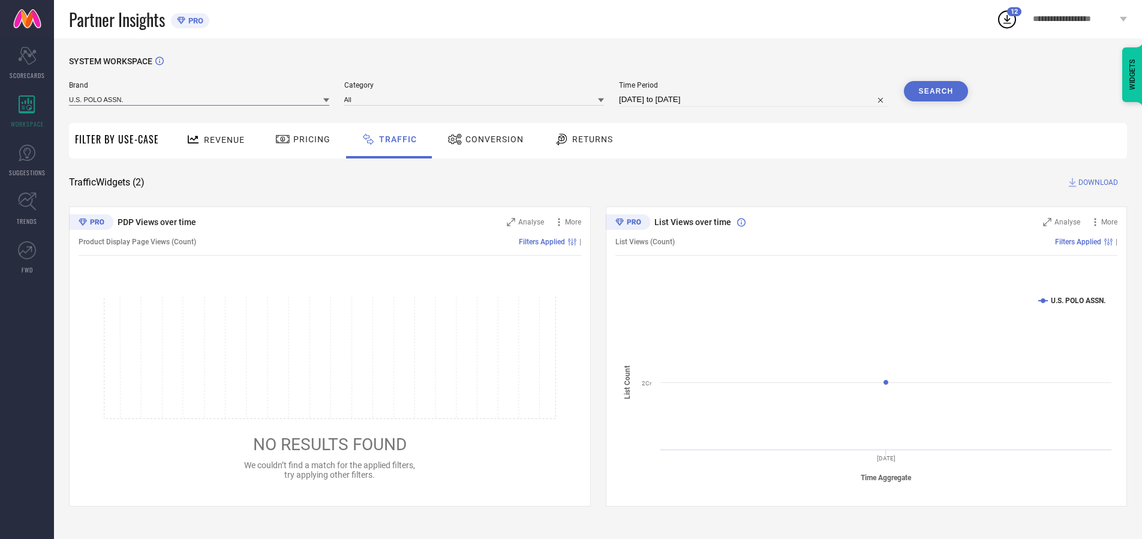
click at [200, 99] on input at bounding box center [199, 99] width 260 height 13
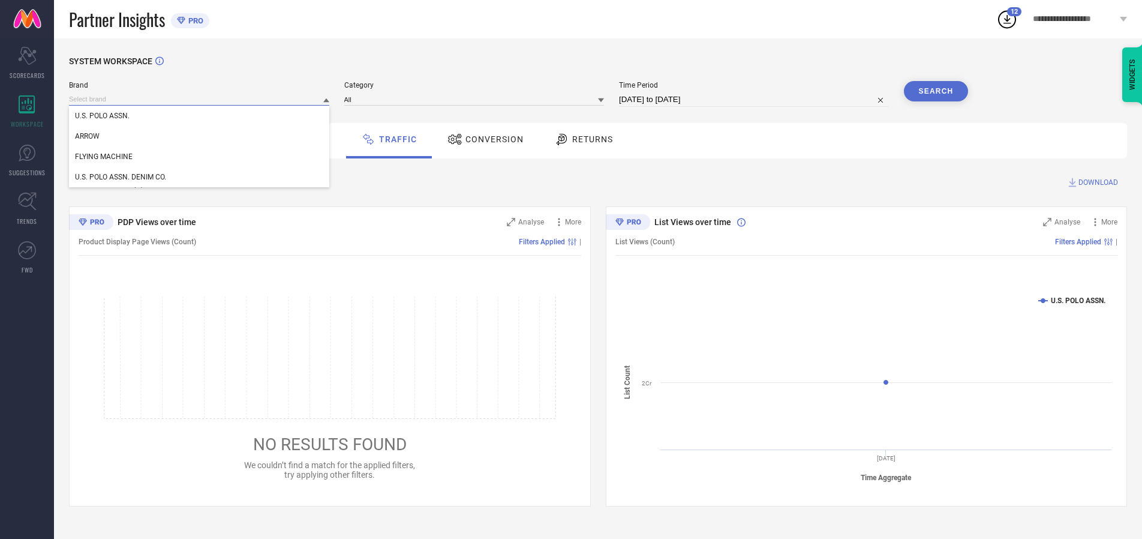
click at [200, 99] on input at bounding box center [199, 99] width 260 height 13
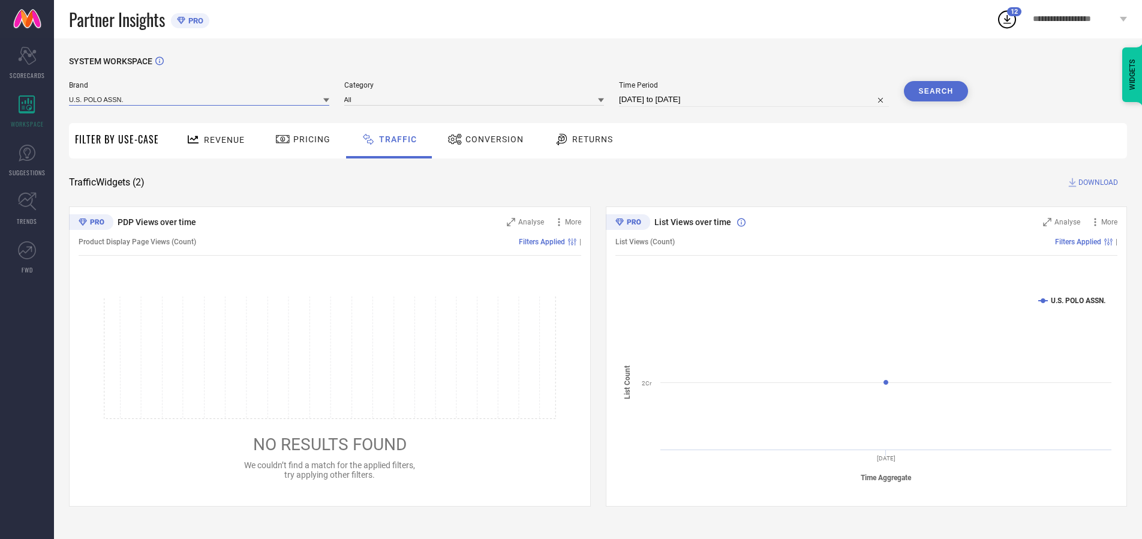
click at [200, 99] on input at bounding box center [199, 99] width 260 height 13
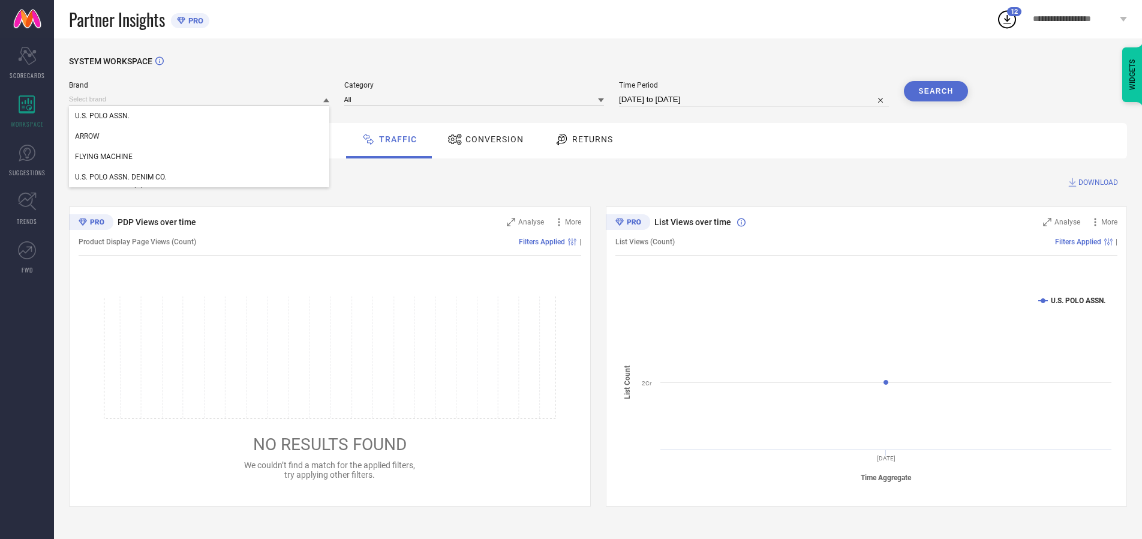
click at [200, 116] on div "U.S. POLO ASSN." at bounding box center [199, 116] width 260 height 20
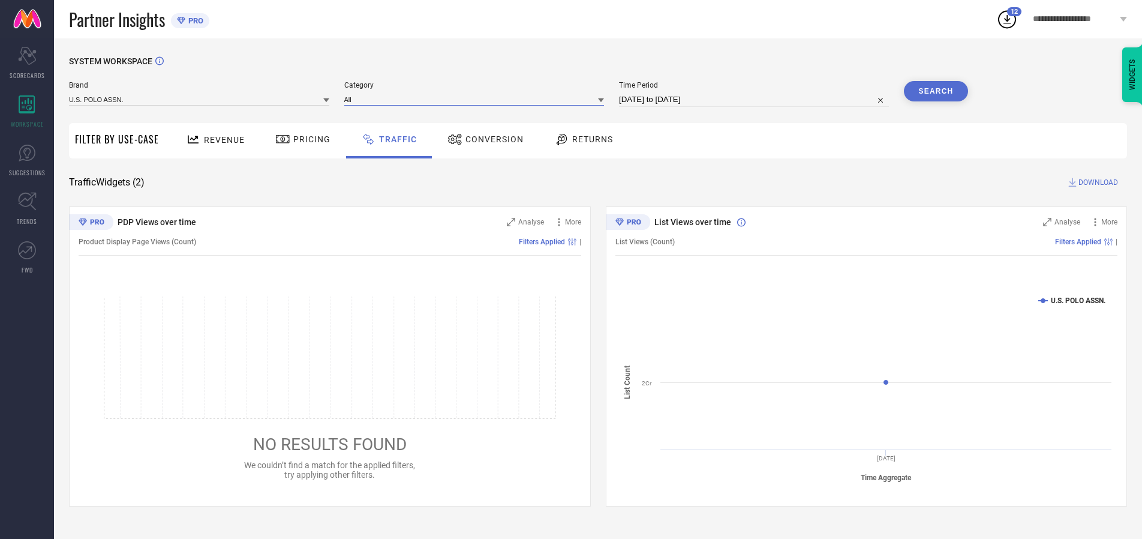
click at [477, 99] on input at bounding box center [474, 99] width 260 height 13
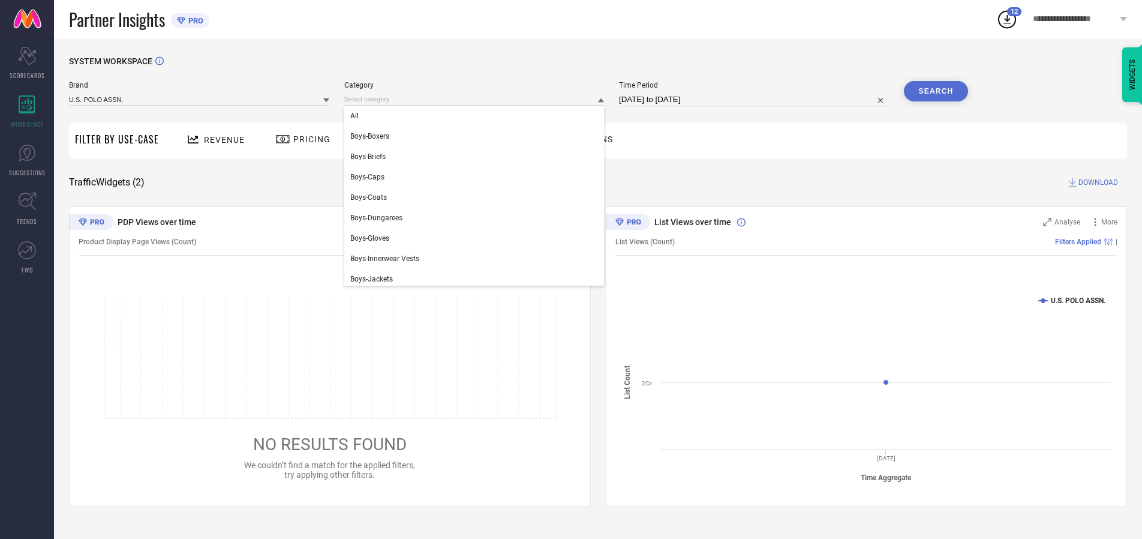
click at [477, 116] on div "All" at bounding box center [474, 116] width 260 height 20
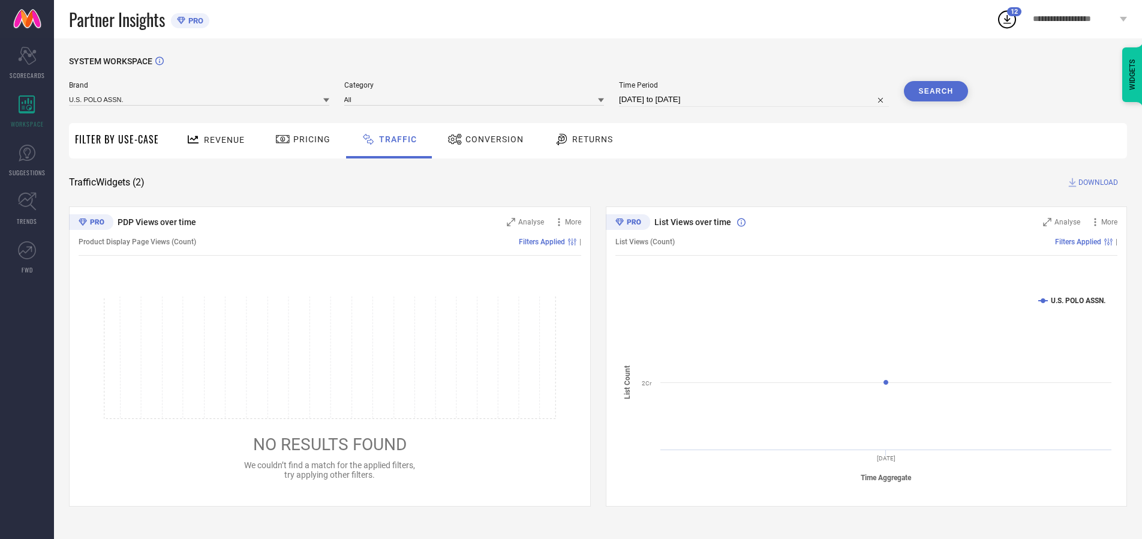
click at [936, 91] on button "Search" at bounding box center [936, 91] width 65 height 20
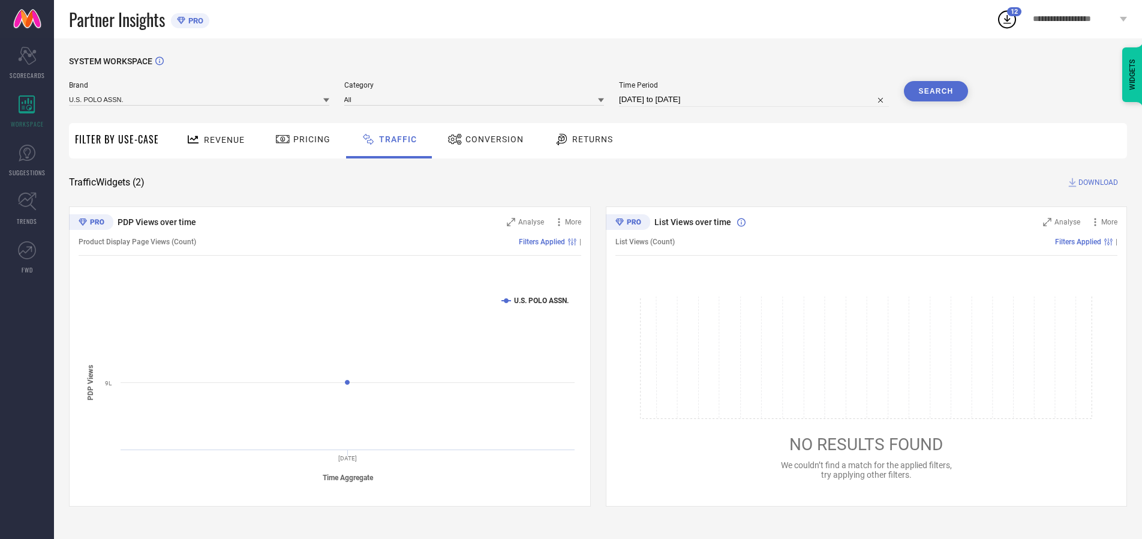
click at [1097, 182] on span "DOWNLOAD" at bounding box center [1099, 182] width 40 height 12
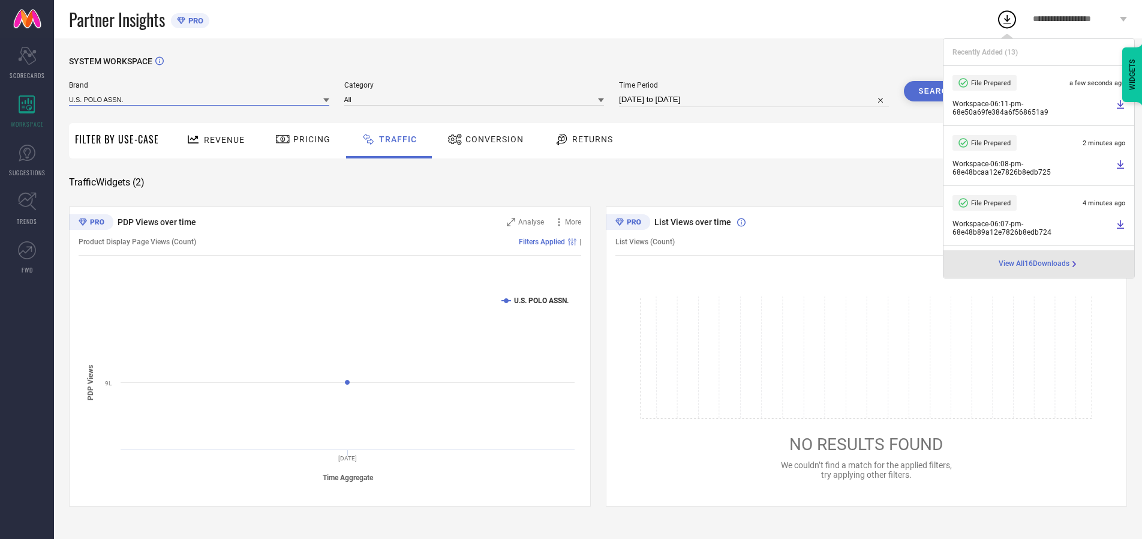
click at [200, 99] on input at bounding box center [199, 99] width 260 height 13
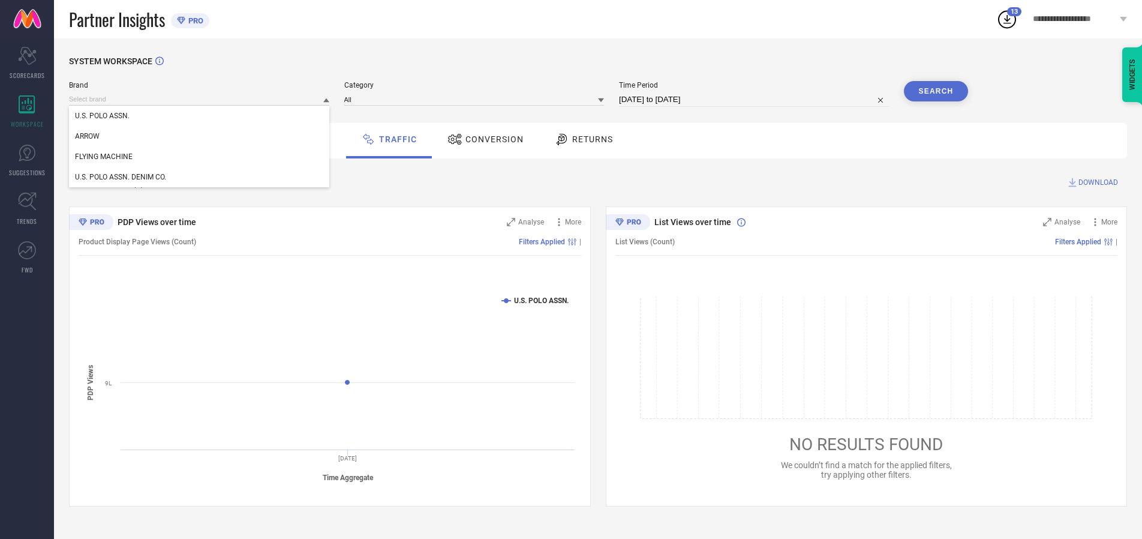
click at [200, 177] on div "U.S. POLO ASSN. DENIM CO." at bounding box center [199, 177] width 260 height 20
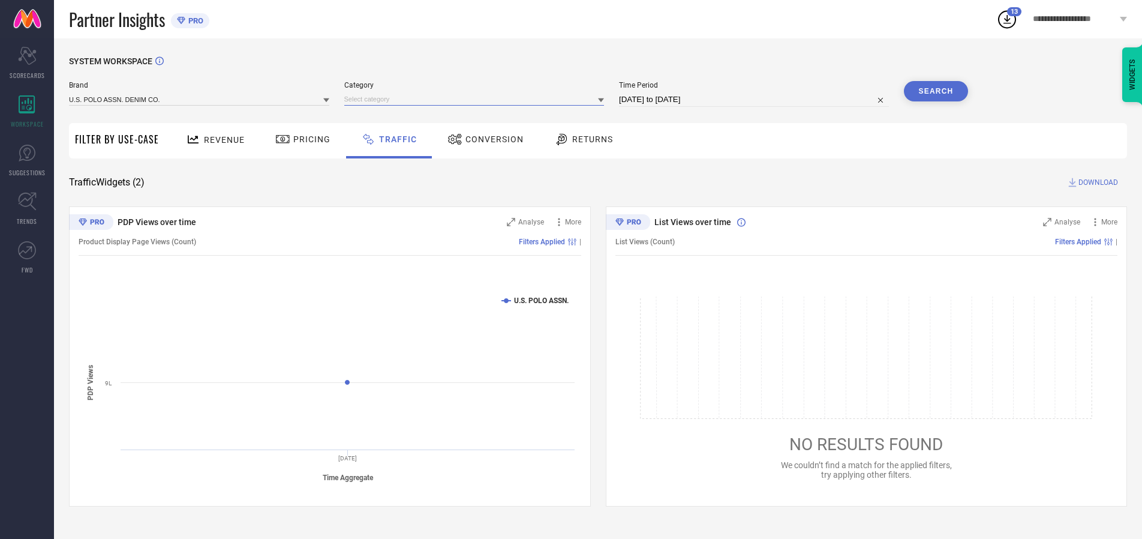
click at [477, 99] on input at bounding box center [474, 99] width 260 height 13
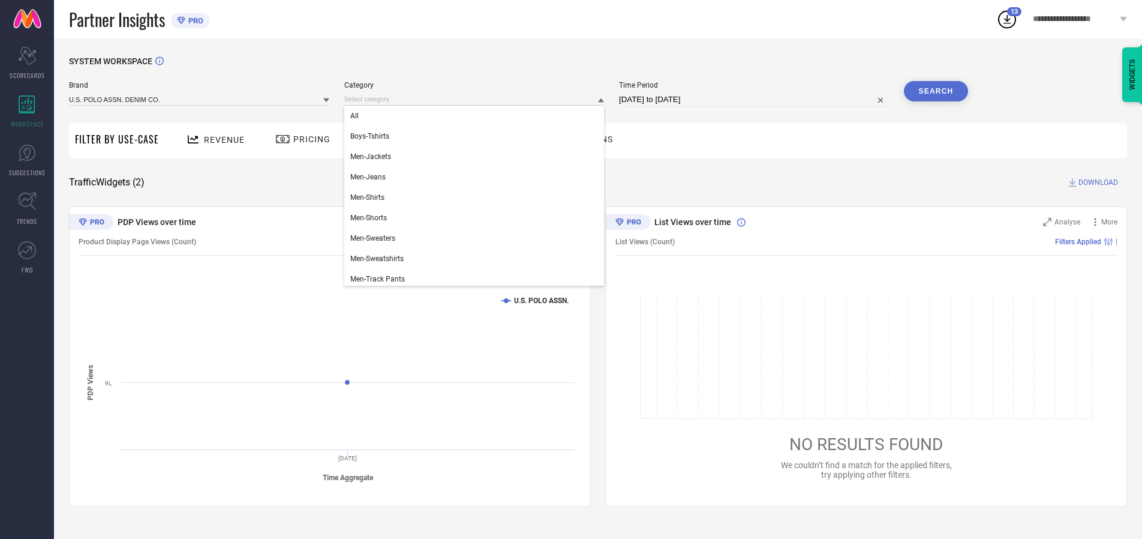
click at [477, 116] on div "All" at bounding box center [474, 116] width 260 height 20
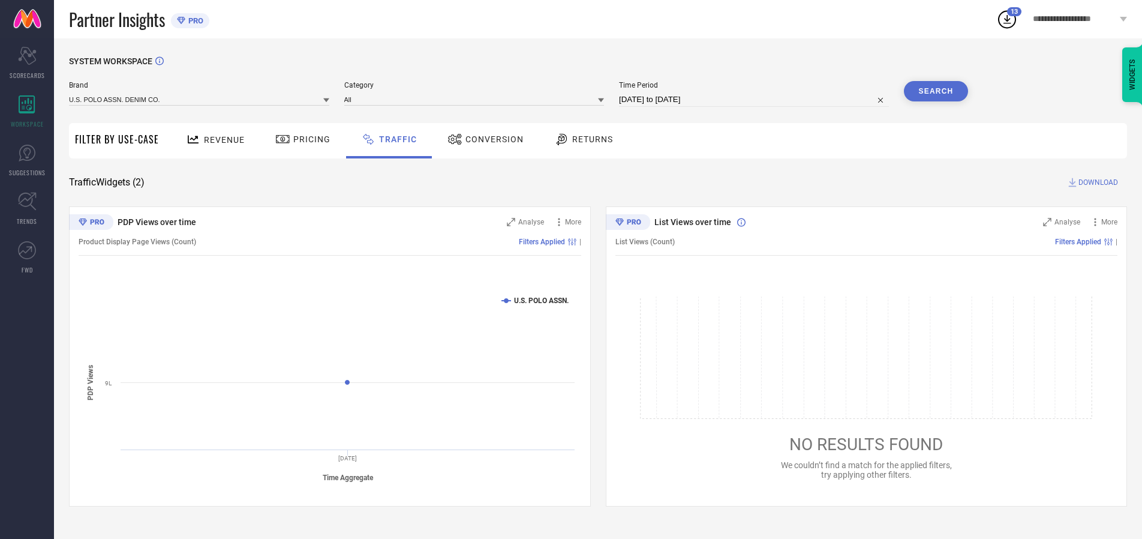
click at [936, 91] on button "Search" at bounding box center [936, 91] width 65 height 20
click at [1097, 182] on span "DOWNLOAD" at bounding box center [1099, 182] width 40 height 12
click at [756, 100] on input at bounding box center [754, 99] width 270 height 14
select select "9"
select select "2025"
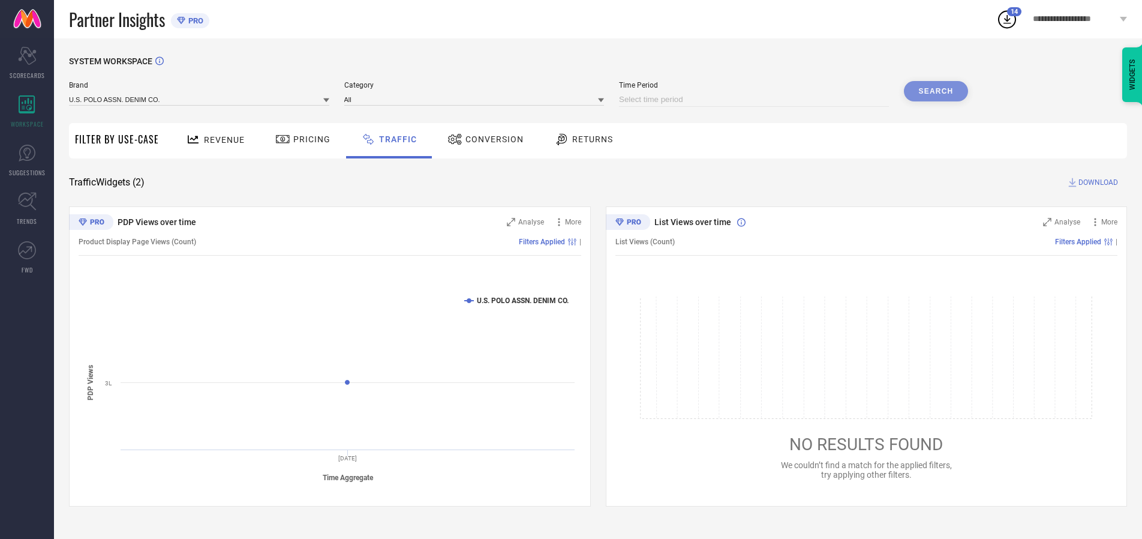
select select "10"
select select "2025"
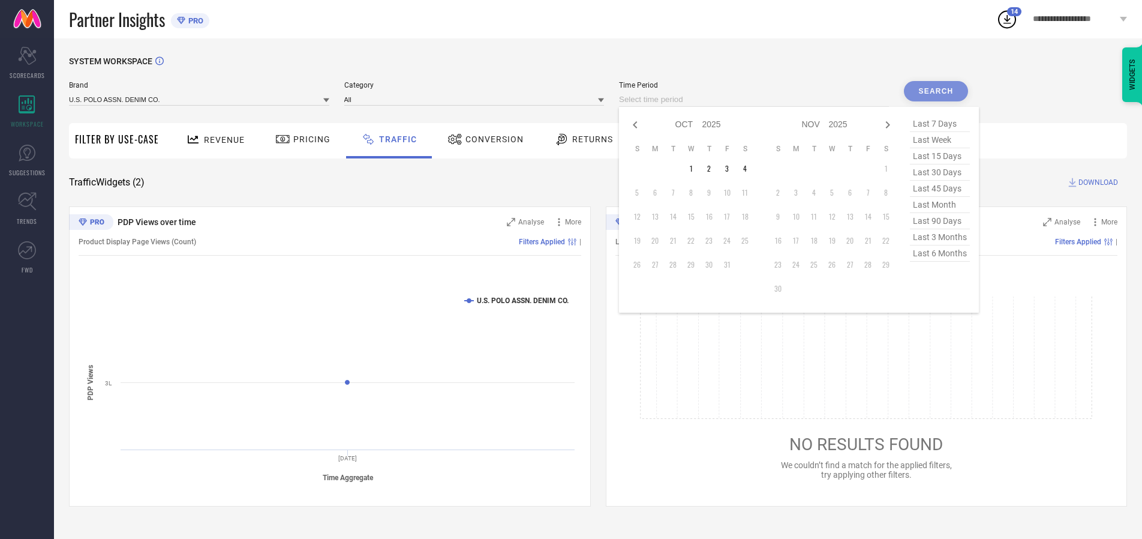
click at [749, 169] on td "4" at bounding box center [745, 169] width 18 height 18
type input "[DATE] to [DATE]"
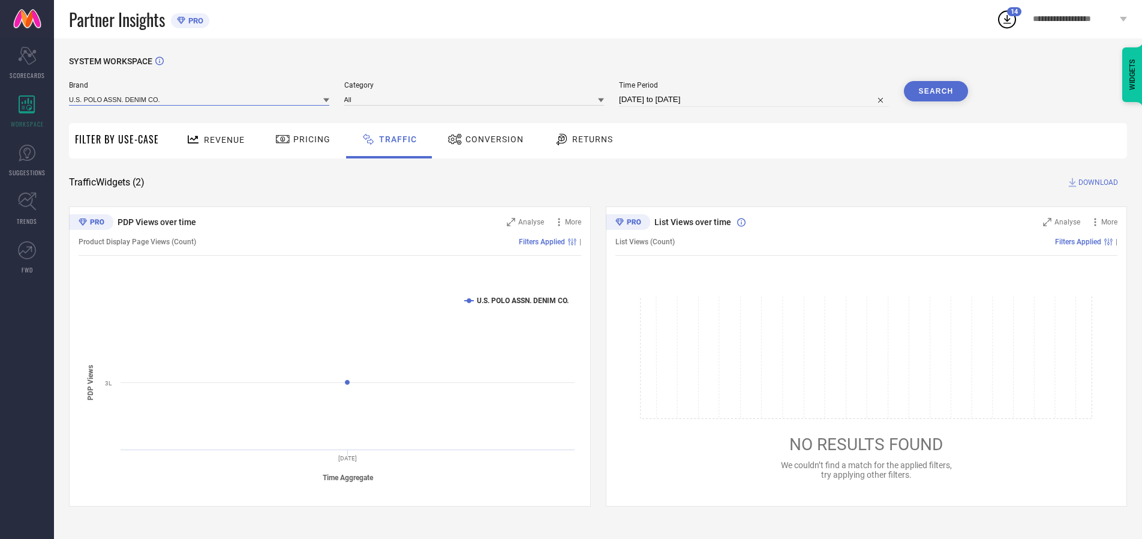
click at [200, 99] on input at bounding box center [199, 99] width 260 height 13
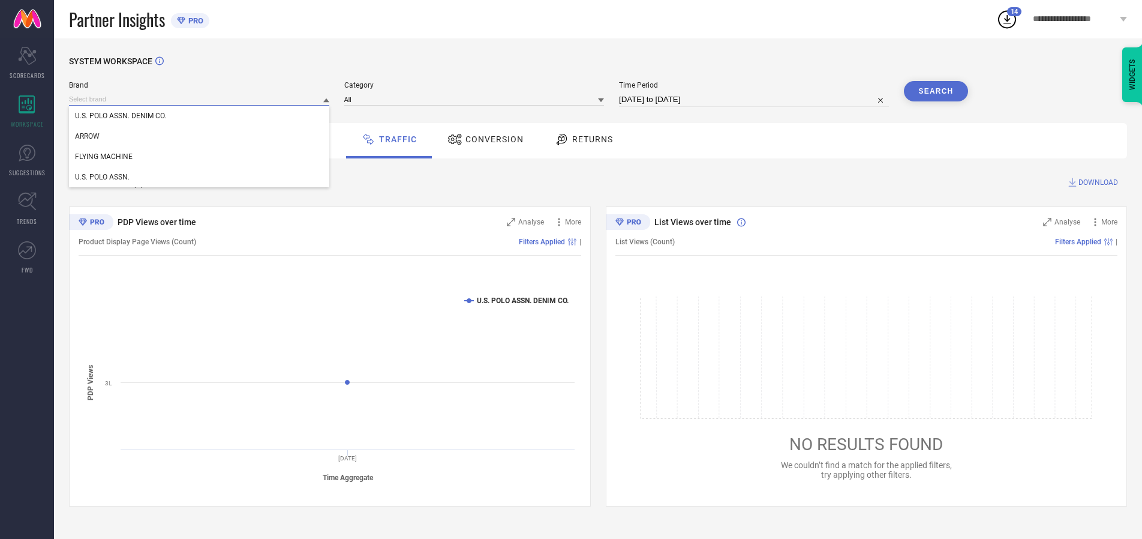
click at [200, 99] on input at bounding box center [199, 99] width 260 height 13
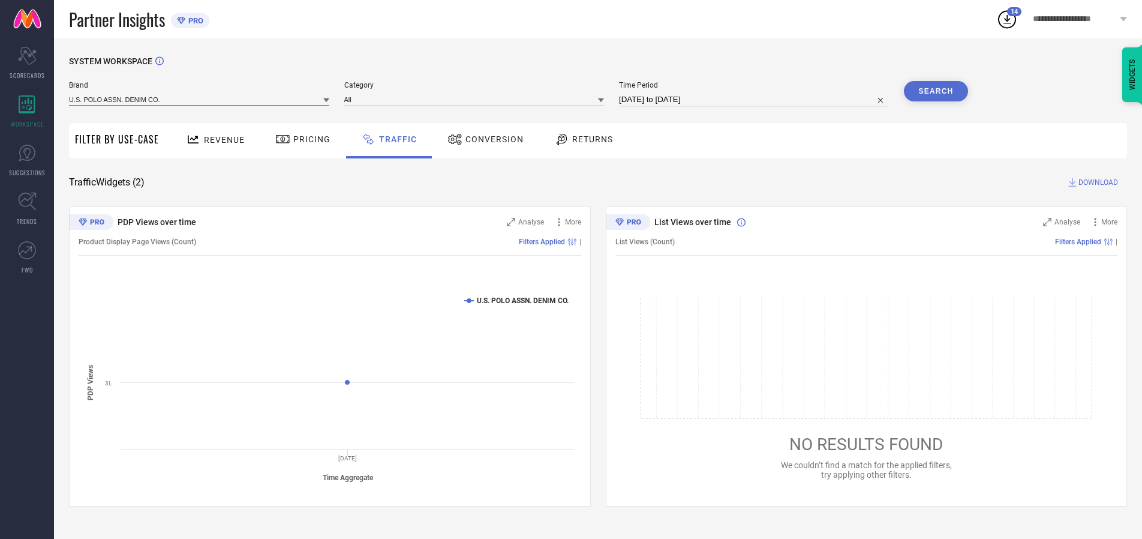
click at [200, 99] on input at bounding box center [199, 99] width 260 height 13
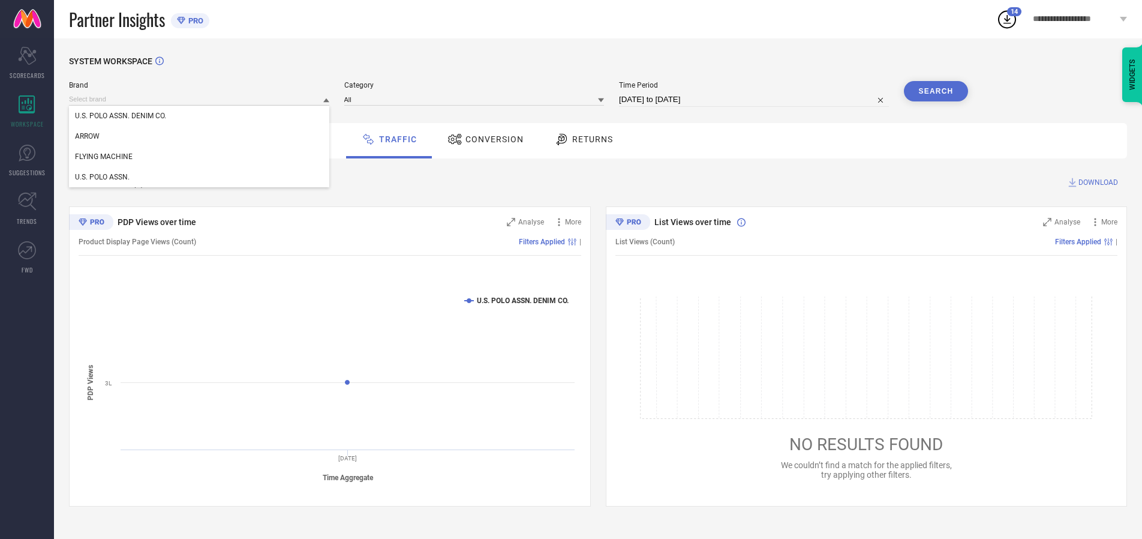
click at [200, 116] on div "U.S. POLO ASSN. DENIM CO." at bounding box center [199, 116] width 260 height 20
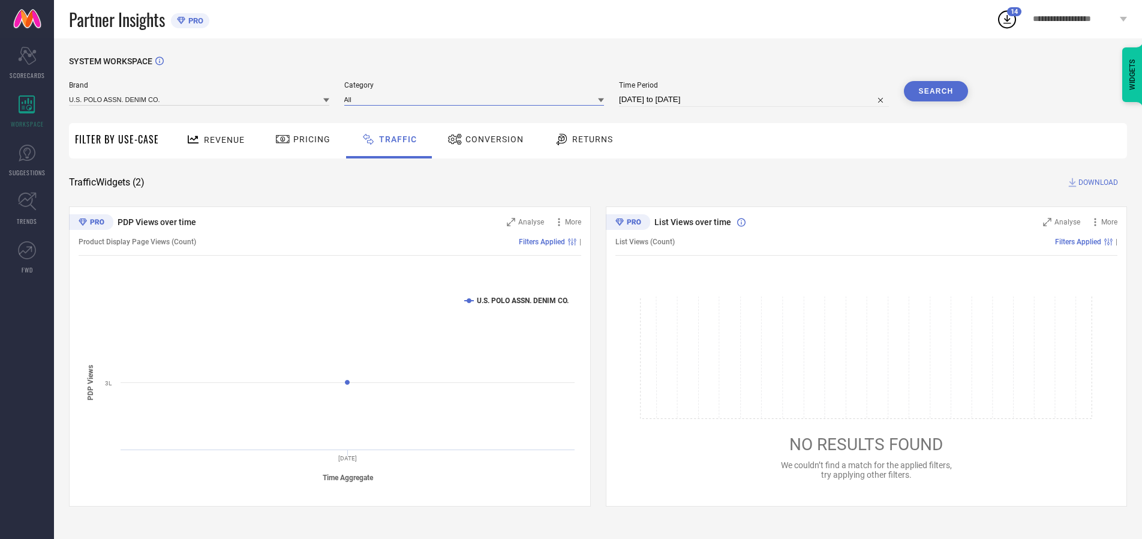
click at [477, 99] on input at bounding box center [474, 99] width 260 height 13
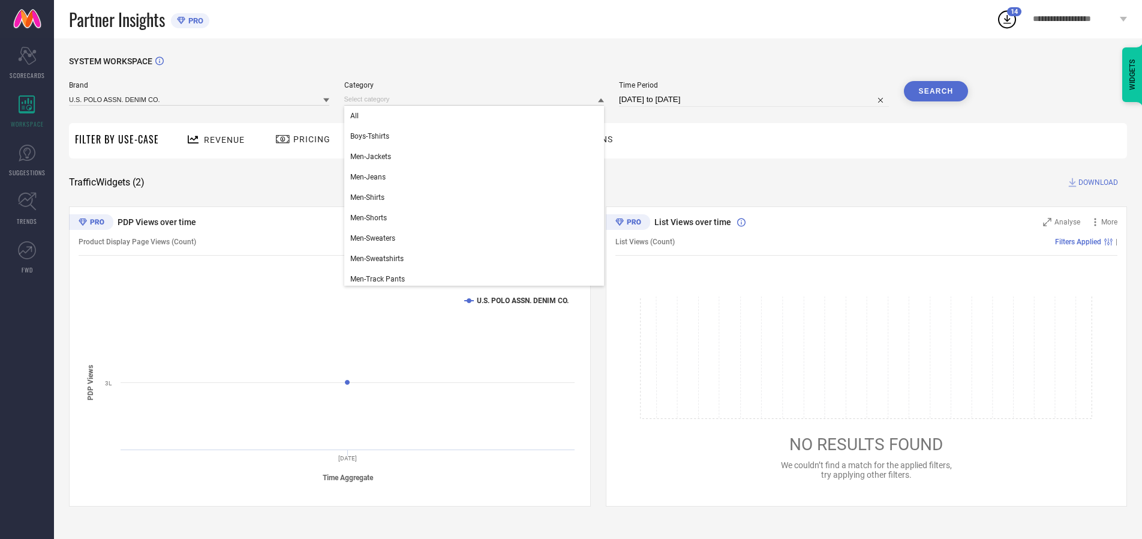
click at [477, 116] on div "All" at bounding box center [474, 116] width 260 height 20
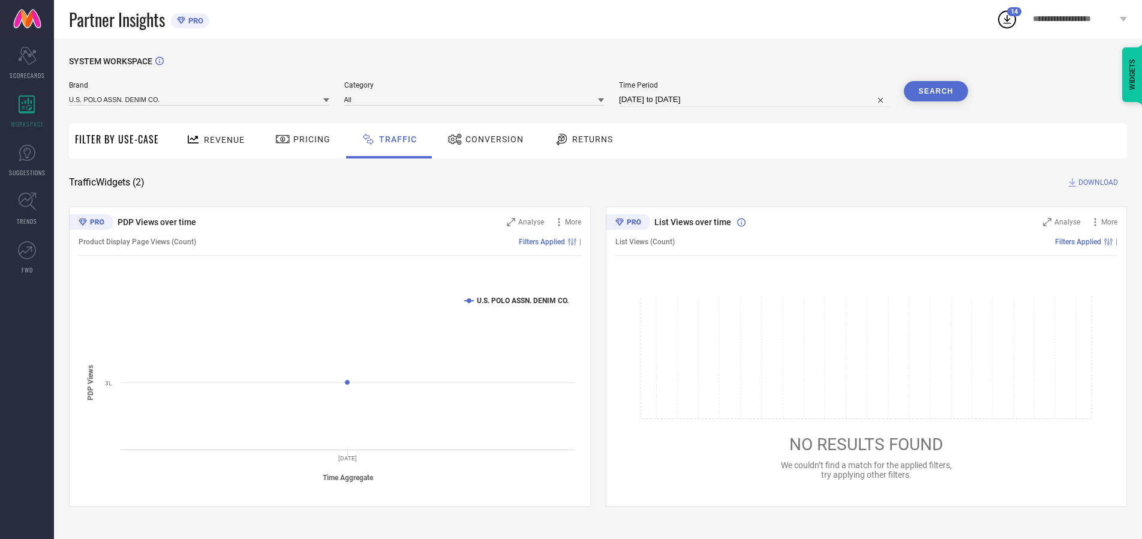
click at [936, 91] on button "Search" at bounding box center [936, 91] width 65 height 20
click at [1097, 182] on span "DOWNLOAD" at bounding box center [1099, 182] width 40 height 12
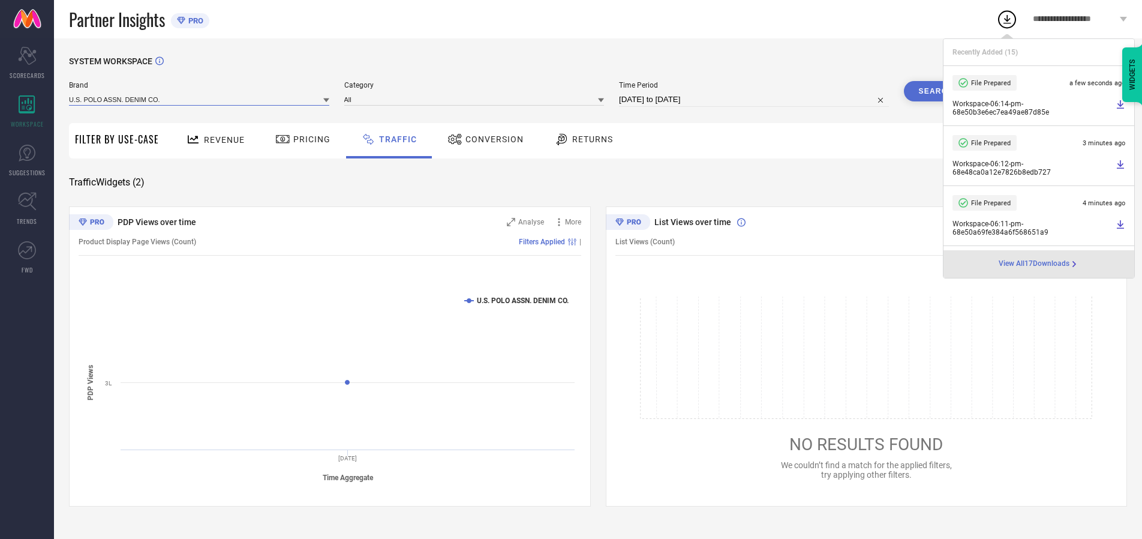
click at [200, 99] on input at bounding box center [199, 99] width 260 height 13
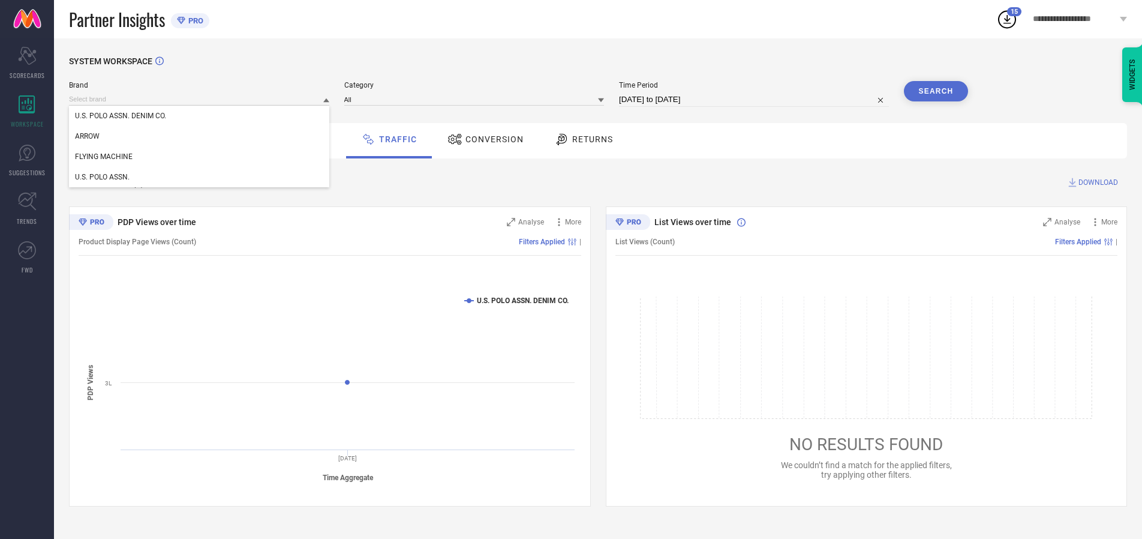
click at [200, 177] on div "U.S. POLO ASSN." at bounding box center [199, 177] width 260 height 20
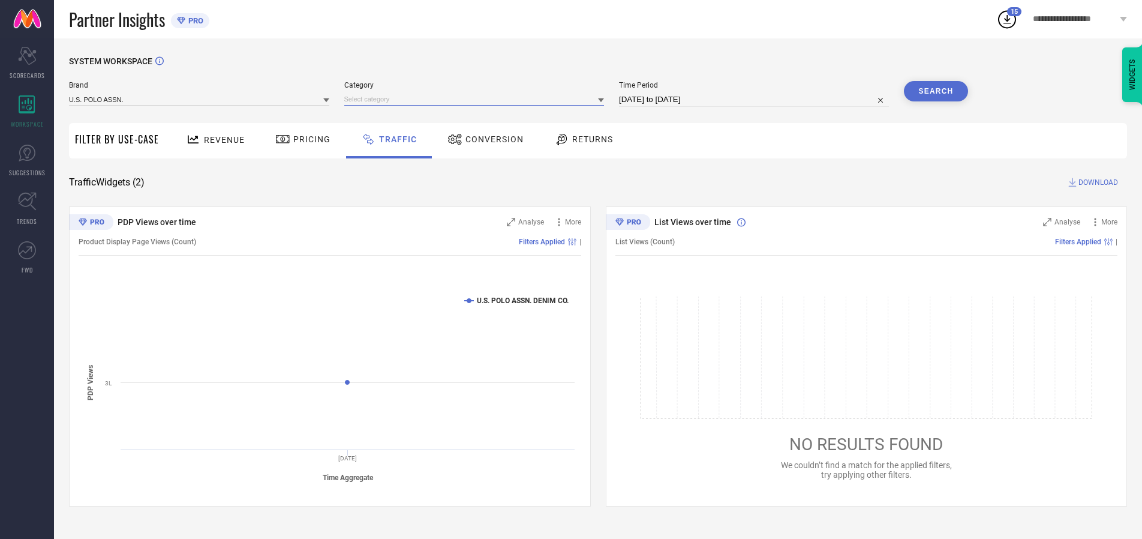
click at [477, 99] on input at bounding box center [474, 99] width 260 height 13
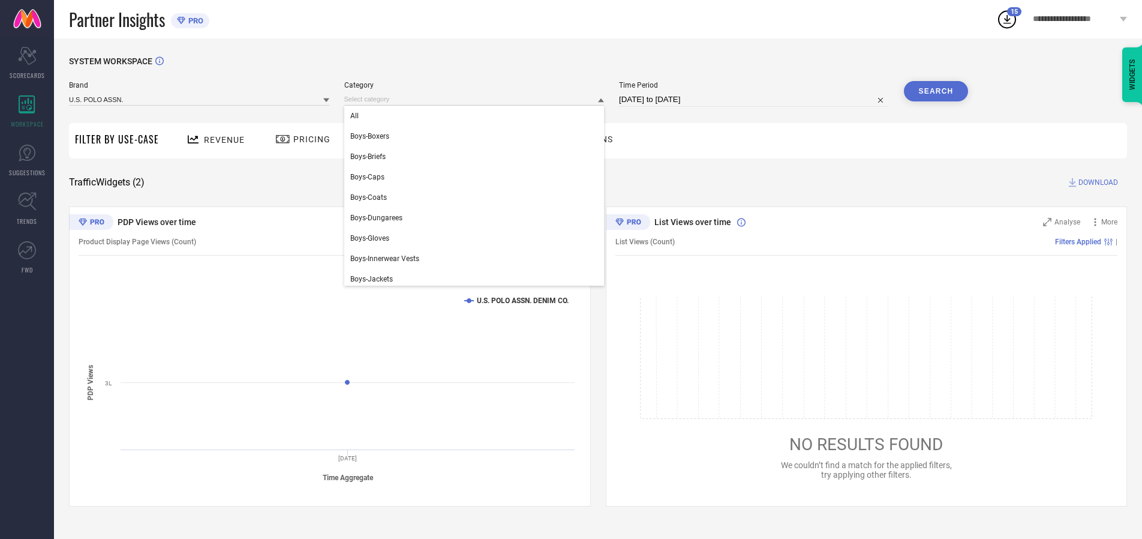
click at [477, 116] on div "All" at bounding box center [474, 116] width 260 height 20
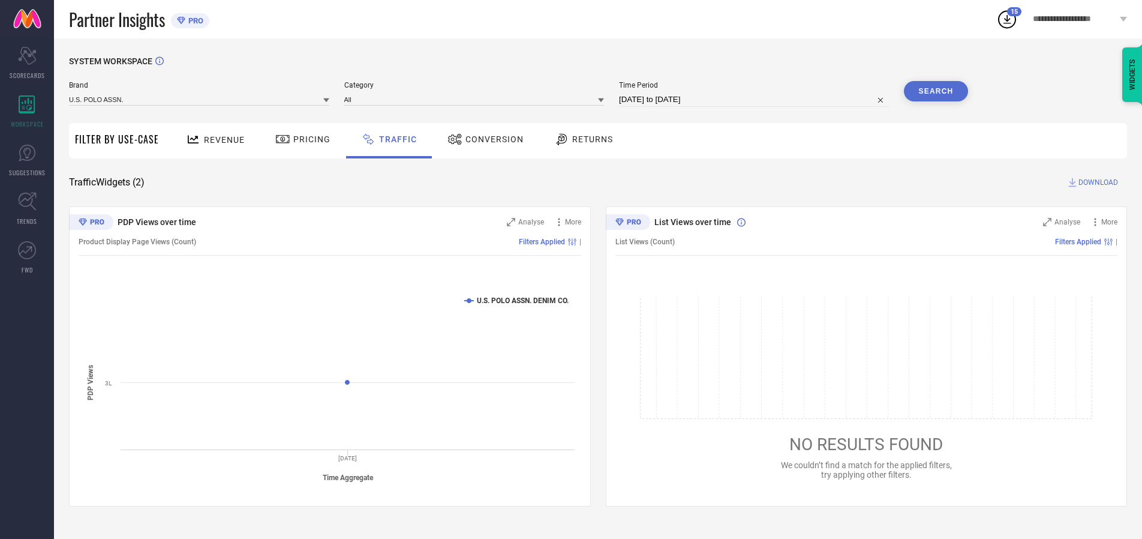
click at [936, 91] on button "Search" at bounding box center [936, 91] width 65 height 20
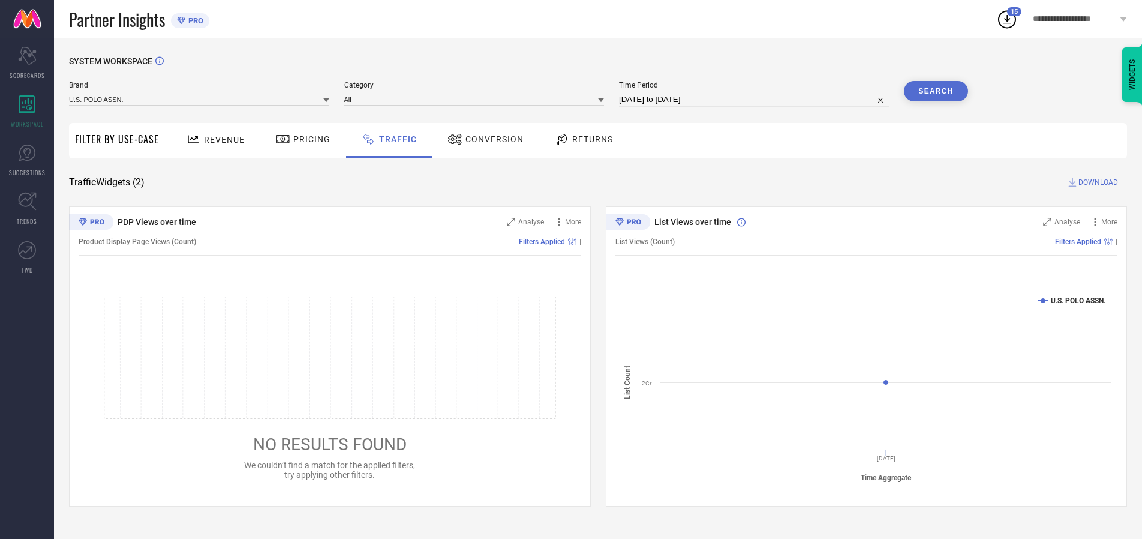
click at [1097, 182] on span "DOWNLOAD" at bounding box center [1099, 182] width 40 height 12
